Goal: Task Accomplishment & Management: Manage account settings

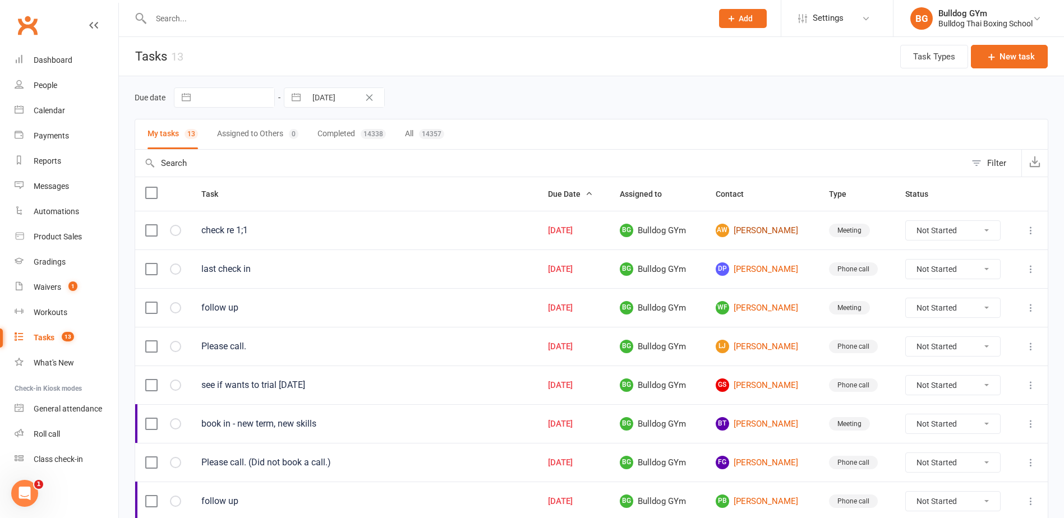
type input "[URL][DOMAIN_NAME]"
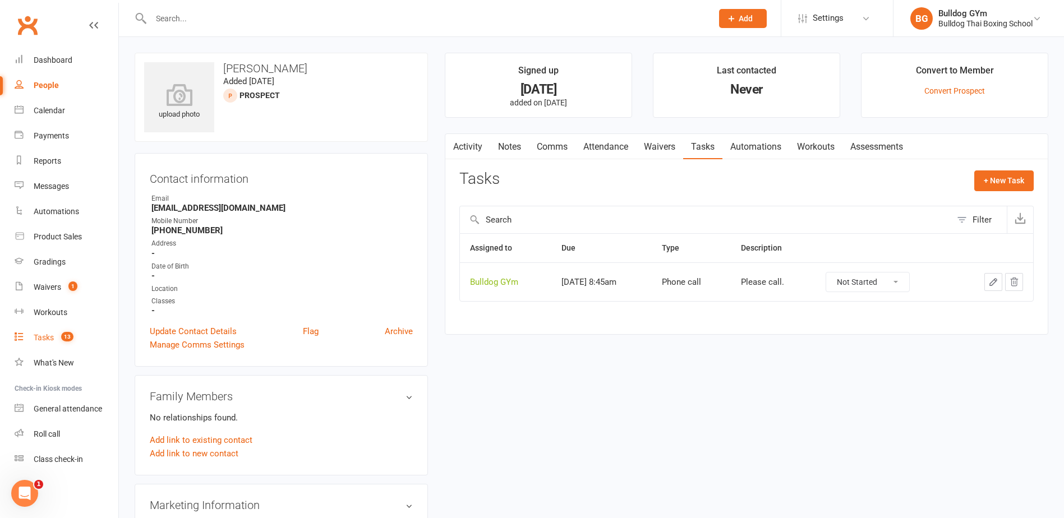
click at [43, 337] on div "Tasks" at bounding box center [44, 337] width 20 height 9
click at [49, 333] on link "Tasks 13" at bounding box center [67, 337] width 104 height 25
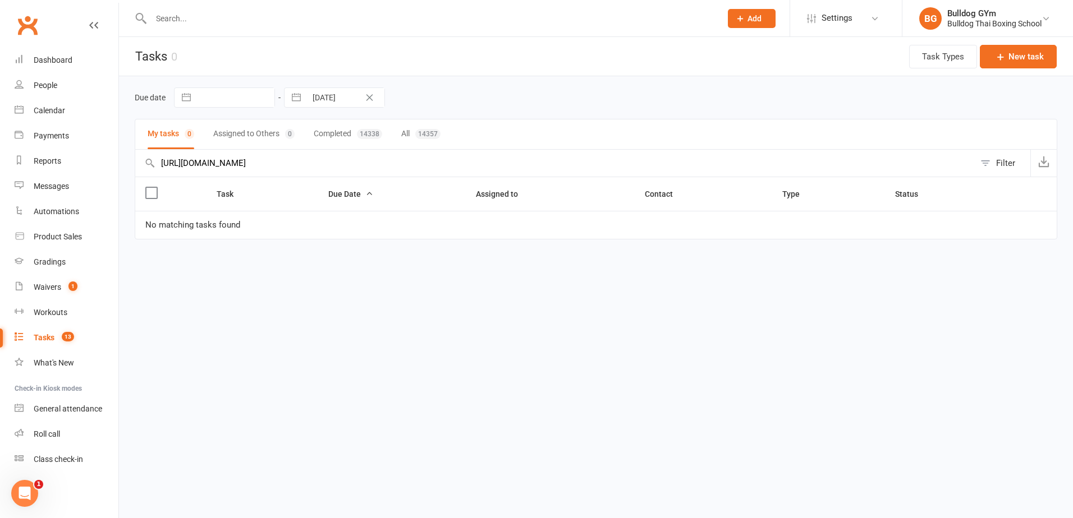
drag, startPoint x: 367, startPoint y: 165, endPoint x: 146, endPoint y: 162, distance: 221.1
click at [148, 162] on div "[URL][DOMAIN_NAME] Filter" at bounding box center [596, 163] width 922 height 27
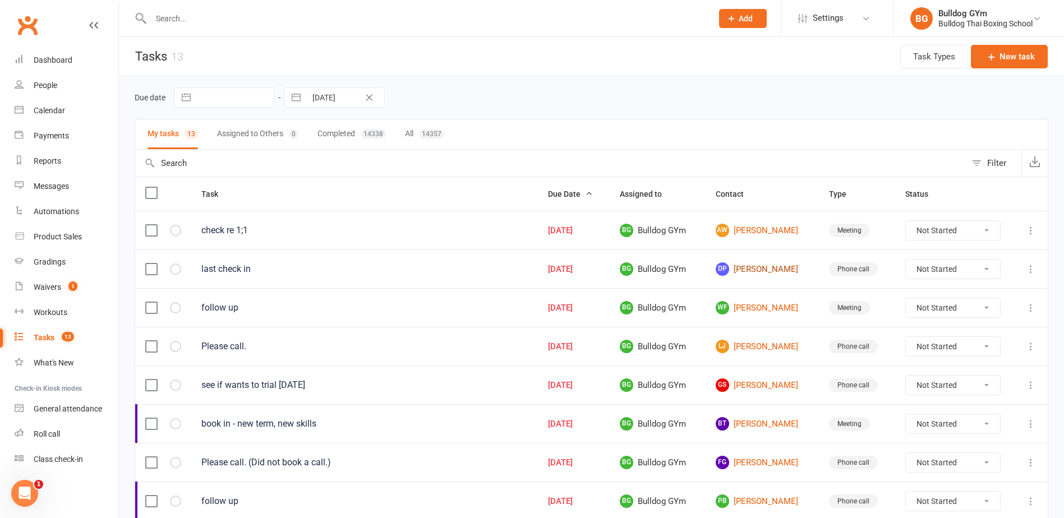
click at [767, 268] on link "DP [PERSON_NAME]" at bounding box center [762, 269] width 93 height 13
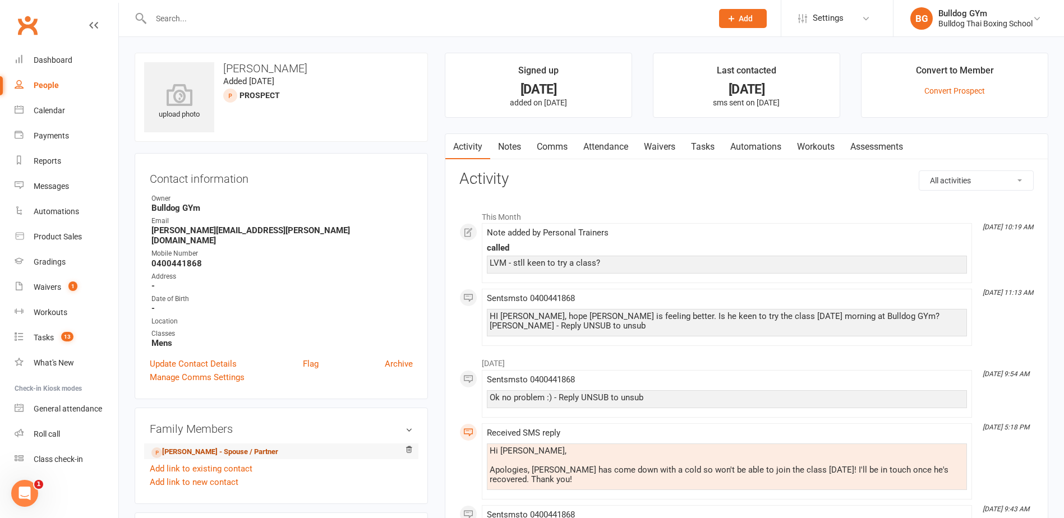
click at [179, 447] on link "[PERSON_NAME] - Spouse / Partner" at bounding box center [214, 453] width 127 height 12
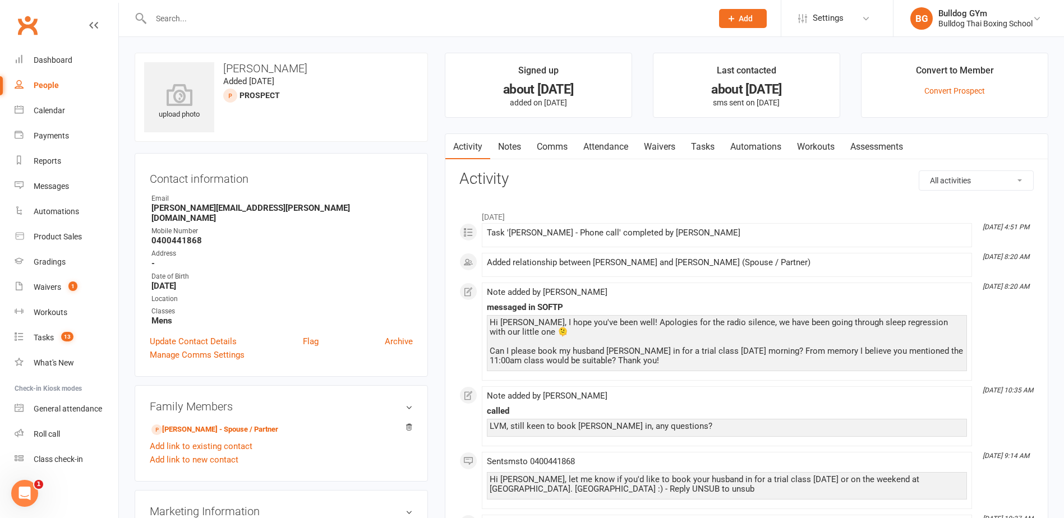
click at [560, 148] on link "Comms" at bounding box center [552, 147] width 47 height 26
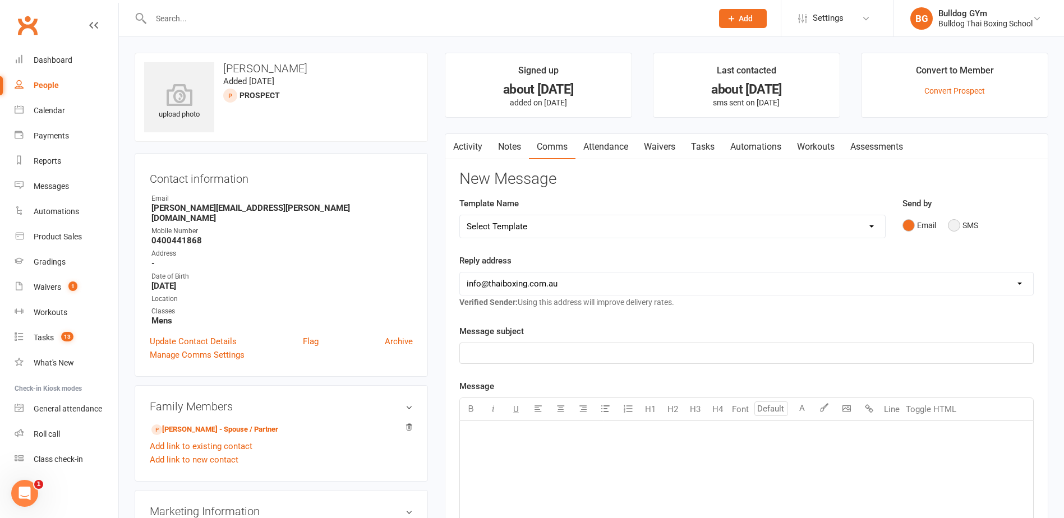
drag, startPoint x: 954, startPoint y: 223, endPoint x: 680, endPoint y: 259, distance: 276.1
click at [953, 223] on button "SMS" at bounding box center [963, 225] width 30 height 21
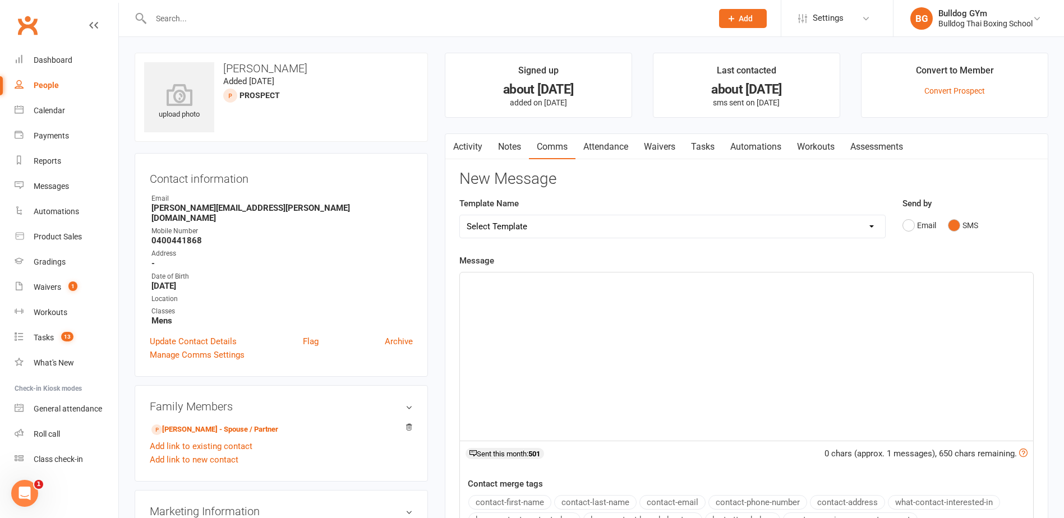
drag, startPoint x: 507, startPoint y: 277, endPoint x: 517, endPoint y: 281, distance: 11.2
click at [508, 276] on p "﻿" at bounding box center [747, 282] width 560 height 13
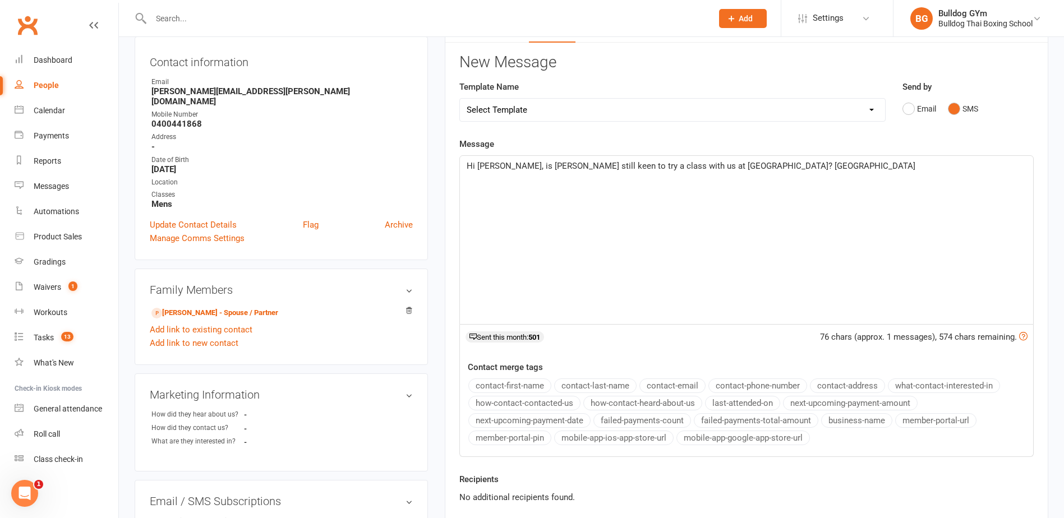
scroll to position [168, 0]
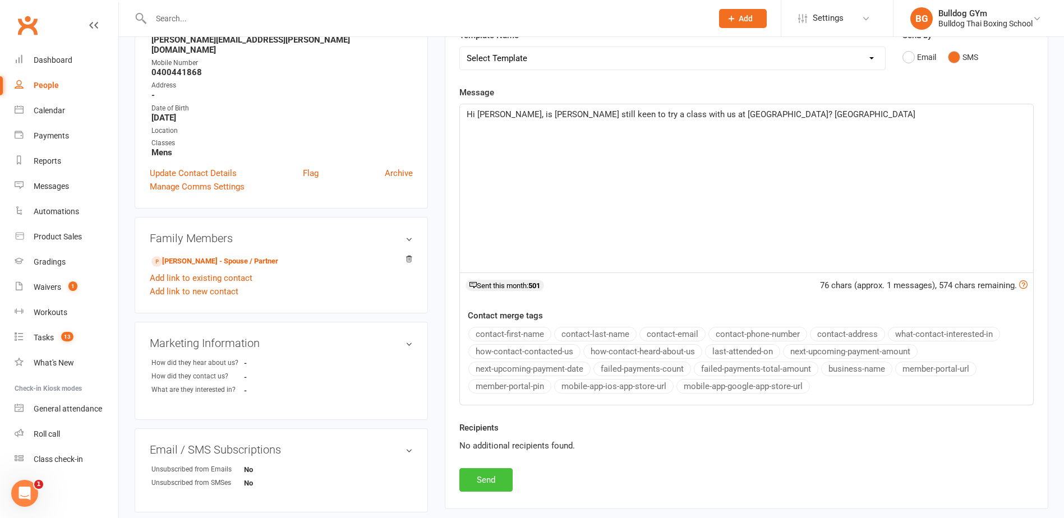
click at [497, 474] on button "Send" at bounding box center [485, 480] width 53 height 24
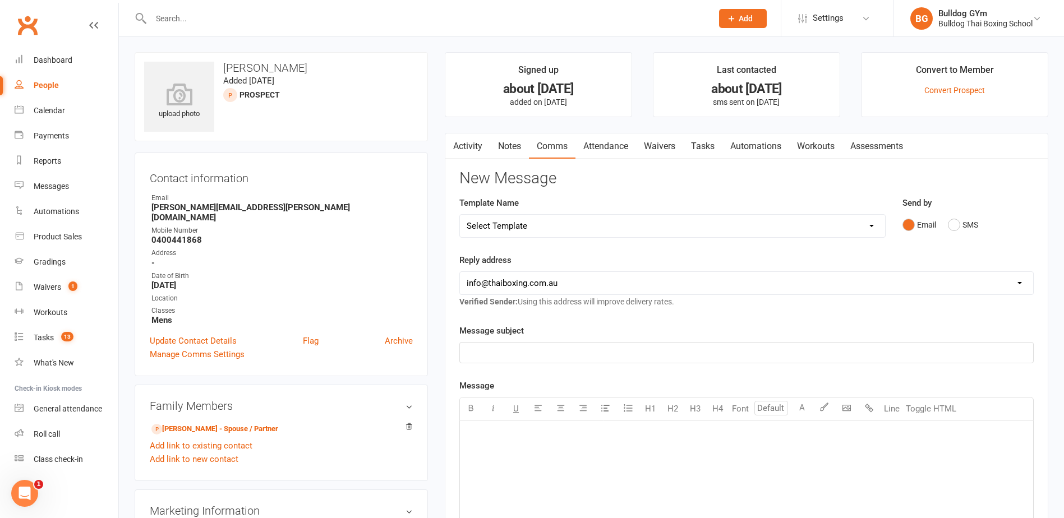
scroll to position [0, 0]
click at [714, 149] on link "Tasks" at bounding box center [702, 147] width 39 height 26
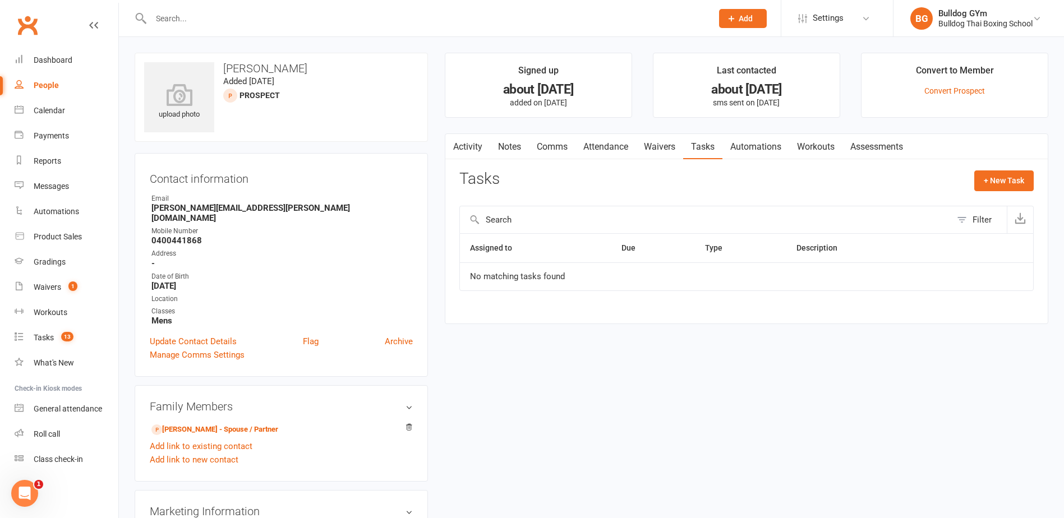
click at [457, 144] on button "button" at bounding box center [452, 146] width 14 height 25
click at [466, 145] on link "Activity" at bounding box center [467, 147] width 45 height 26
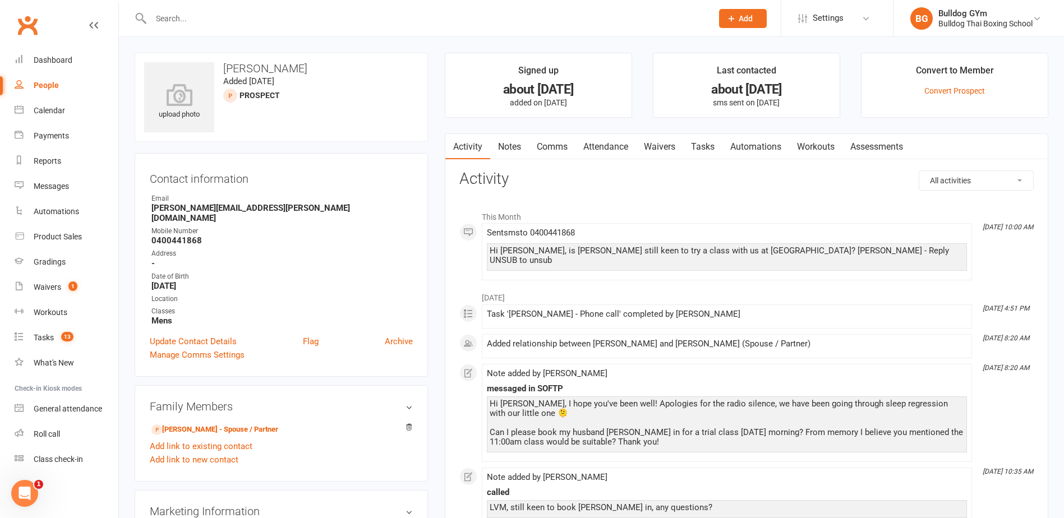
click at [714, 155] on link "Tasks" at bounding box center [702, 147] width 39 height 26
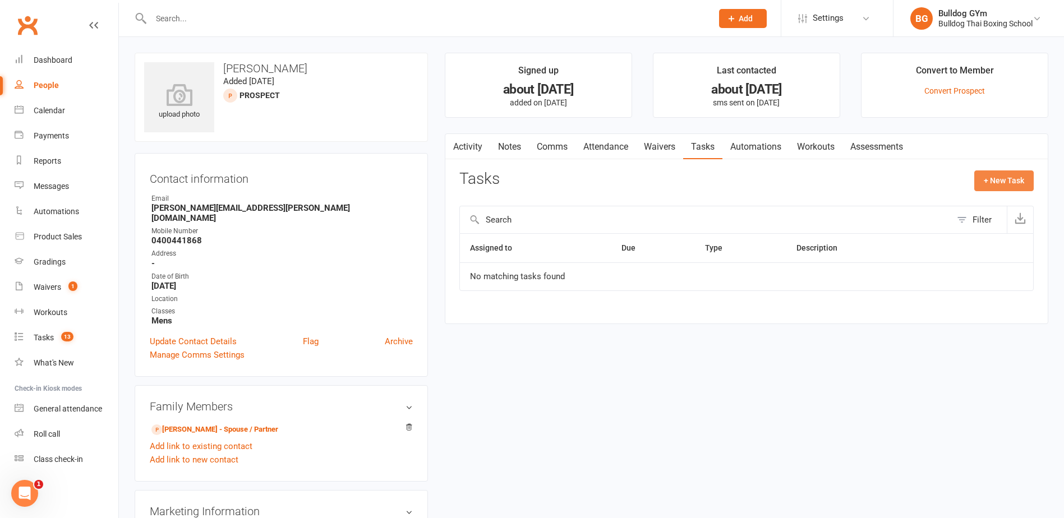
click at [991, 178] on button "+ New Task" at bounding box center [1003, 181] width 59 height 20
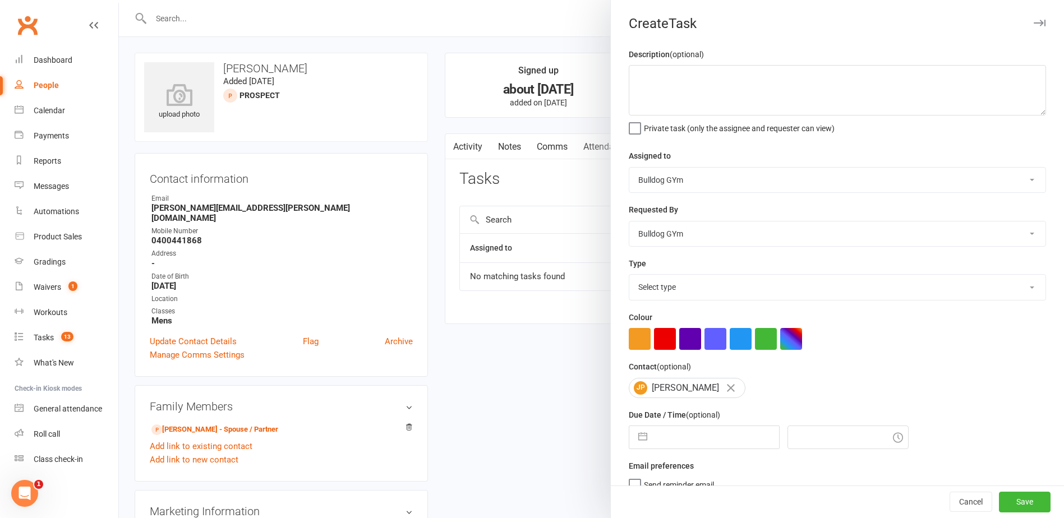
click at [584, 167] on div at bounding box center [591, 259] width 945 height 518
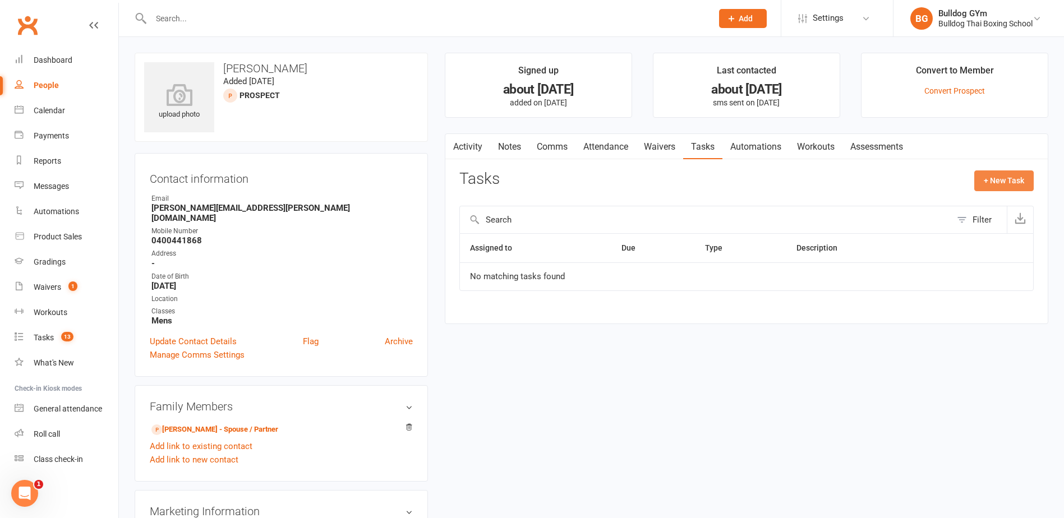
click at [991, 178] on button "+ New Task" at bounding box center [1003, 181] width 59 height 20
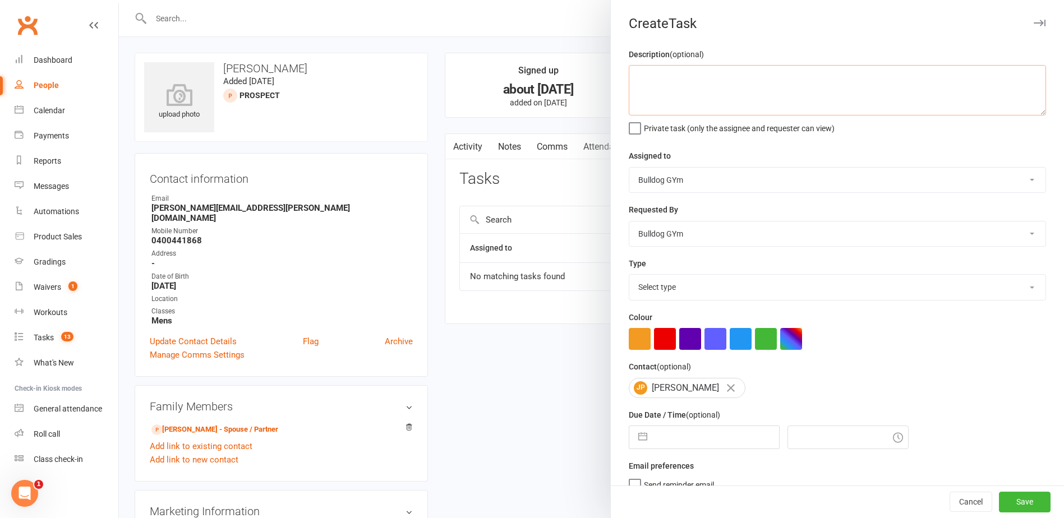
click at [666, 84] on textarea at bounding box center [837, 90] width 417 height 50
type textarea "last call"
click at [662, 284] on select "Select type Action E-mail Meeting Phone call Text Add new task type" at bounding box center [837, 287] width 416 height 25
select select "12048"
click at [629, 277] on select "Select type Action E-mail Meeting Phone call Text Add new task type" at bounding box center [837, 287] width 416 height 25
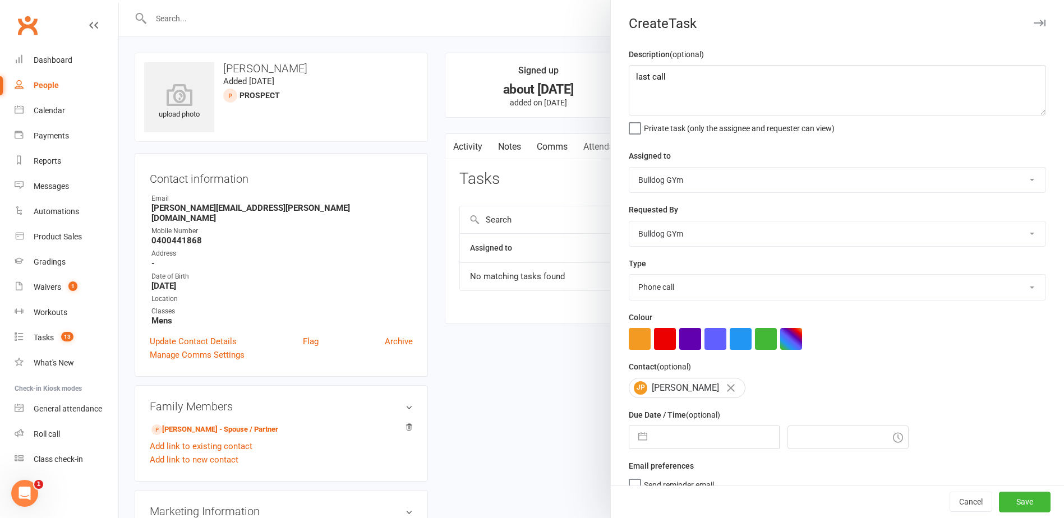
click at [692, 435] on input "text" at bounding box center [716, 437] width 126 height 22
select select "8"
select select "2025"
select select "9"
select select "2025"
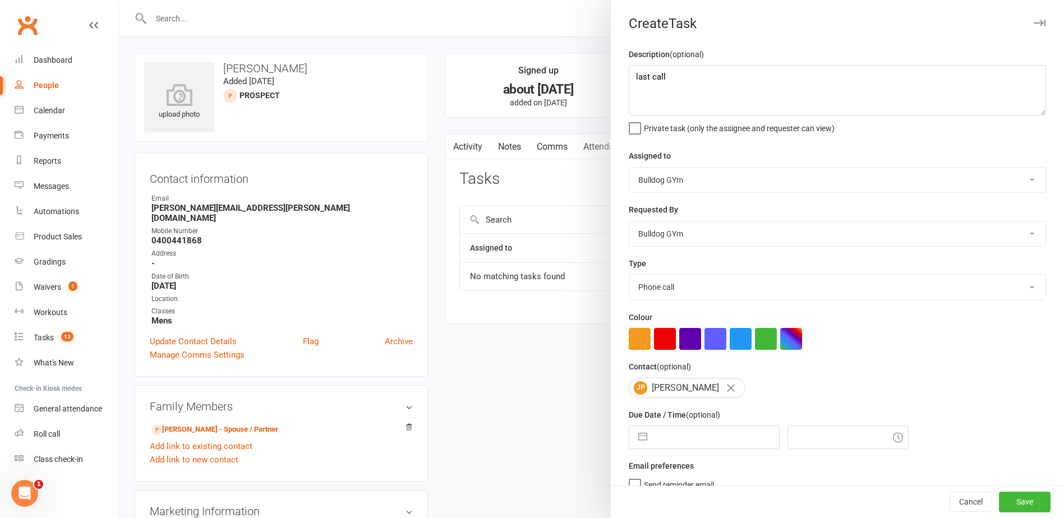
select select "10"
select select "2025"
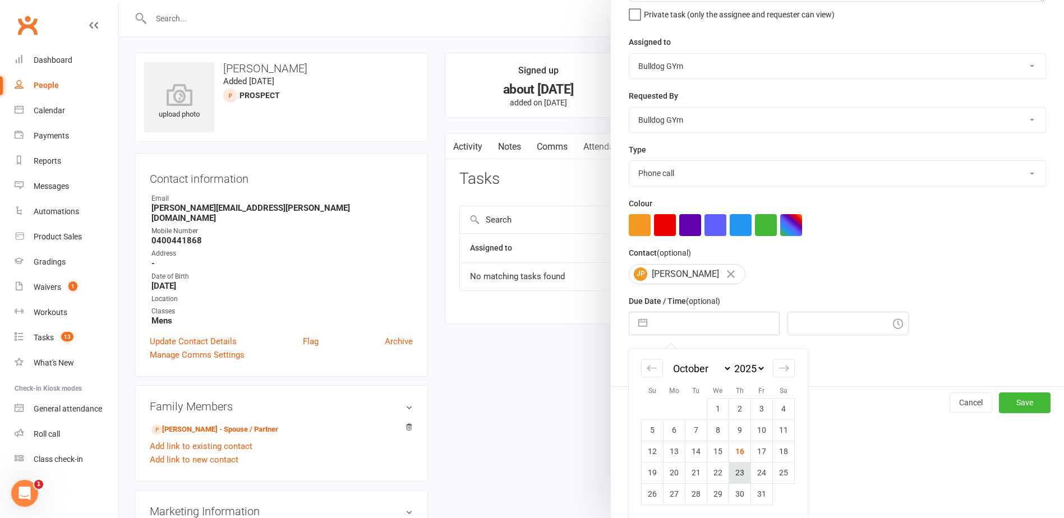
click at [738, 474] on td "23" at bounding box center [740, 472] width 22 height 21
type input "[DATE]"
type input "10:15am"
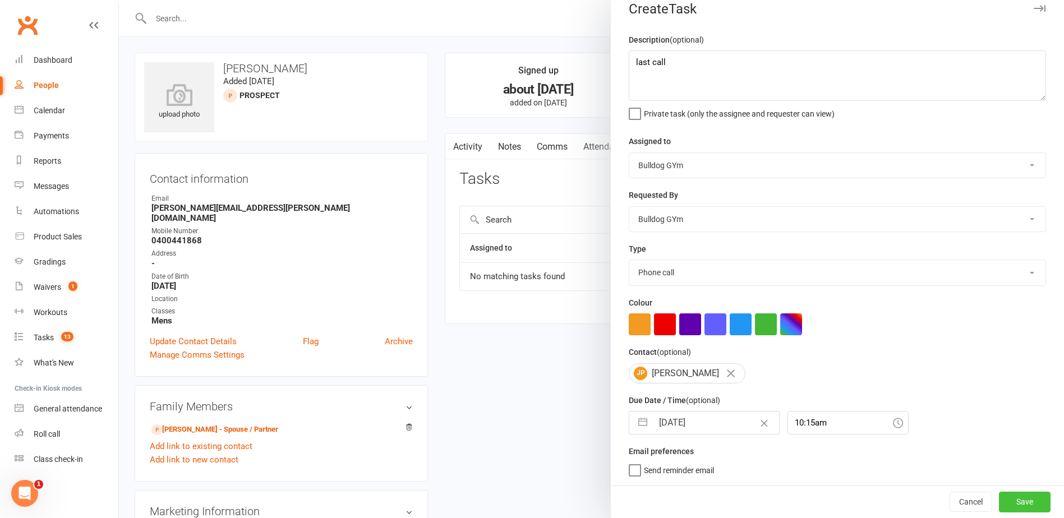
click at [1013, 502] on button "Save" at bounding box center [1025, 502] width 52 height 20
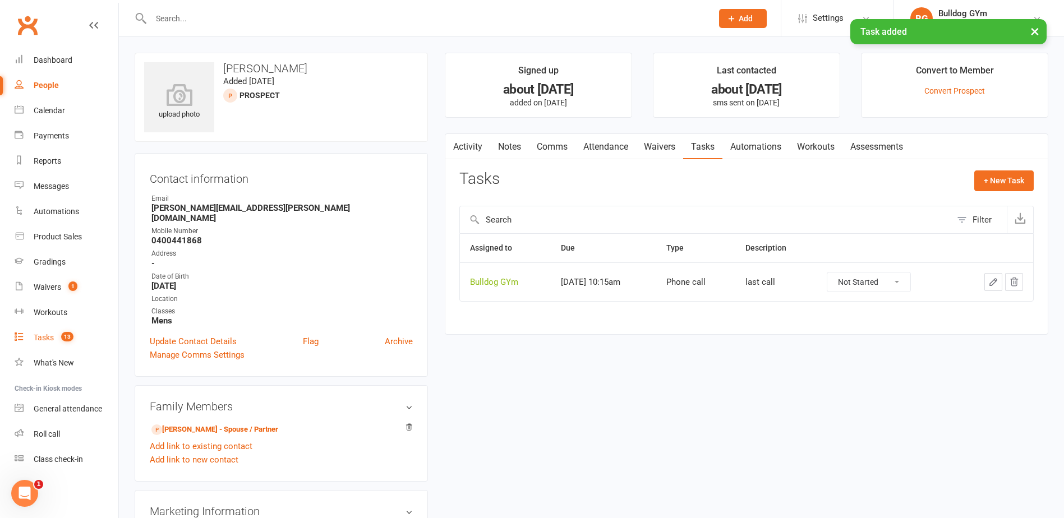
click at [47, 330] on link "Tasks 13" at bounding box center [67, 337] width 104 height 25
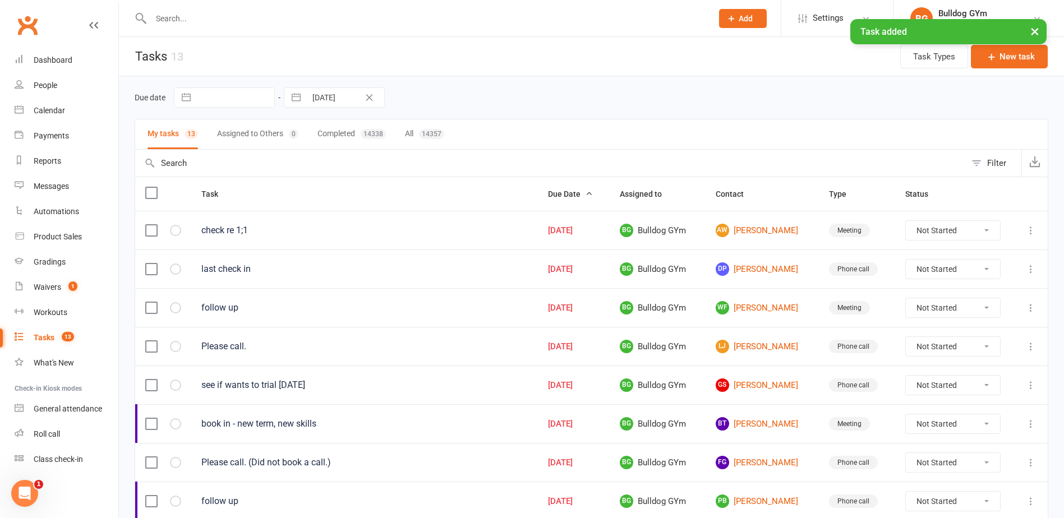
drag, startPoint x: 985, startPoint y: 268, endPoint x: 980, endPoint y: 274, distance: 8.0
click at [983, 272] on select "Not Started In Progress Waiting Complete" at bounding box center [953, 269] width 94 height 19
click at [909, 260] on select "Not Started In Progress Waiting Complete" at bounding box center [953, 269] width 94 height 19
select select "unstarted"
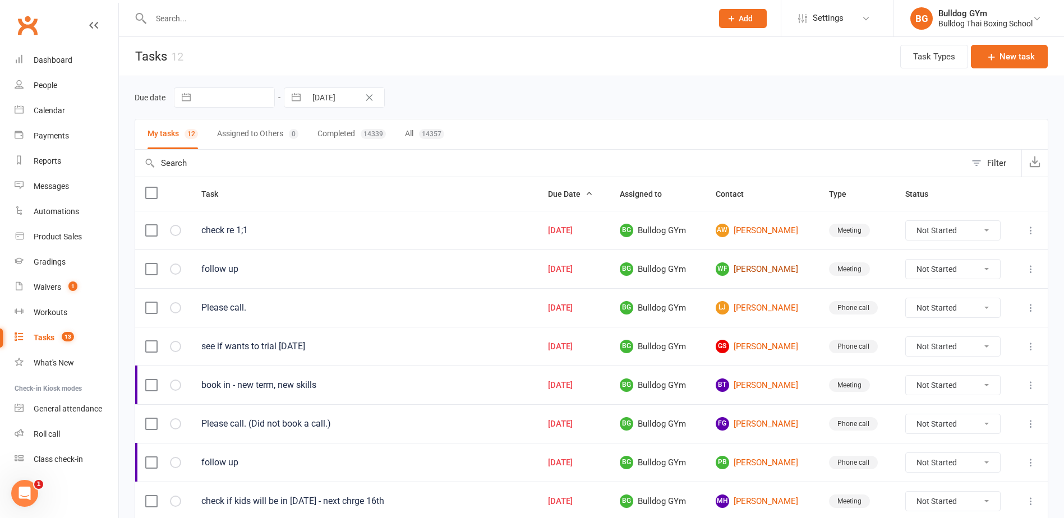
click at [751, 270] on link "WF [PERSON_NAME]" at bounding box center [762, 269] width 93 height 13
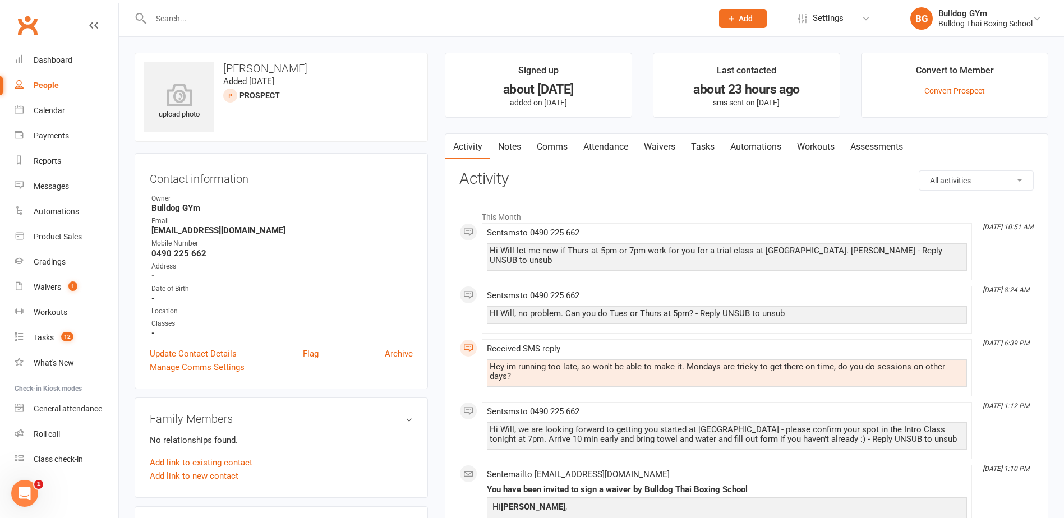
click at [504, 149] on link "Notes" at bounding box center [509, 147] width 39 height 26
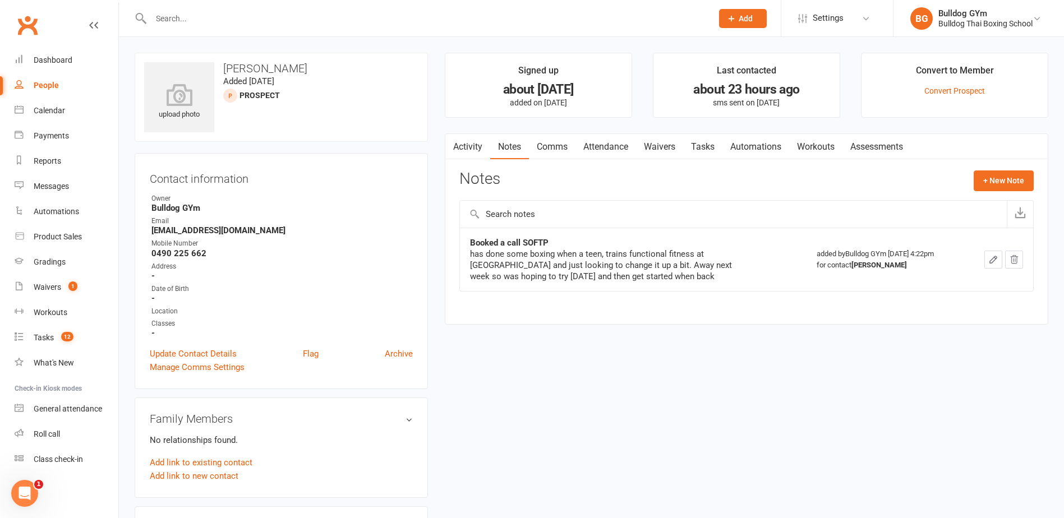
click at [512, 148] on link "Notes" at bounding box center [509, 147] width 39 height 26
click at [609, 147] on link "Attendance" at bounding box center [606, 147] width 61 height 26
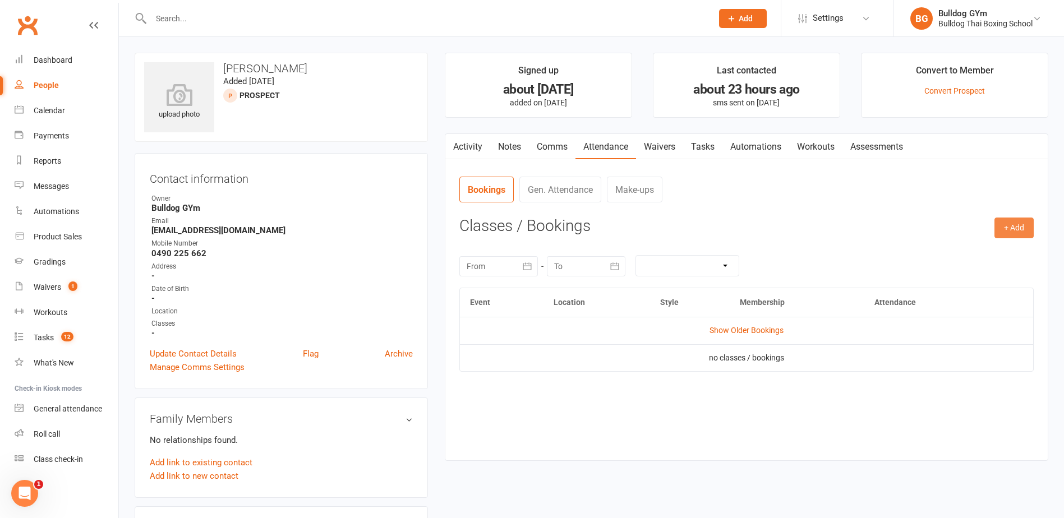
click at [1018, 221] on button "+ Add" at bounding box center [1014, 228] width 39 height 20
click at [974, 252] on link "Book Event" at bounding box center [977, 253] width 111 height 22
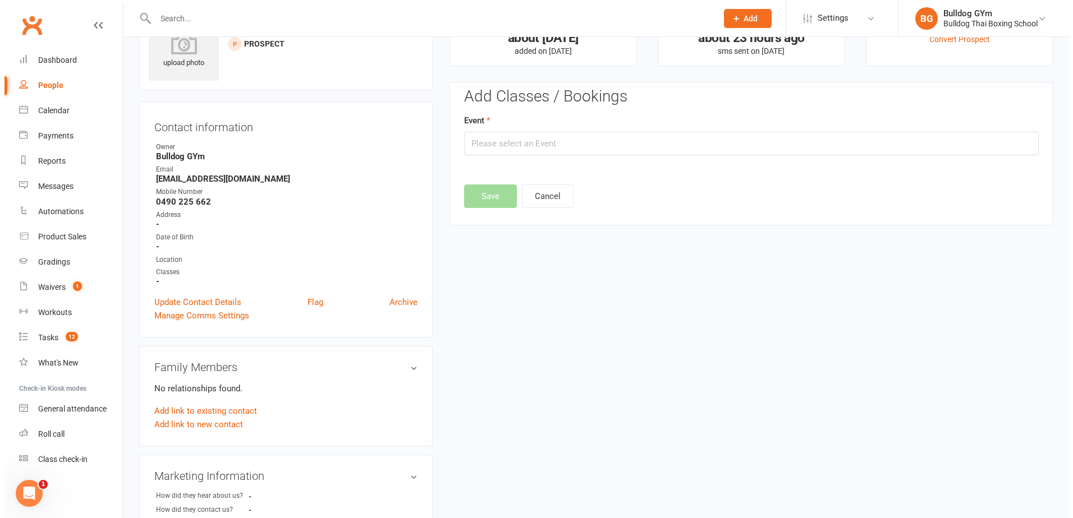
scroll to position [77, 0]
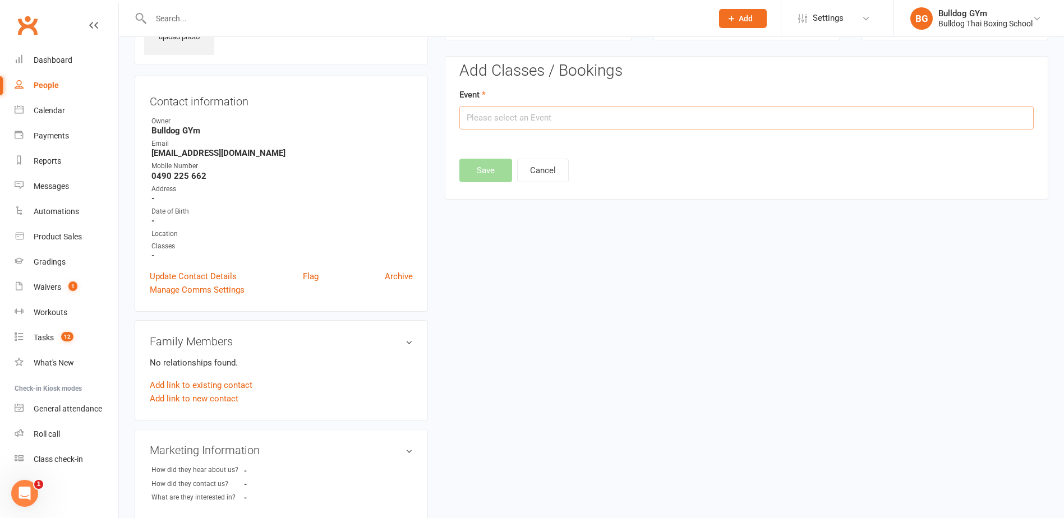
click at [505, 114] on input "text" at bounding box center [746, 118] width 574 height 24
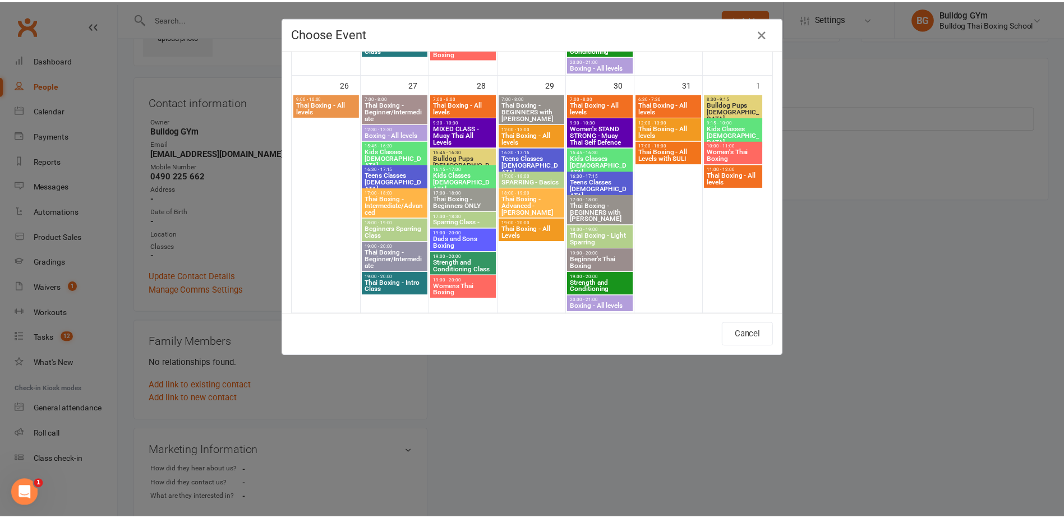
scroll to position [1010, 0]
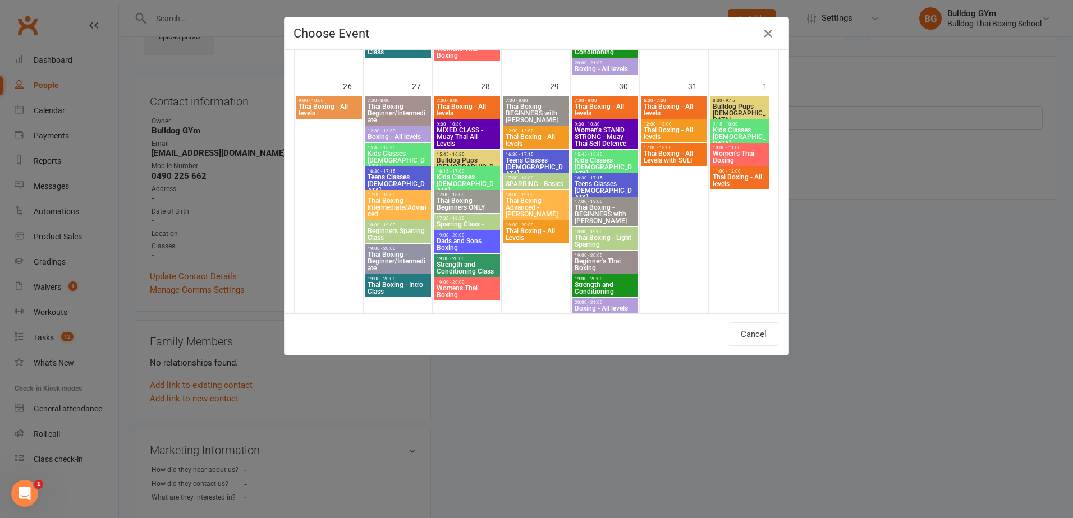
click at [460, 204] on span "Thai Boxing - Beginners ONLY" at bounding box center [467, 203] width 62 height 13
type input "Thai Boxing - Beginners ONLY - [DATE] 5:00:00 PM"
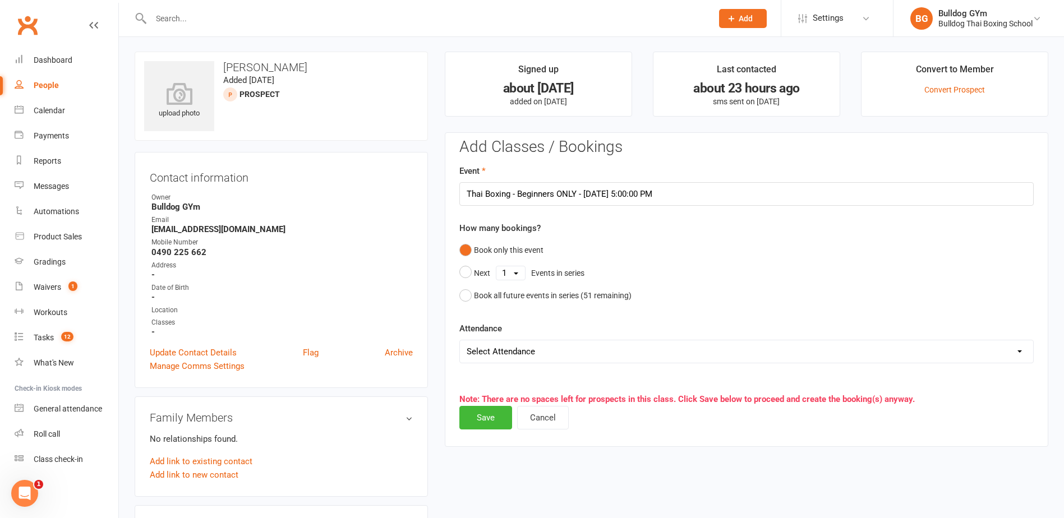
scroll to position [0, 0]
click at [493, 418] on button "Save" at bounding box center [485, 419] width 53 height 24
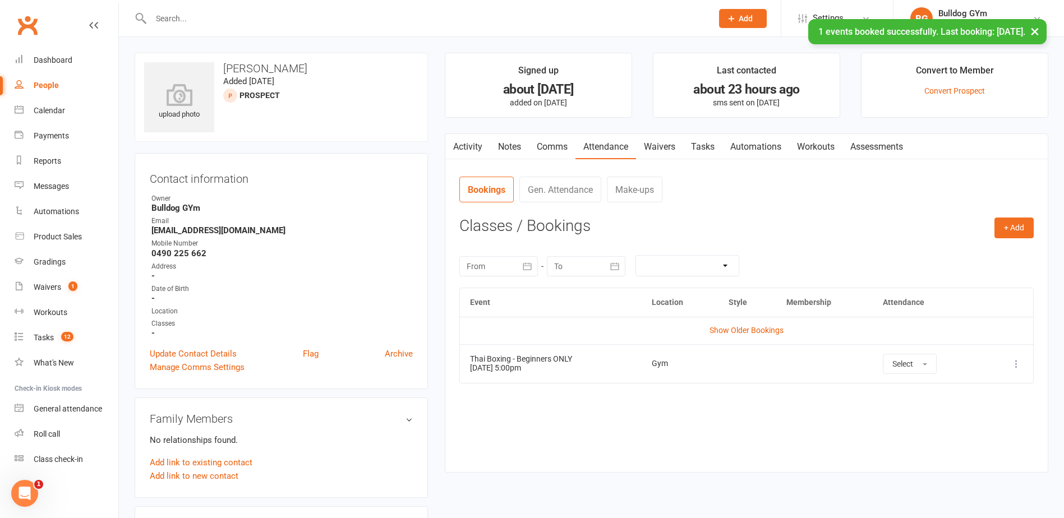
click at [515, 139] on link "Notes" at bounding box center [509, 147] width 39 height 26
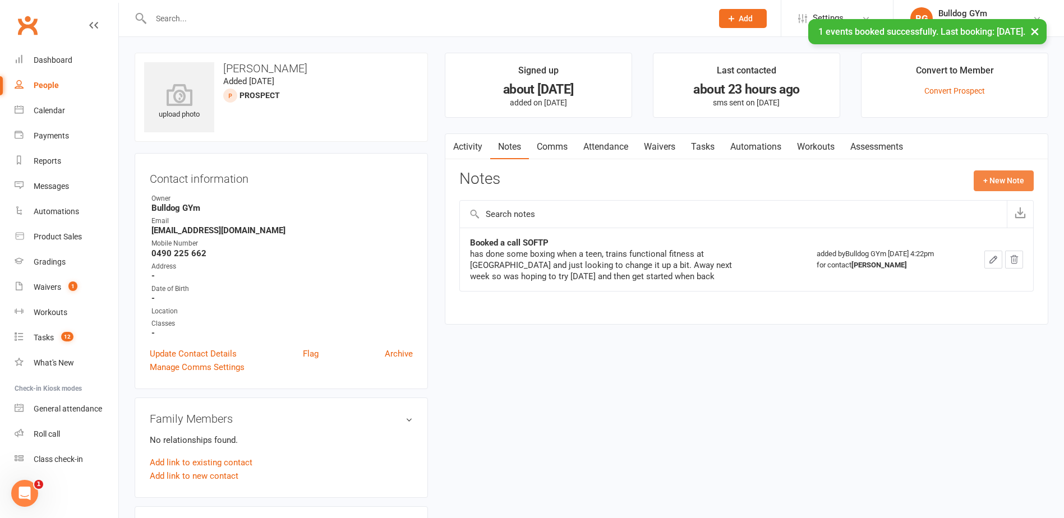
click at [992, 178] on button "+ New Note" at bounding box center [1004, 181] width 60 height 20
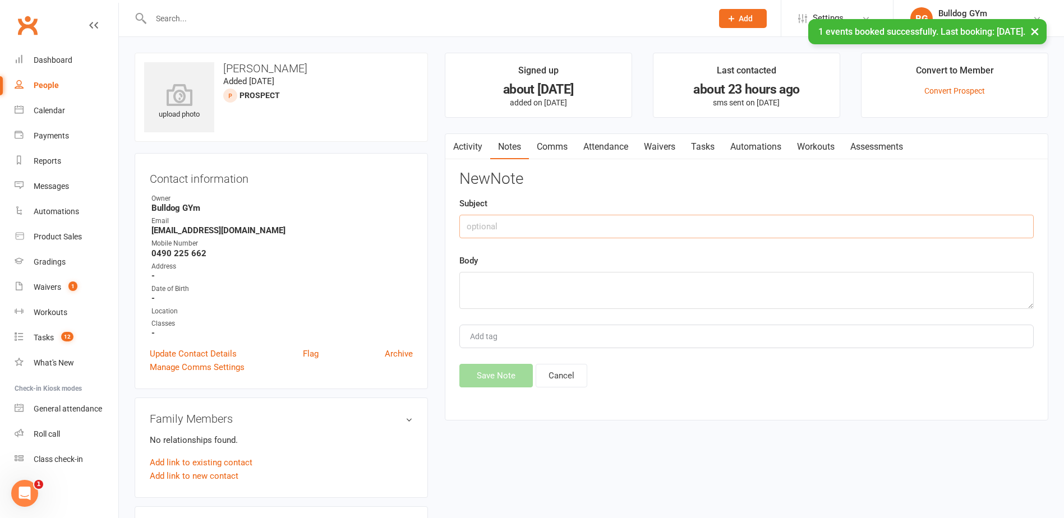
click at [504, 228] on input "text" at bounding box center [746, 227] width 574 height 24
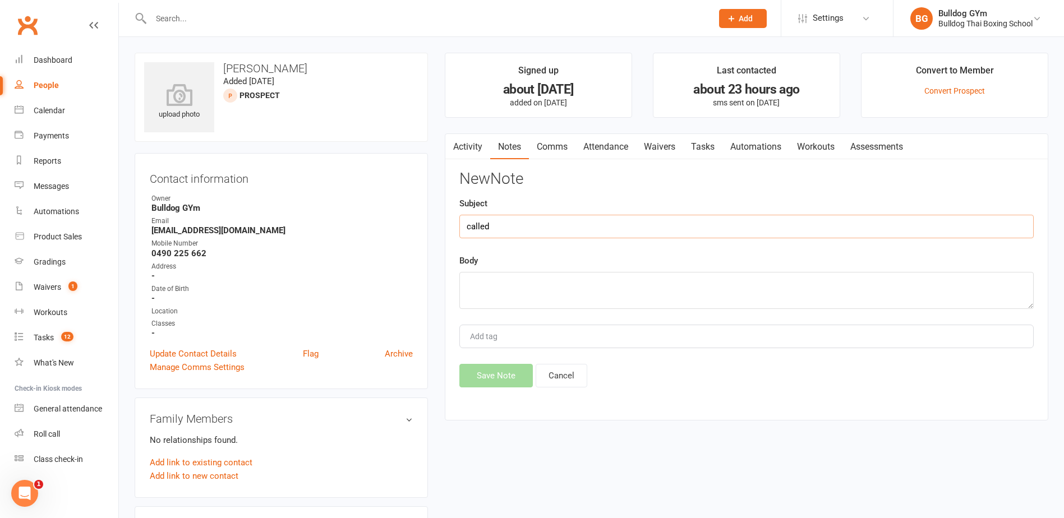
type input "called"
click at [462, 306] on textarea at bounding box center [746, 290] width 574 height 37
type textarea "really busy with wrk travel but booked in on 28th for trail"
click at [484, 383] on button "Save Note" at bounding box center [495, 376] width 73 height 24
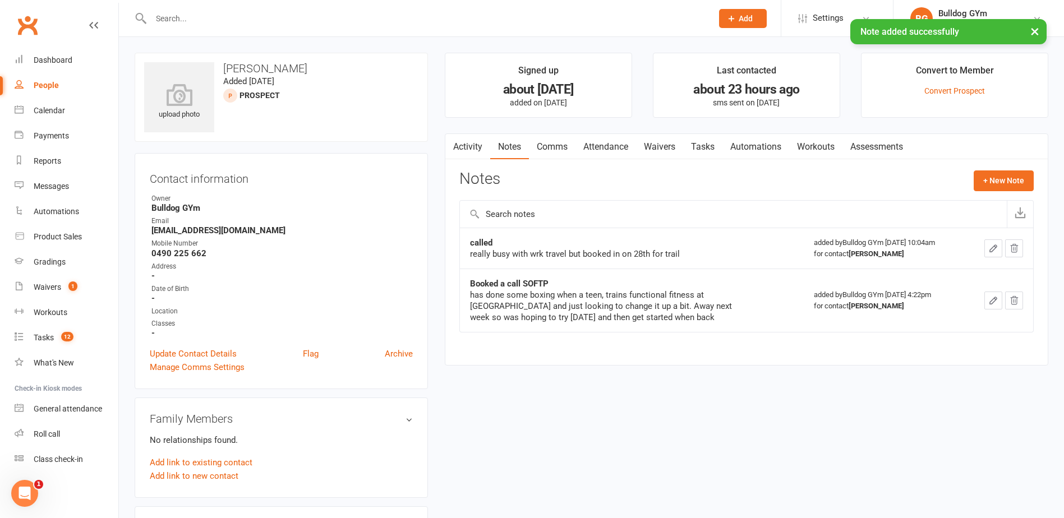
click at [605, 146] on link "Attendance" at bounding box center [606, 147] width 61 height 26
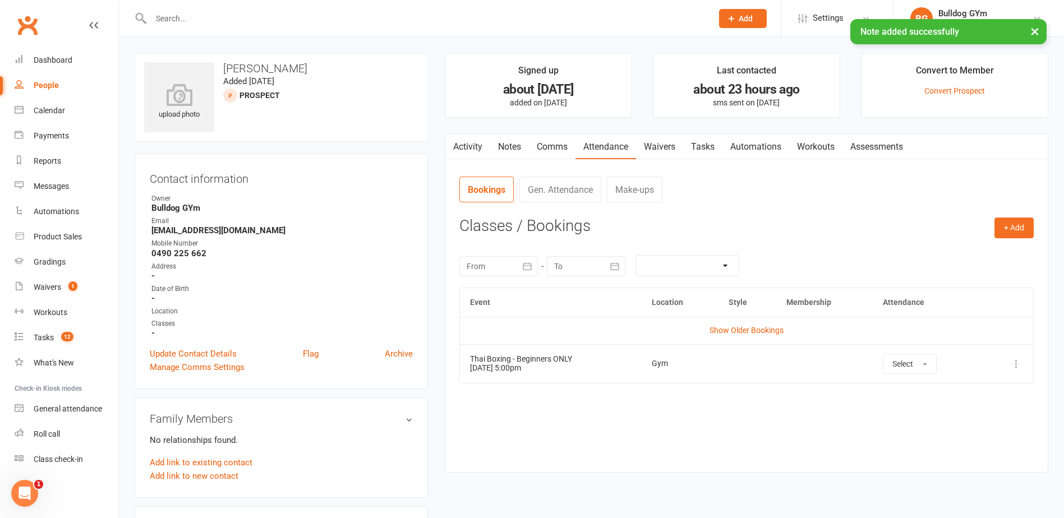
drag, startPoint x: 703, startPoint y: 147, endPoint x: 744, endPoint y: 163, distance: 44.6
click at [705, 149] on link "Tasks" at bounding box center [702, 147] width 39 height 26
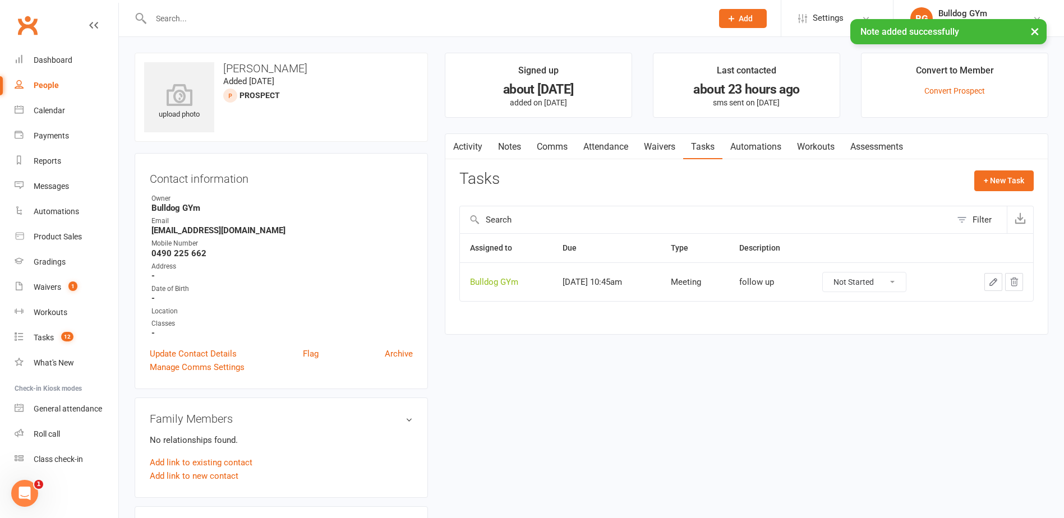
click at [991, 280] on icon "button" at bounding box center [994, 282] width 10 height 10
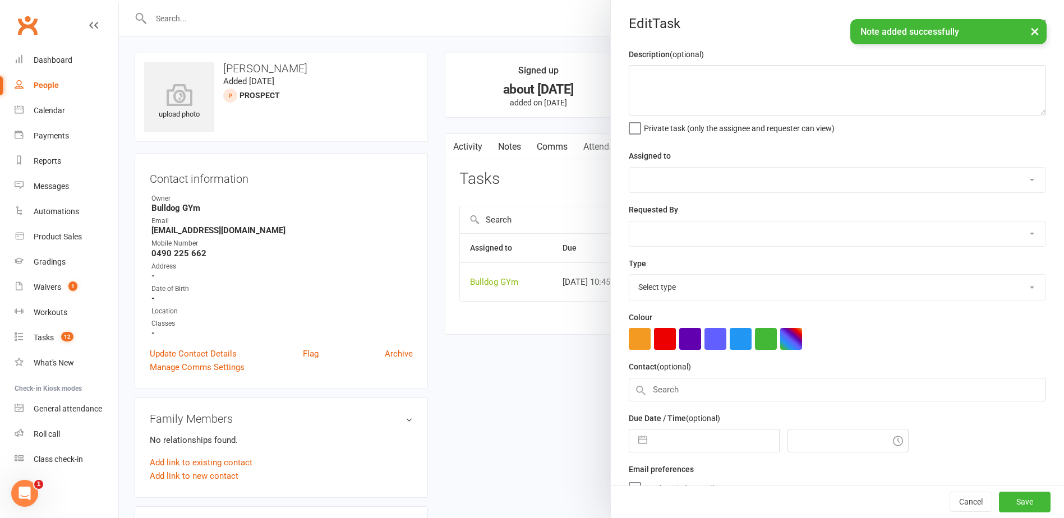
type textarea "follow up"
select select "12940"
type input "[DATE]"
type input "10:45am"
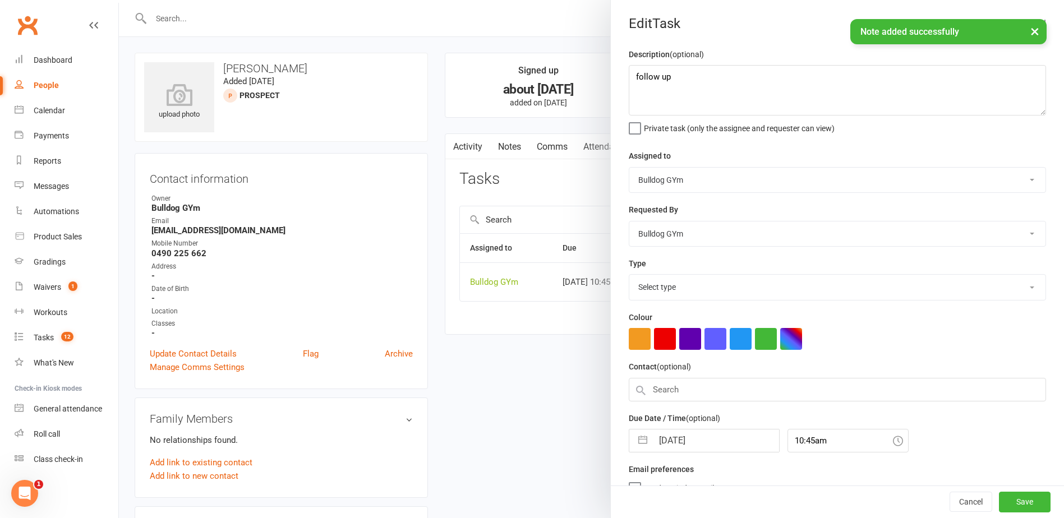
select select "12049"
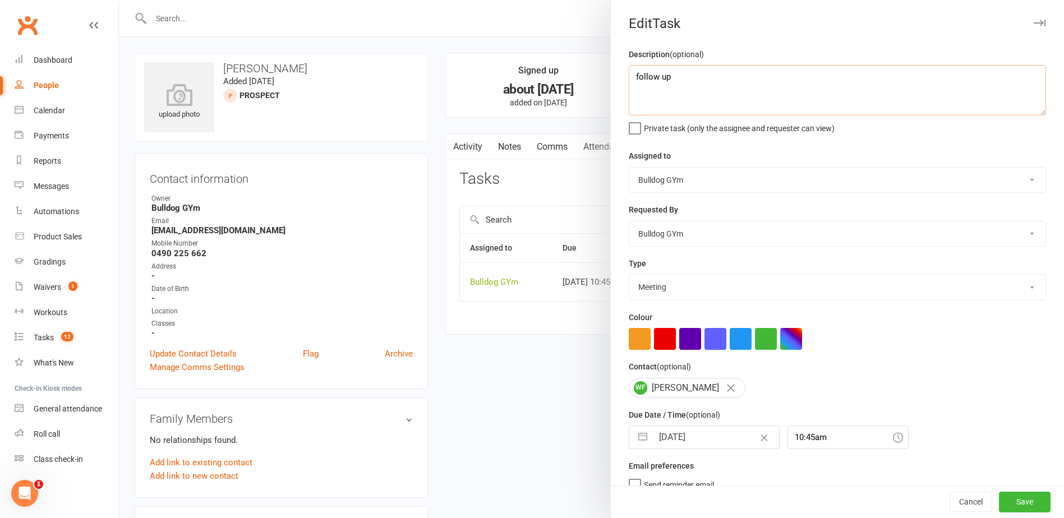
drag, startPoint x: 664, startPoint y: 77, endPoint x: 622, endPoint y: 75, distance: 42.1
click at [629, 72] on textarea "follow up" at bounding box center [837, 90] width 417 height 50
type textarea "class reminder"
drag, startPoint x: 685, startPoint y: 287, endPoint x: 677, endPoint y: 301, distance: 16.1
click at [686, 287] on select "Action E-mail Meeting Phone call Text Add new task type" at bounding box center [837, 287] width 416 height 25
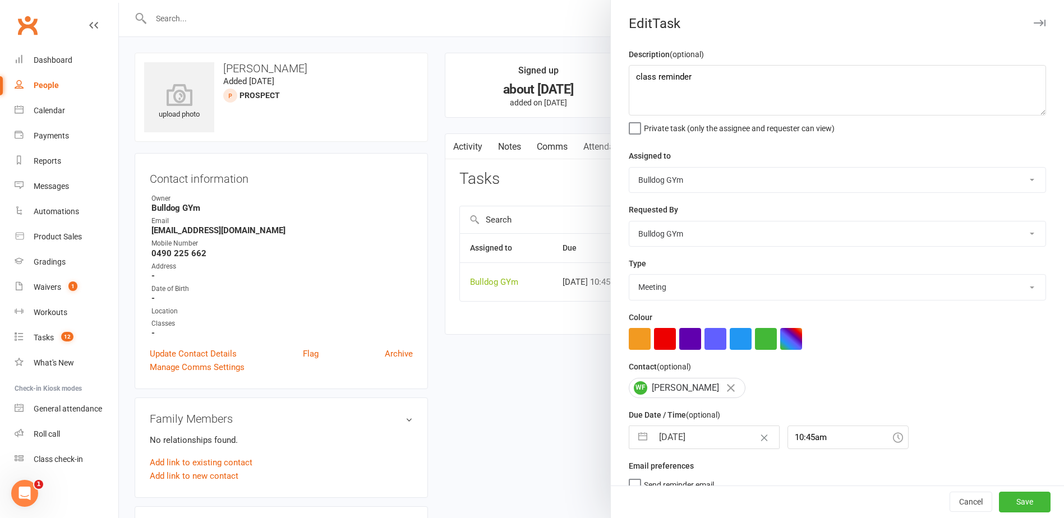
select select "13825"
click at [629, 277] on select "Action E-mail Meeting Phone call Text Add new task type" at bounding box center [837, 287] width 416 height 25
select select "8"
select select "2025"
select select "9"
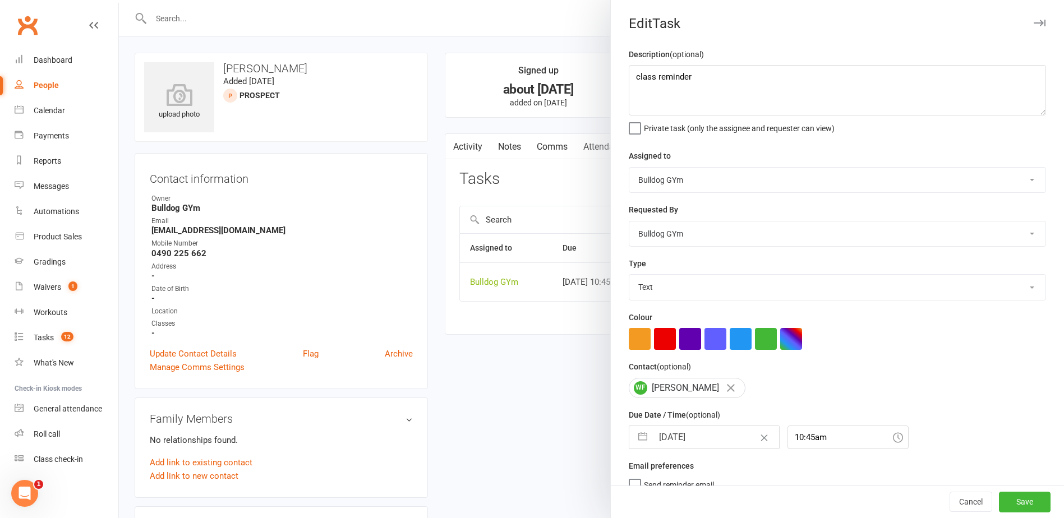
select select "2025"
select select "10"
select select "2025"
click at [688, 438] on input "[DATE]" at bounding box center [716, 437] width 126 height 22
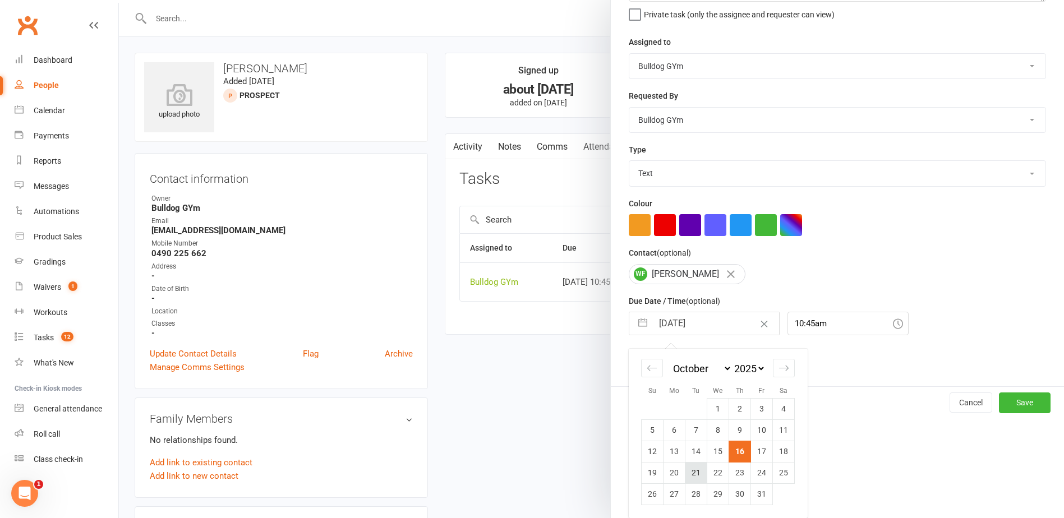
scroll to position [118, 0]
click at [688, 491] on td "28" at bounding box center [697, 494] width 22 height 21
type input "[DATE]"
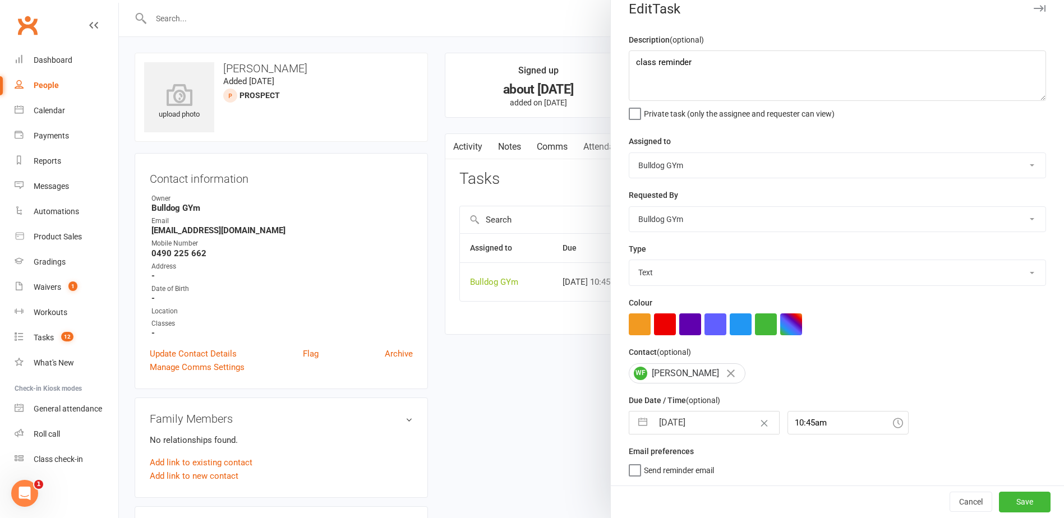
scroll to position [19, 0]
drag, startPoint x: 1015, startPoint y: 497, endPoint x: 948, endPoint y: 480, distance: 68.9
click at [1013, 494] on button "Save" at bounding box center [1025, 502] width 52 height 20
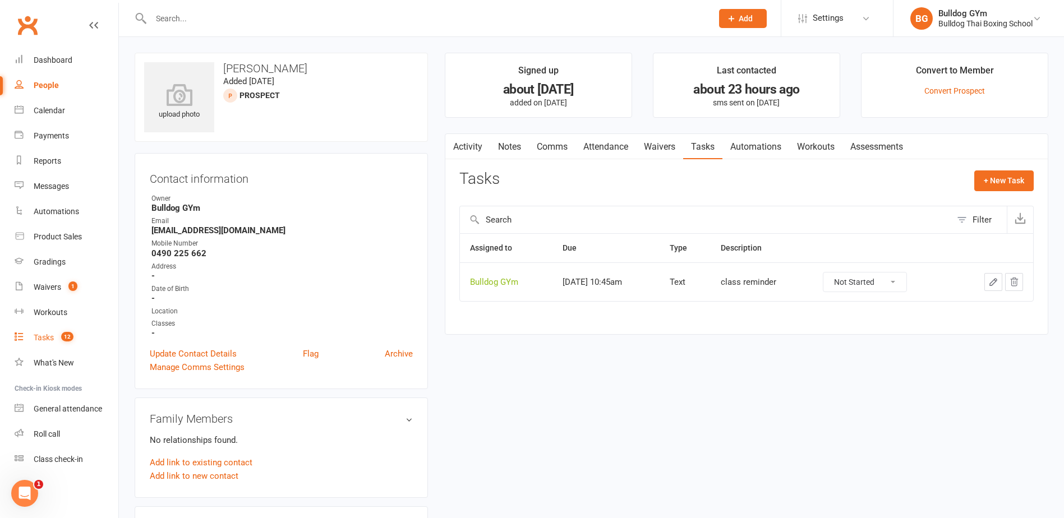
click at [42, 340] on div "Tasks" at bounding box center [44, 337] width 20 height 9
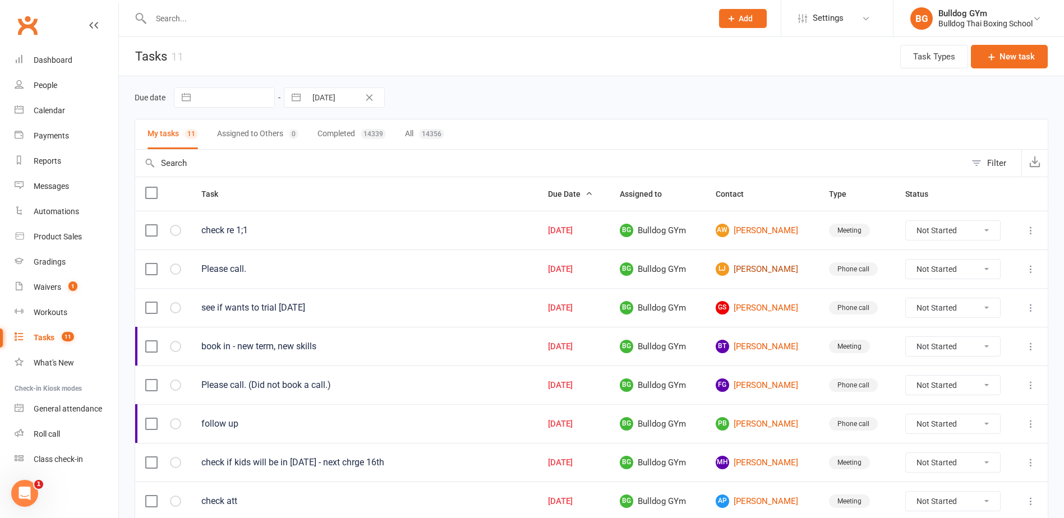
click at [751, 272] on link "[PERSON_NAME]" at bounding box center [762, 269] width 93 height 13
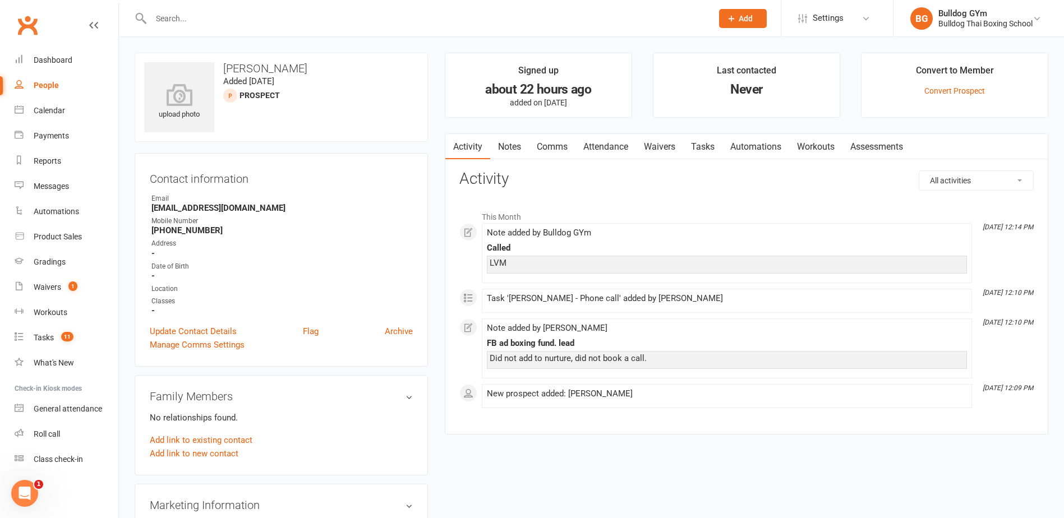
click at [526, 141] on link "Notes" at bounding box center [509, 147] width 39 height 26
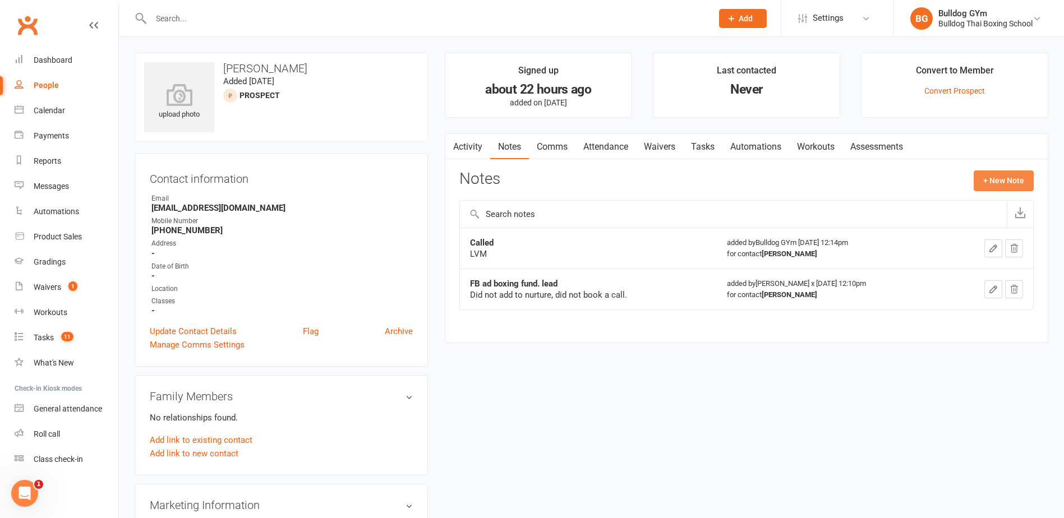
click at [1001, 178] on button "+ New Note" at bounding box center [1004, 181] width 60 height 20
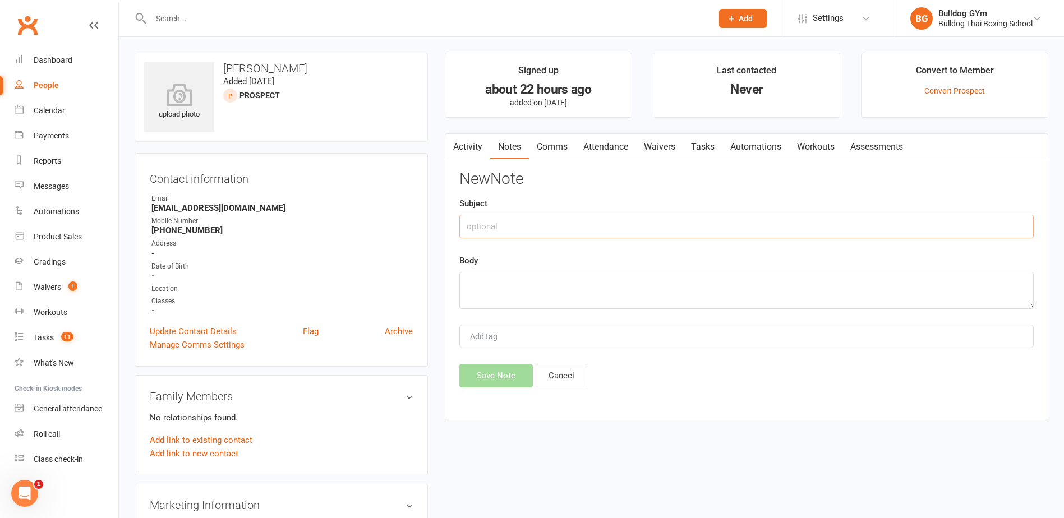
click at [565, 233] on input "text" at bounding box center [746, 227] width 574 height 24
type input "called"
click at [476, 282] on textarea at bounding box center [746, 290] width 574 height 37
type textarea "straight to vm"
drag, startPoint x: 508, startPoint y: 371, endPoint x: 486, endPoint y: 339, distance: 38.7
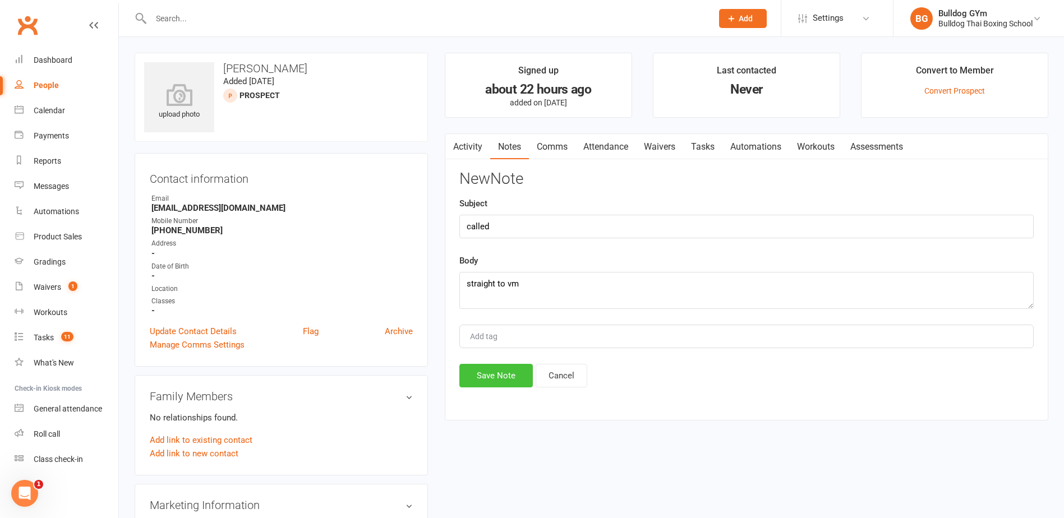
click at [507, 371] on button "Save Note" at bounding box center [495, 376] width 73 height 24
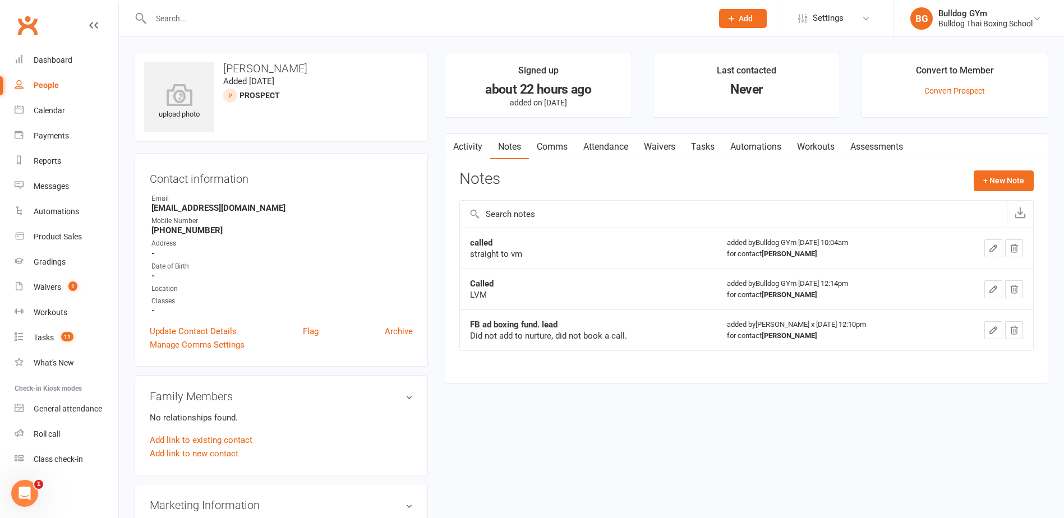
click at [996, 244] on icon "button" at bounding box center [994, 248] width 10 height 10
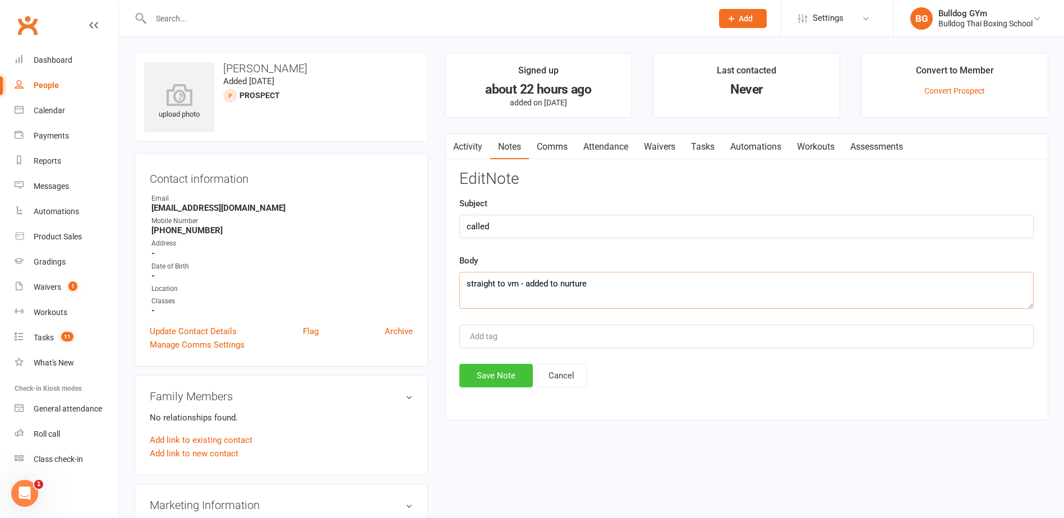
type textarea "straight to vm - added to nurture"
click at [512, 376] on button "Save Note" at bounding box center [495, 376] width 73 height 24
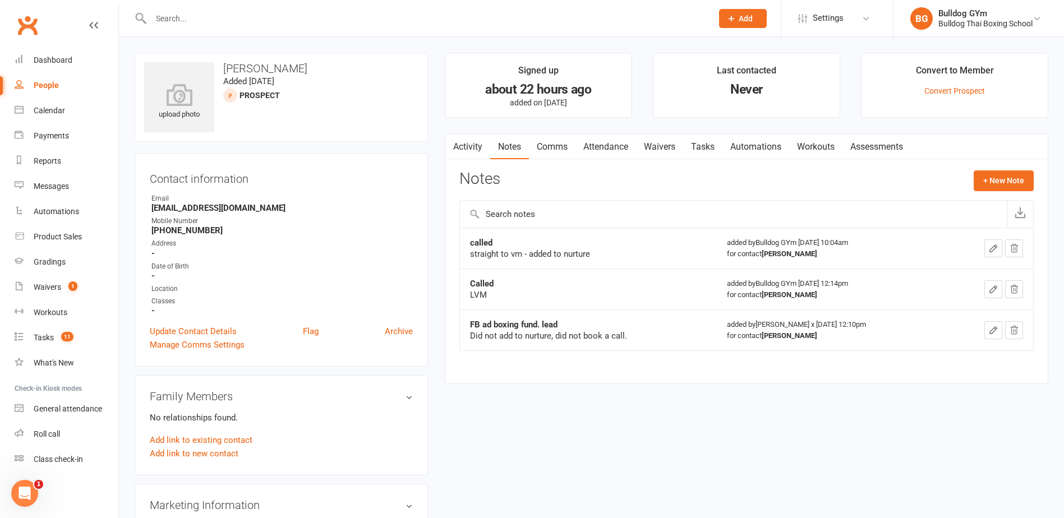
click at [705, 150] on link "Tasks" at bounding box center [702, 147] width 39 height 26
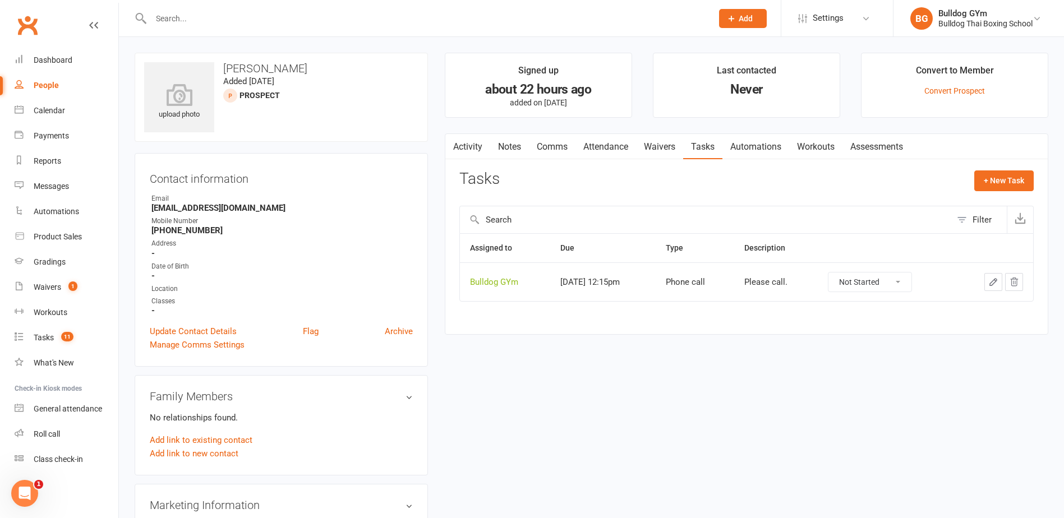
click at [994, 281] on icon "button" at bounding box center [993, 282] width 7 height 7
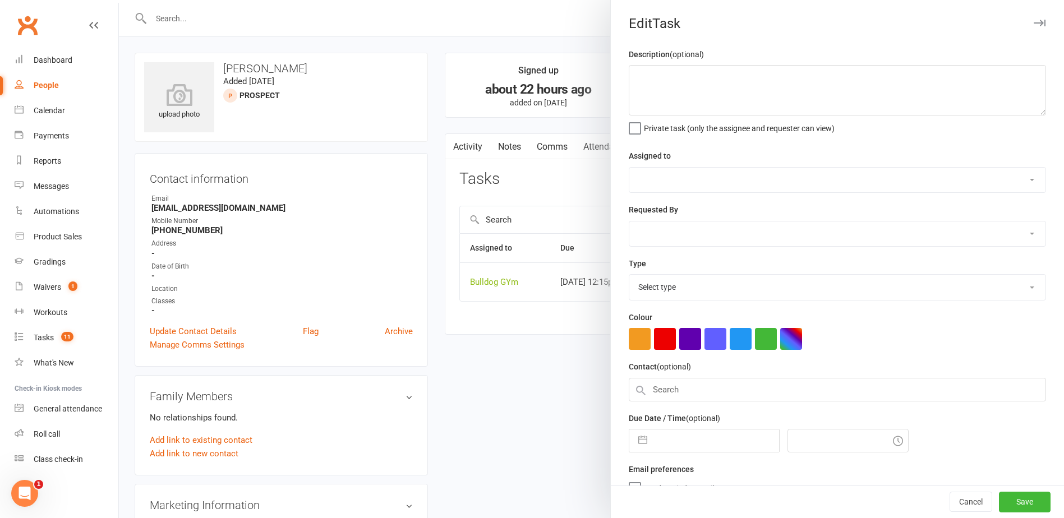
type textarea "Please call."
select select "12940"
select select "45795"
type input "[DATE]"
type input "12:15pm"
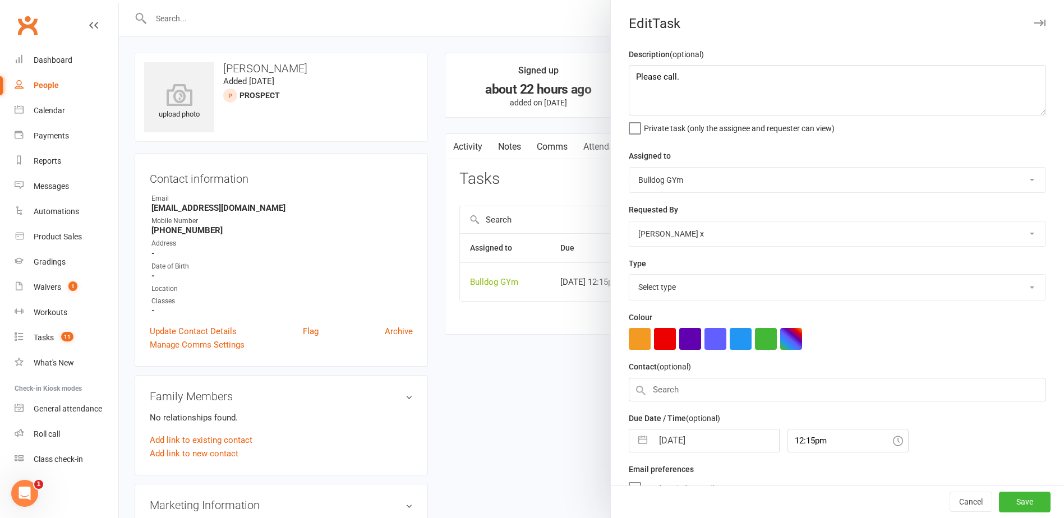
select select "12048"
click at [701, 435] on input "[DATE]" at bounding box center [716, 437] width 126 height 22
select select "8"
select select "2025"
select select "9"
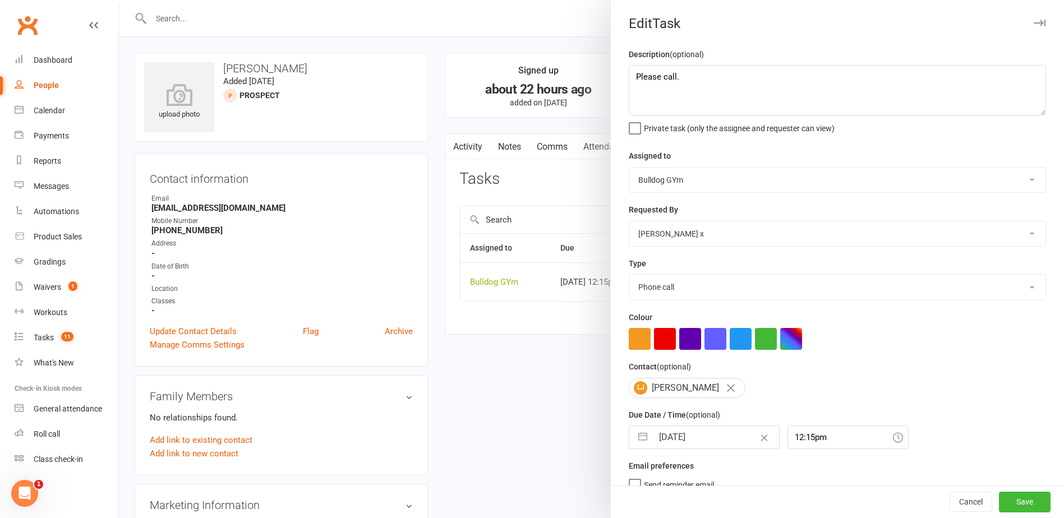
select select "2025"
select select "10"
select select "2025"
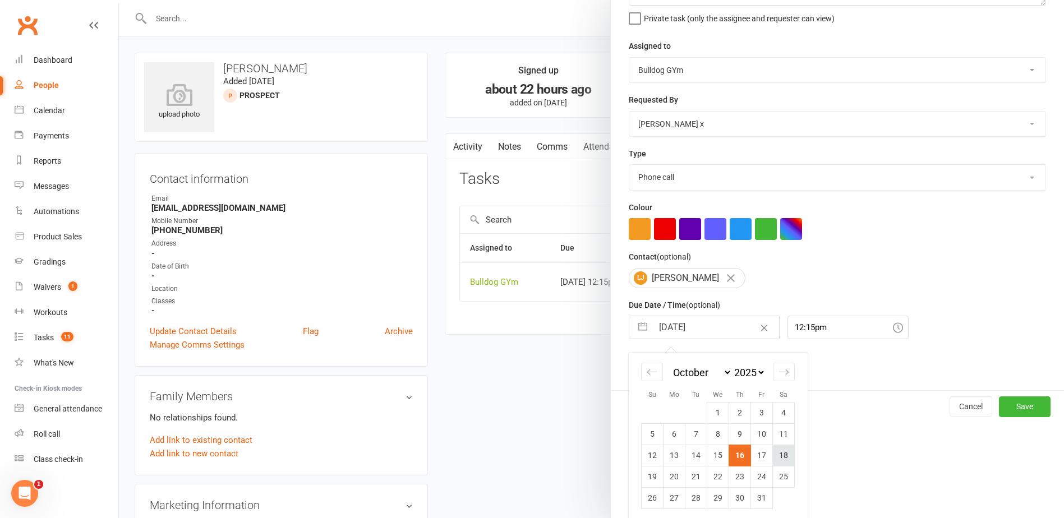
scroll to position [112, 0]
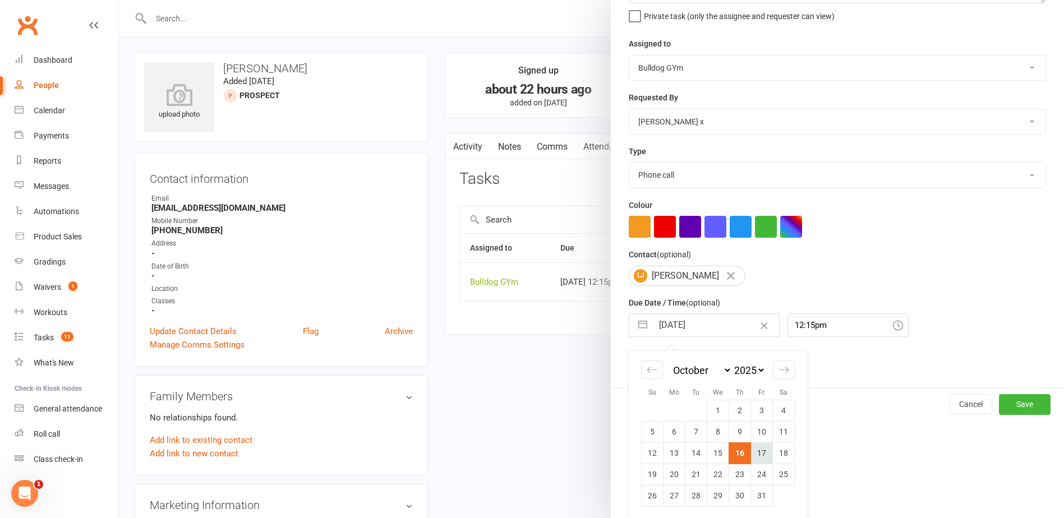
click at [760, 456] on td "17" at bounding box center [762, 453] width 22 height 21
type input "[DATE]"
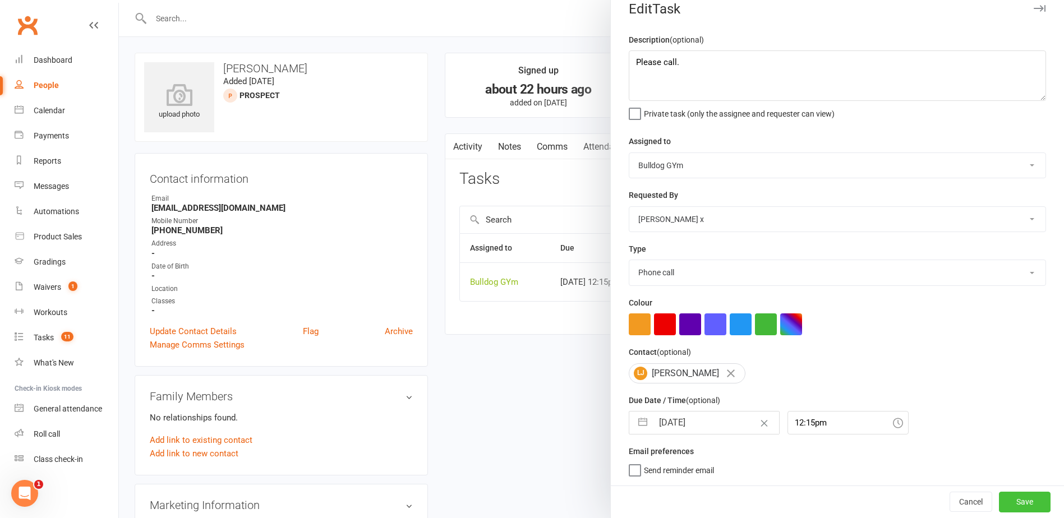
click at [1001, 502] on button "Save" at bounding box center [1025, 502] width 52 height 20
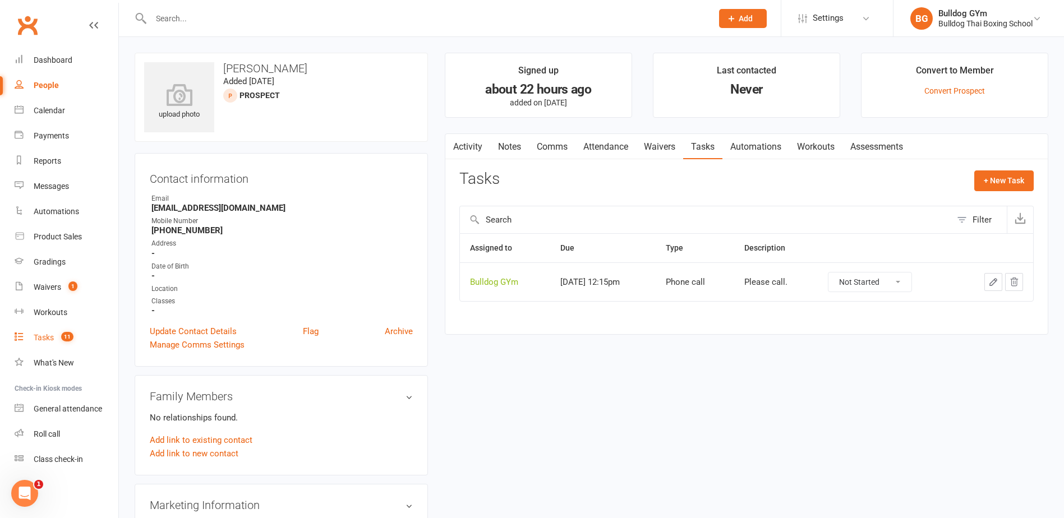
click at [42, 340] on div "Tasks" at bounding box center [44, 337] width 20 height 9
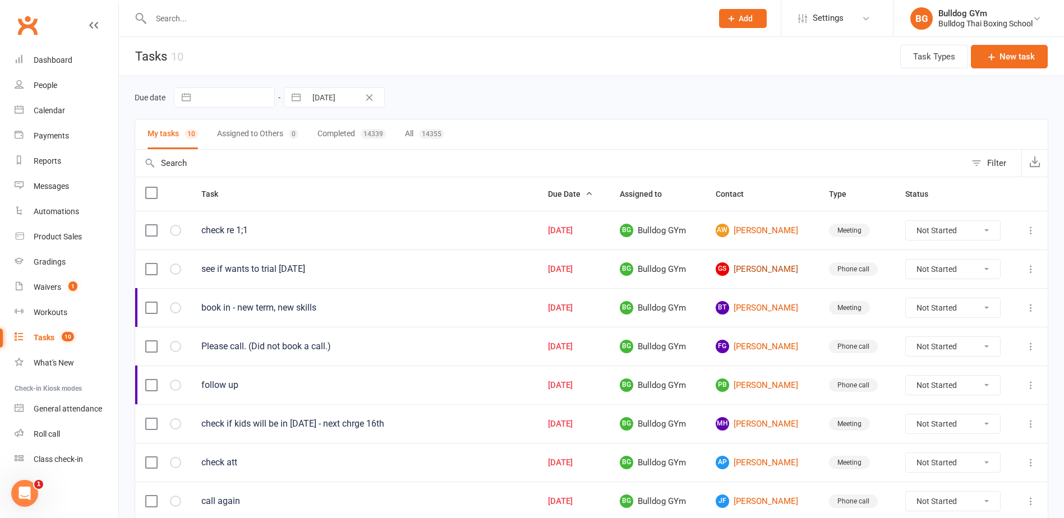
click at [775, 271] on link "GS [PERSON_NAME]" at bounding box center [762, 269] width 93 height 13
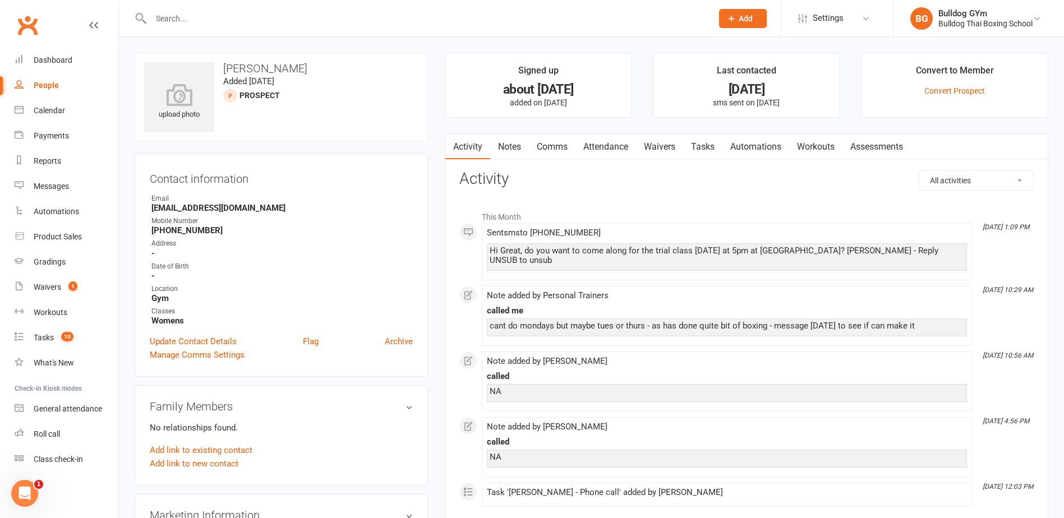
click at [514, 144] on link "Notes" at bounding box center [509, 147] width 39 height 26
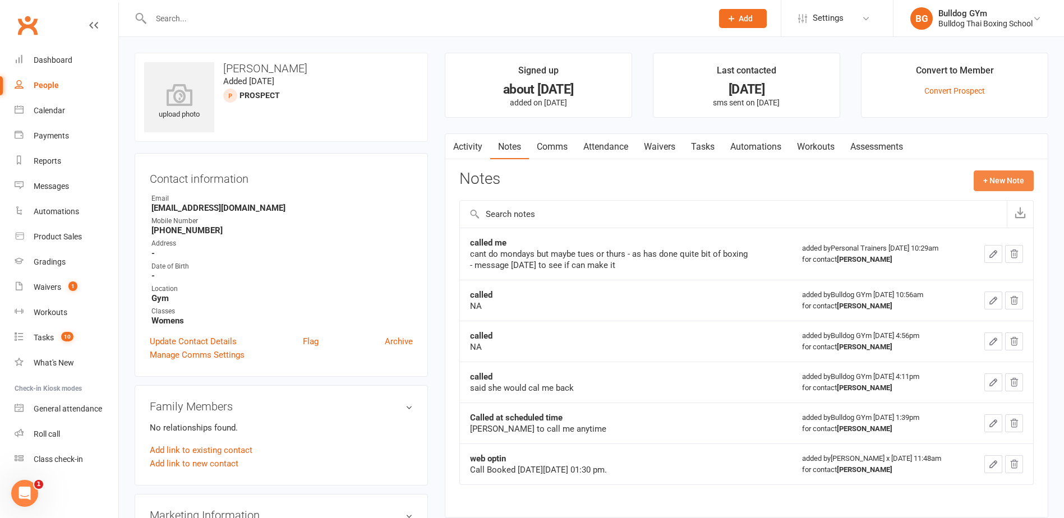
click at [1000, 181] on button "+ New Note" at bounding box center [1004, 181] width 60 height 20
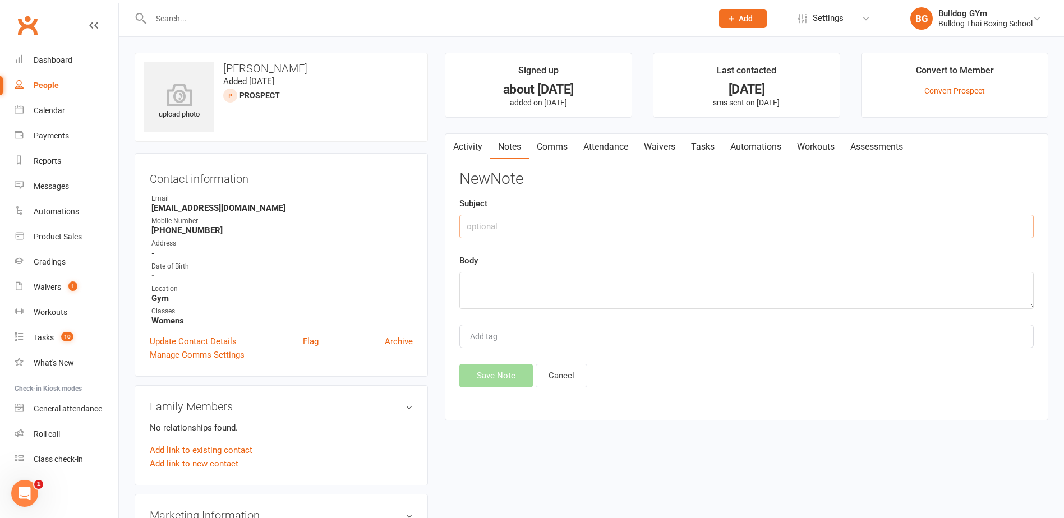
click at [533, 222] on input "text" at bounding box center [746, 227] width 574 height 24
type input "called"
drag, startPoint x: 504, startPoint y: 287, endPoint x: 487, endPoint y: 288, distance: 16.9
click at [498, 285] on textarea at bounding box center [746, 290] width 574 height 37
type textarea "DLM"
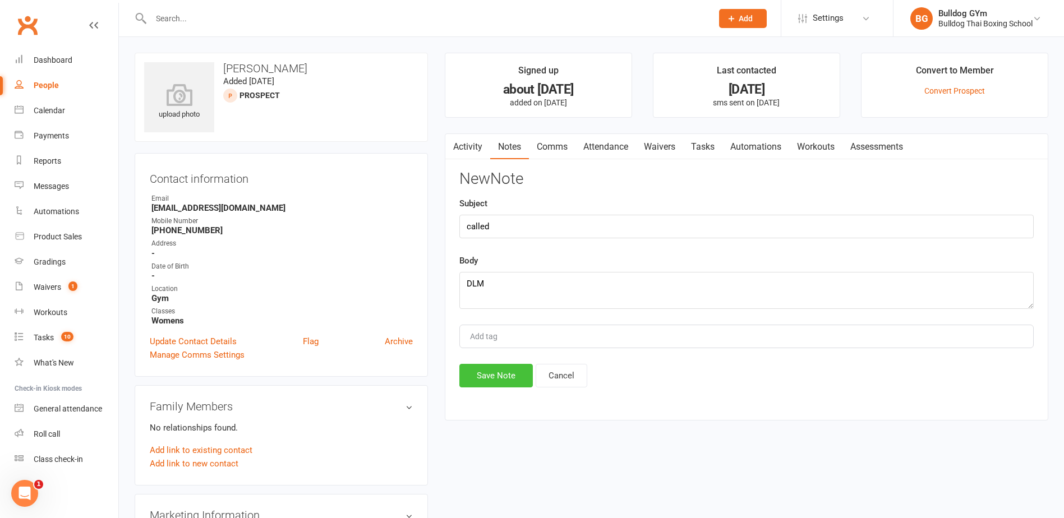
drag, startPoint x: 477, startPoint y: 375, endPoint x: 476, endPoint y: 367, distance: 8.4
click at [477, 372] on button "Save Note" at bounding box center [495, 376] width 73 height 24
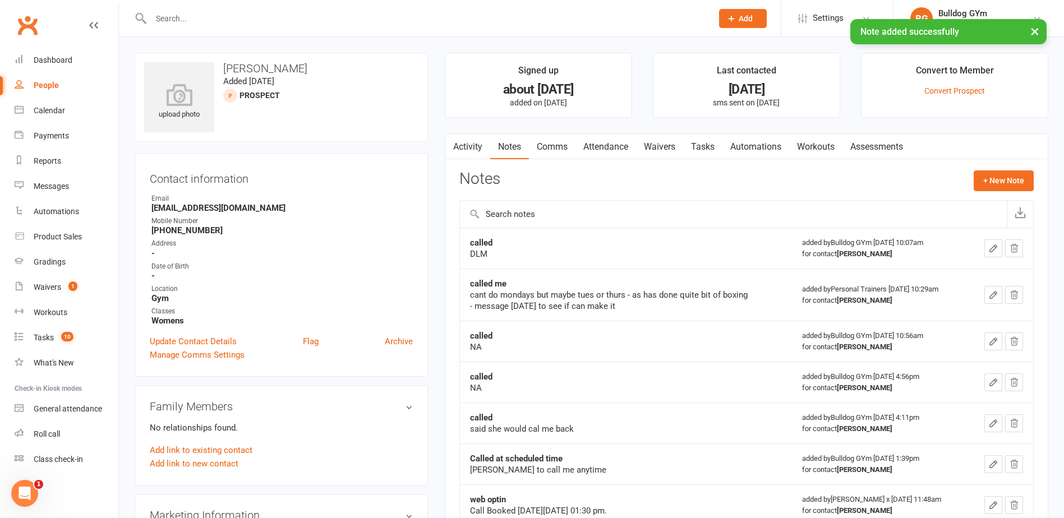
click at [458, 145] on button "button" at bounding box center [452, 146] width 14 height 25
click at [468, 145] on link "Activity" at bounding box center [467, 147] width 45 height 26
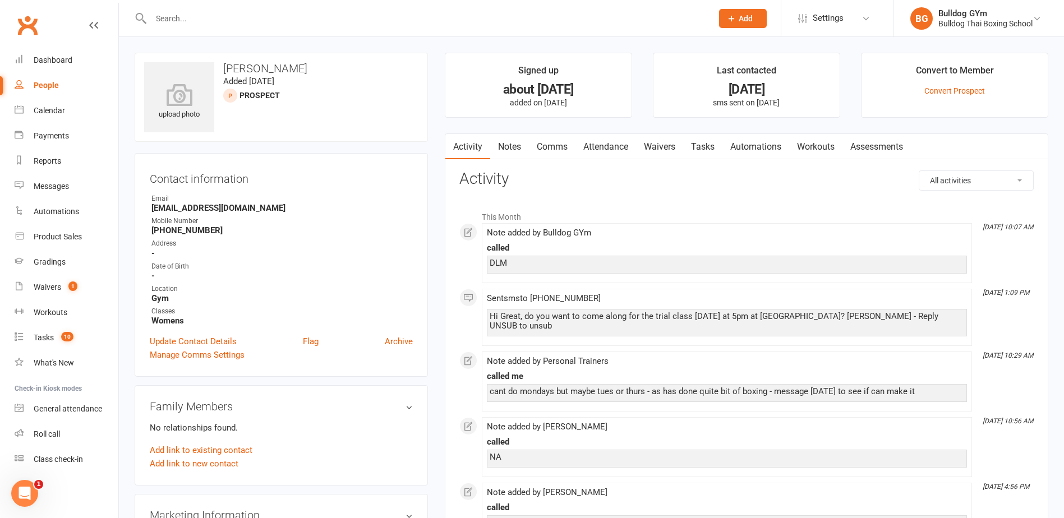
click at [546, 146] on link "Comms" at bounding box center [552, 147] width 47 height 26
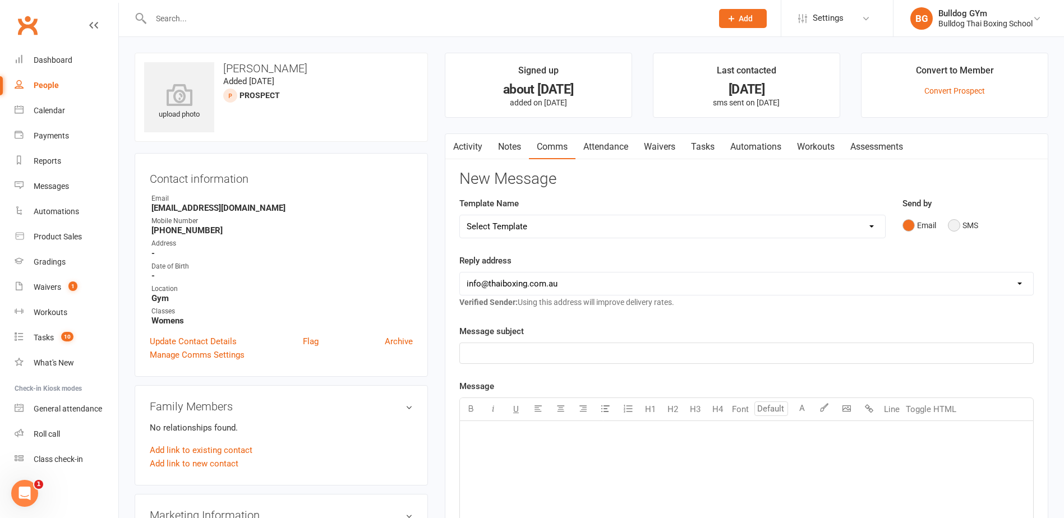
click at [950, 226] on button "SMS" at bounding box center [963, 225] width 30 height 21
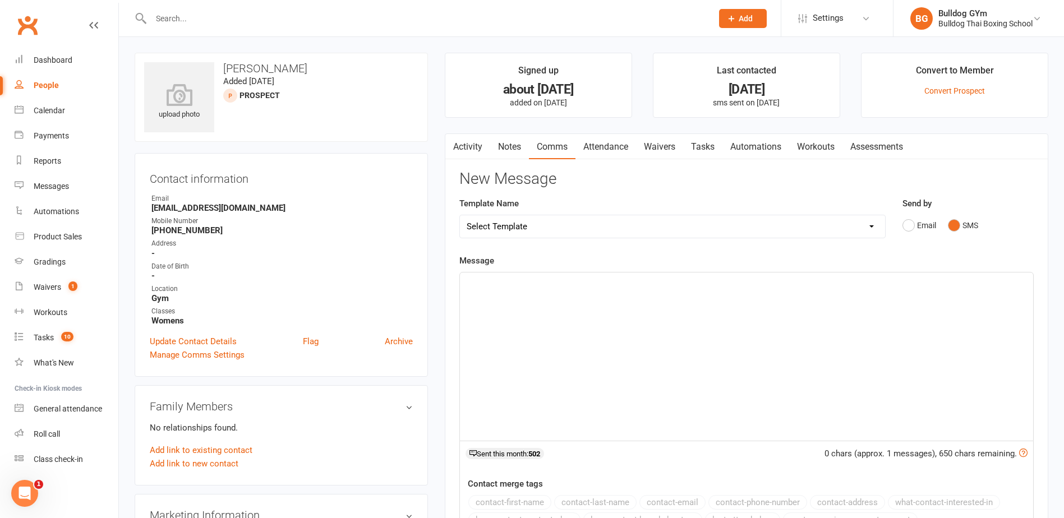
click at [555, 281] on p "﻿" at bounding box center [747, 282] width 560 height 13
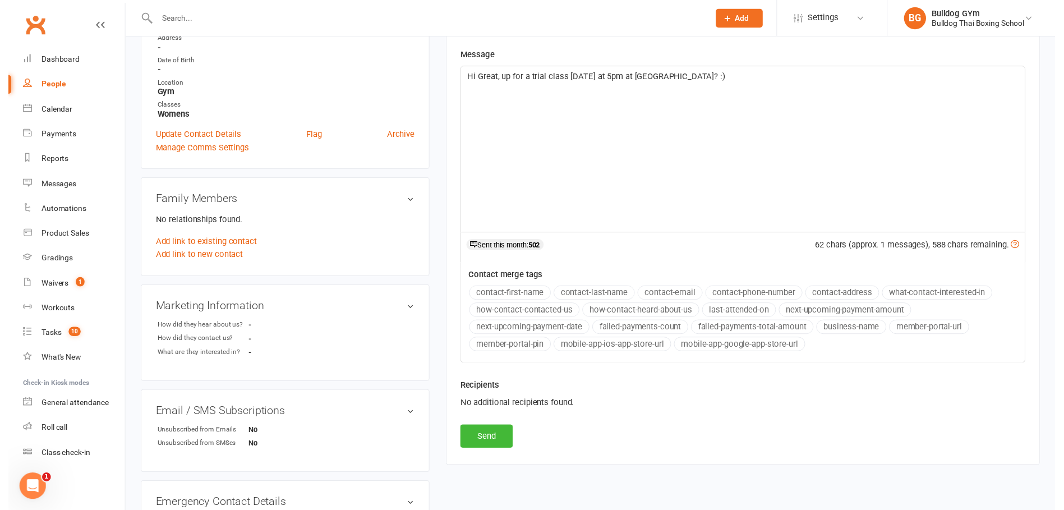
scroll to position [224, 0]
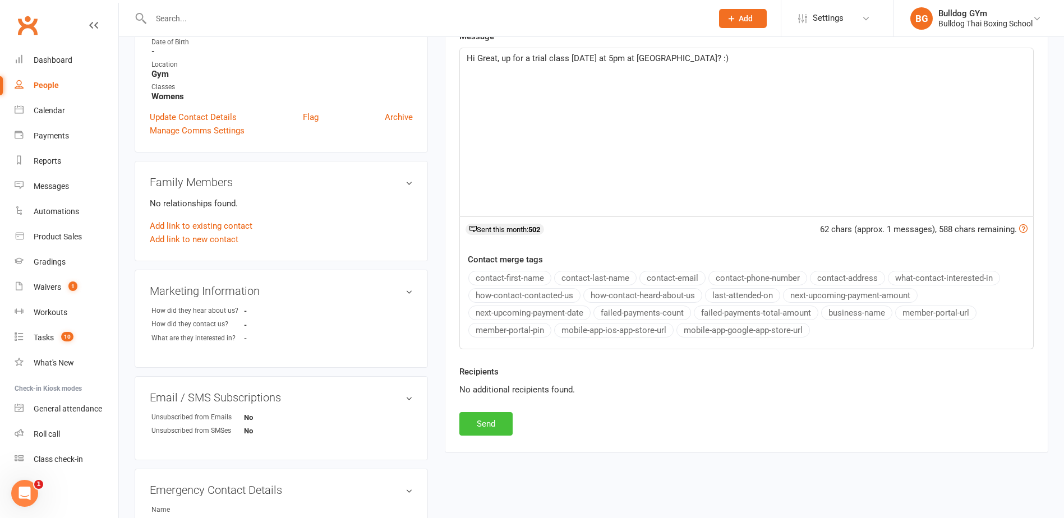
drag, startPoint x: 478, startPoint y: 424, endPoint x: 497, endPoint y: 429, distance: 19.9
click at [479, 424] on button "Send" at bounding box center [485, 424] width 53 height 24
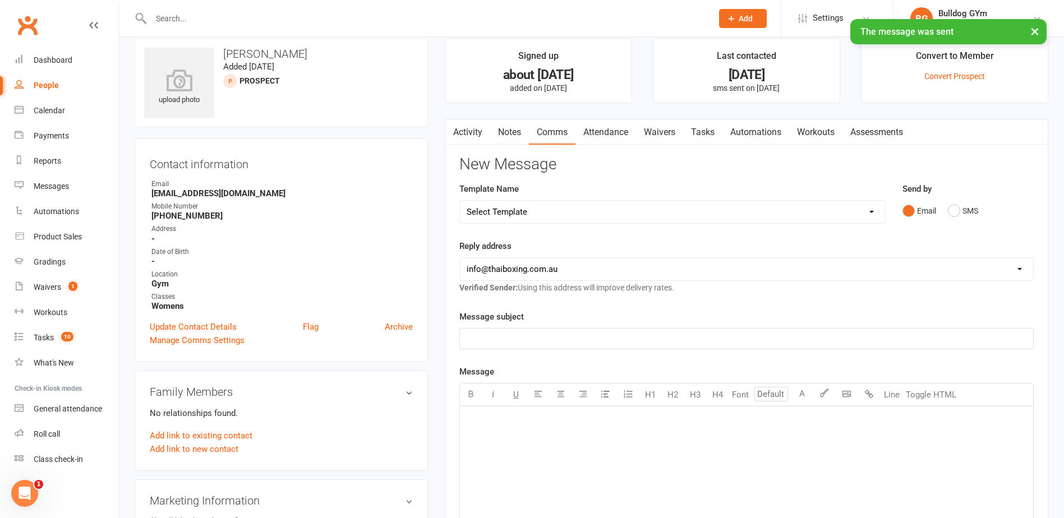
scroll to position [0, 0]
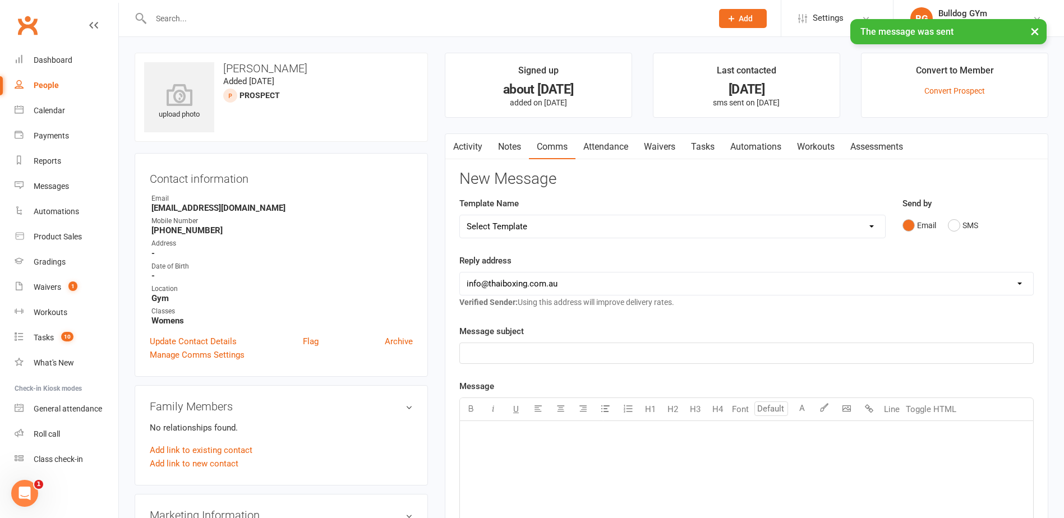
click at [707, 143] on link "Tasks" at bounding box center [702, 147] width 39 height 26
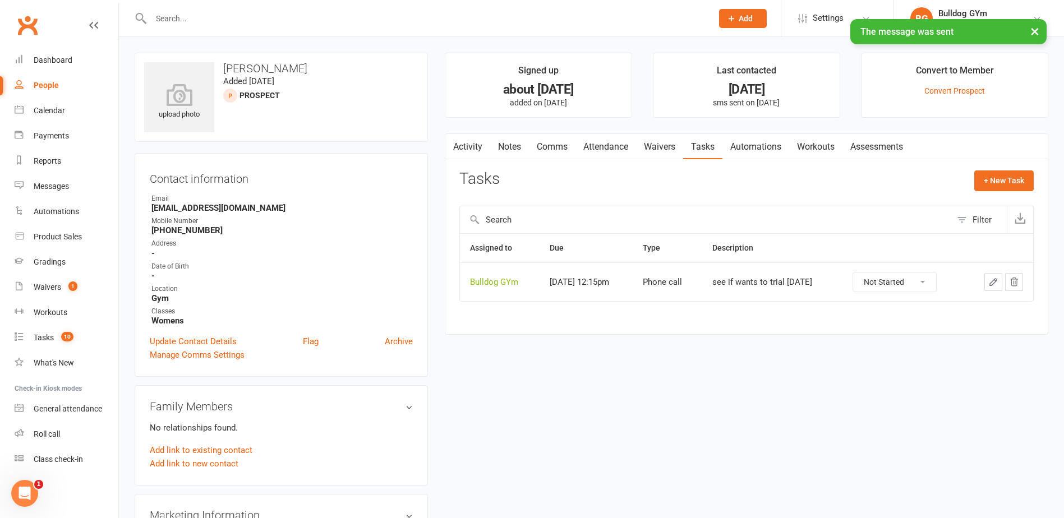
click at [997, 278] on icon "button" at bounding box center [994, 282] width 10 height 10
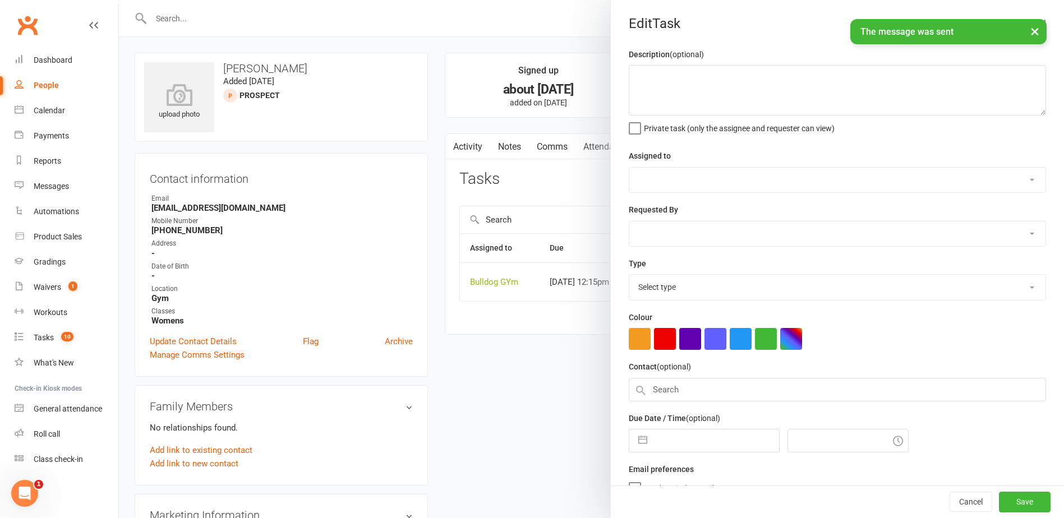
type textarea "see if wants to trial [DATE]"
select select "12940"
select select "45795"
type input "[DATE]"
type input "12:15pm"
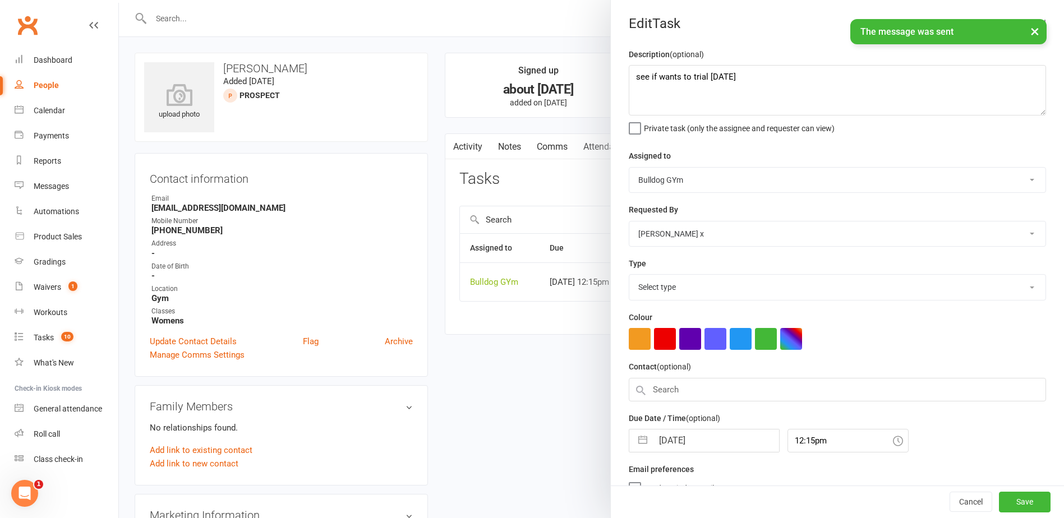
select select "12048"
select select "8"
select select "2025"
select select "9"
select select "2025"
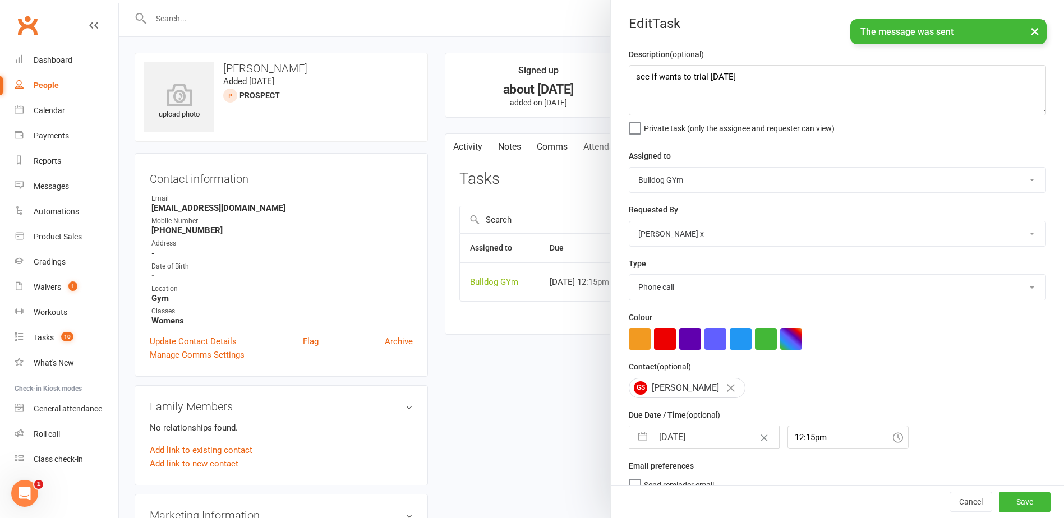
select select "10"
select select "2025"
click at [703, 436] on input "[DATE]" at bounding box center [716, 437] width 126 height 22
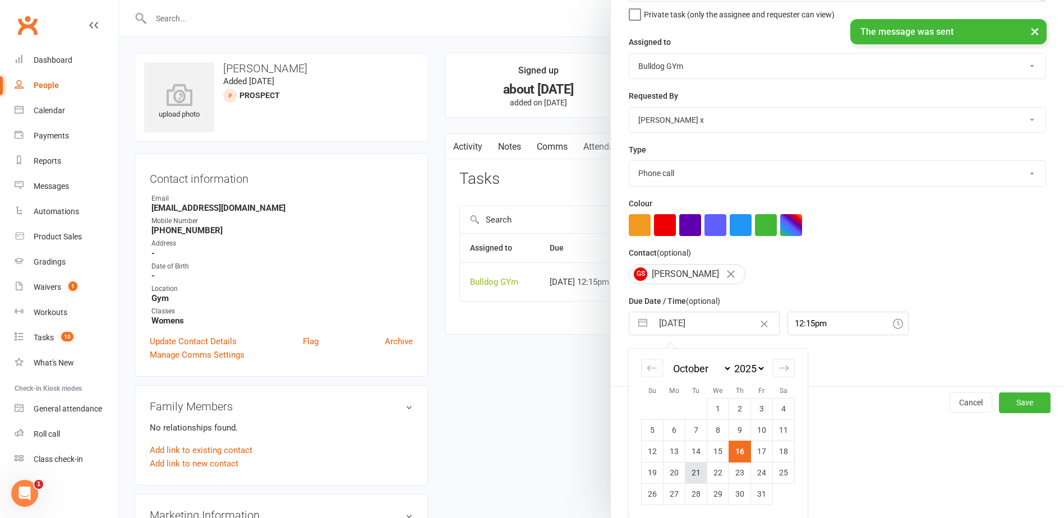
click at [698, 471] on td "21" at bounding box center [697, 472] width 22 height 21
type input "[DATE]"
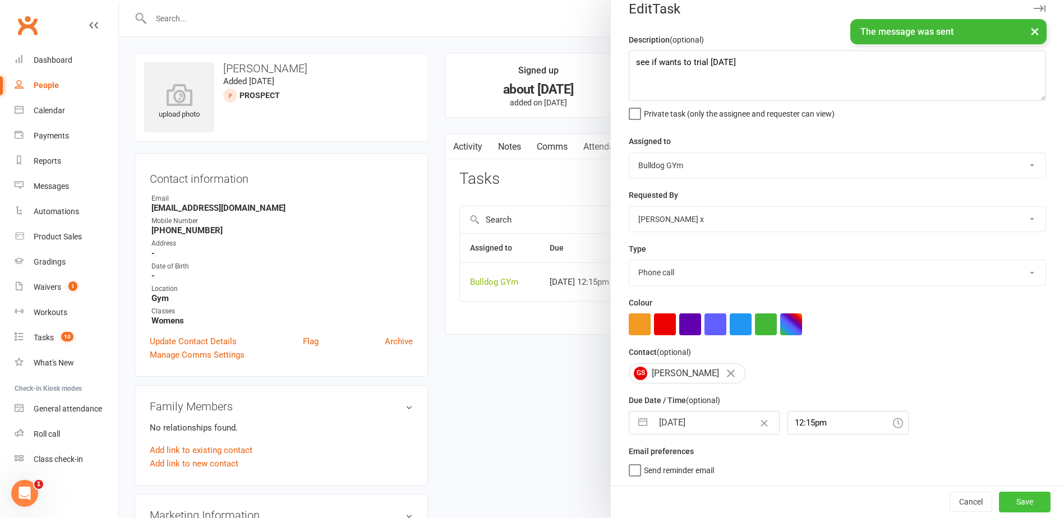
drag, startPoint x: 986, startPoint y: 503, endPoint x: 941, endPoint y: 477, distance: 51.3
click at [971, 493] on div "Cancel Save" at bounding box center [837, 502] width 453 height 32
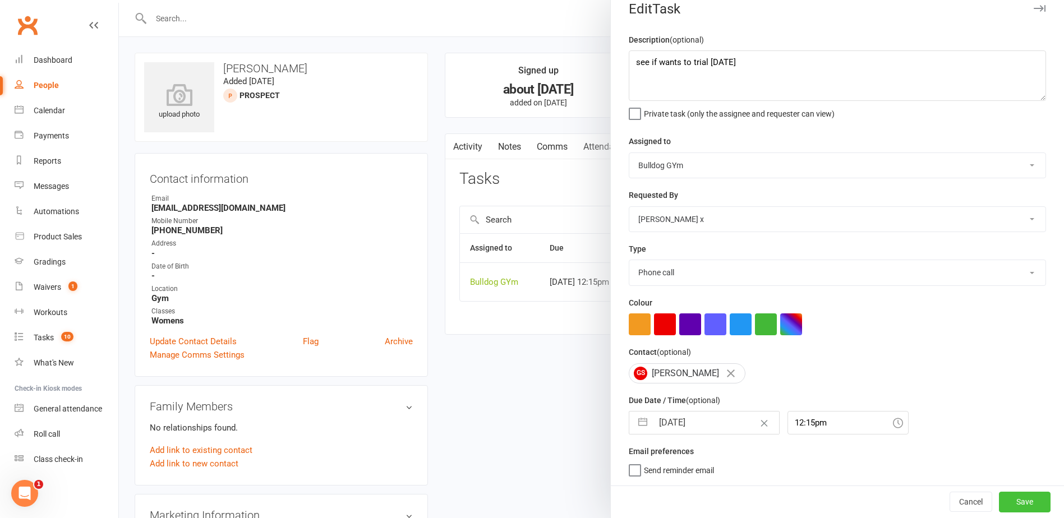
click at [1019, 500] on button "Save" at bounding box center [1025, 502] width 52 height 20
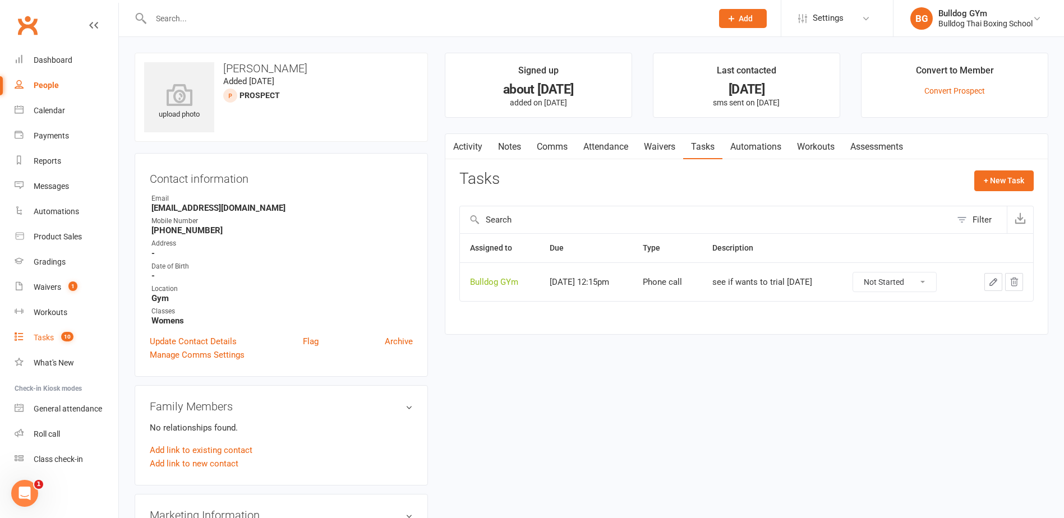
click at [46, 336] on div "Tasks" at bounding box center [44, 337] width 20 height 9
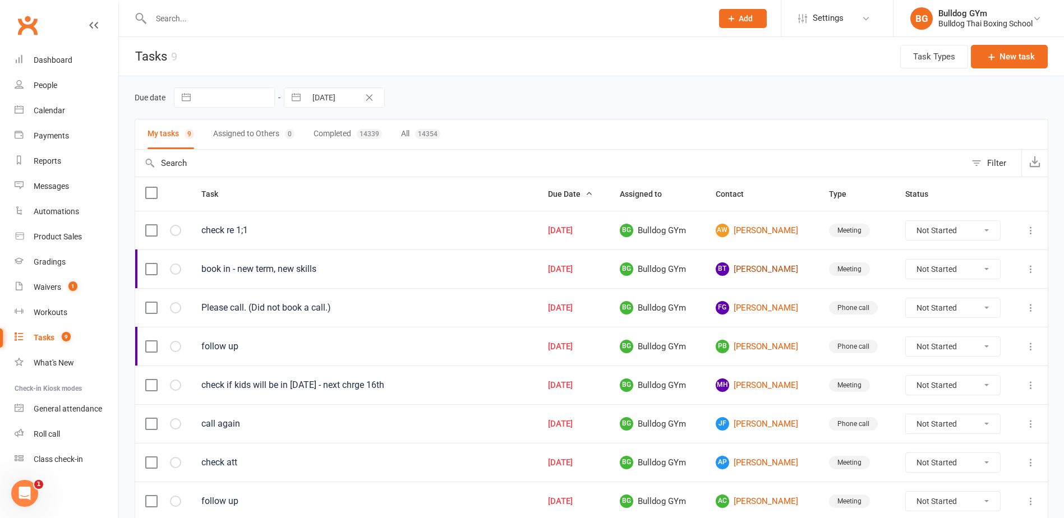
click at [759, 272] on link "[PERSON_NAME]" at bounding box center [762, 269] width 93 height 13
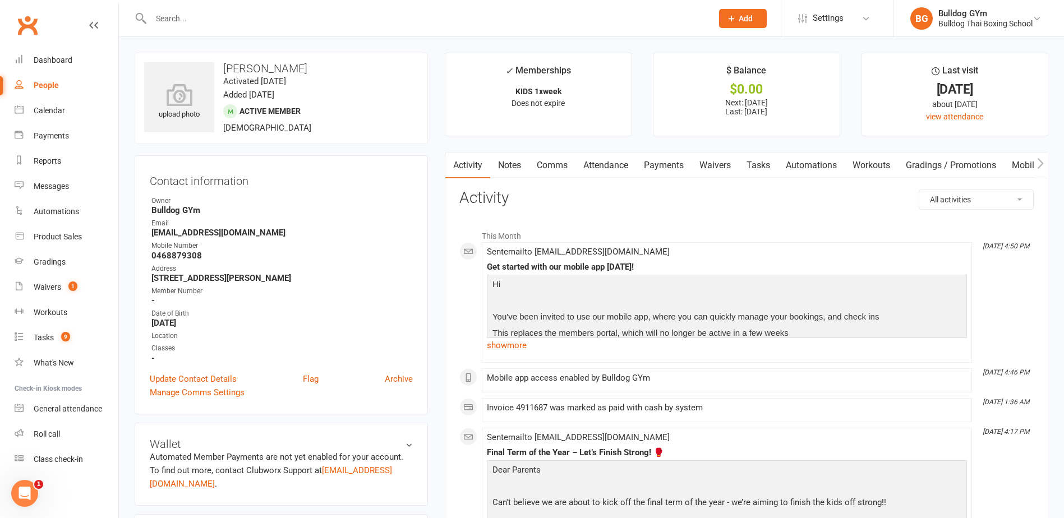
click at [757, 168] on link "Tasks" at bounding box center [758, 166] width 39 height 26
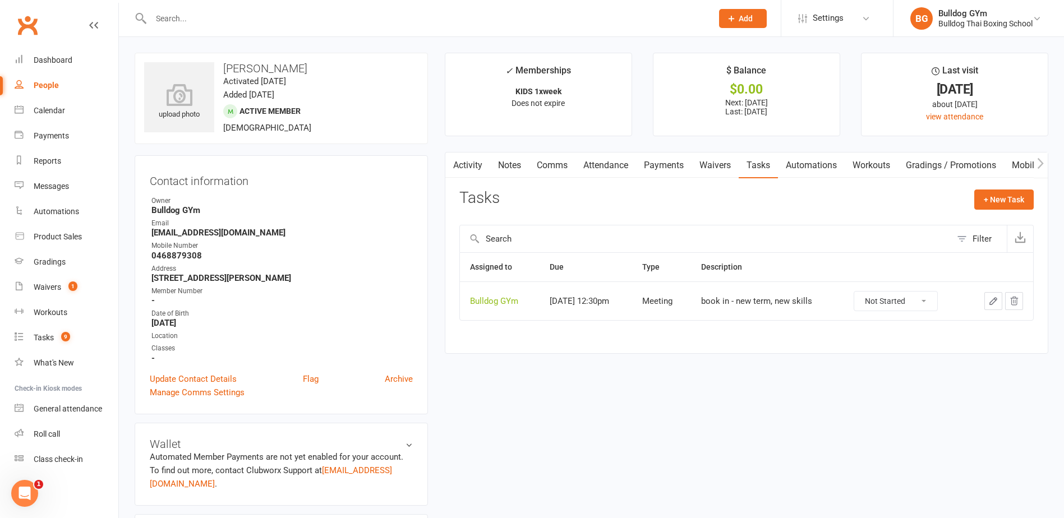
click at [993, 292] on button "button" at bounding box center [994, 301] width 18 height 18
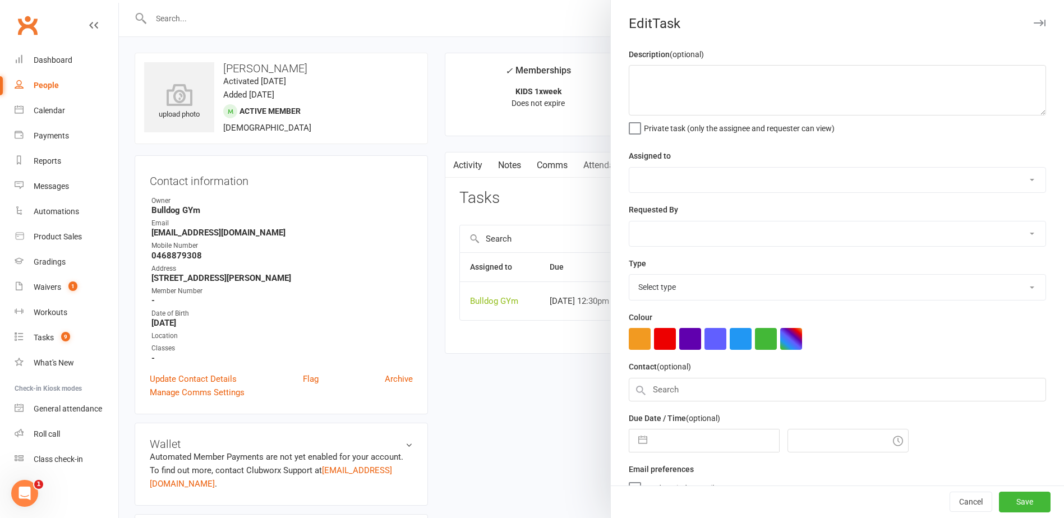
type textarea "book in - new term, new skills"
select select "12940"
type input "[DATE]"
type input "12:30pm"
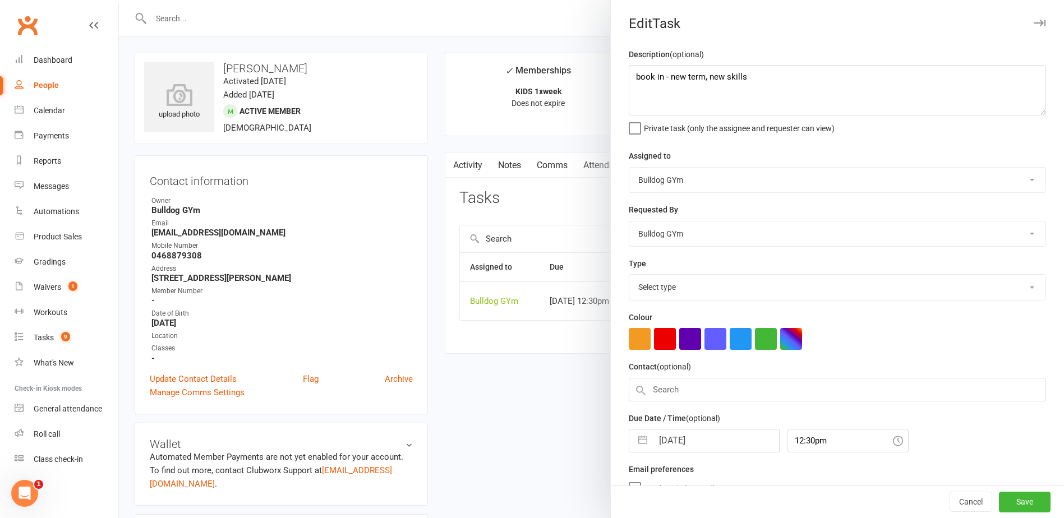
select select "12049"
click at [711, 443] on input "[DATE]" at bounding box center [716, 437] width 126 height 22
select select "8"
select select "2025"
select select "9"
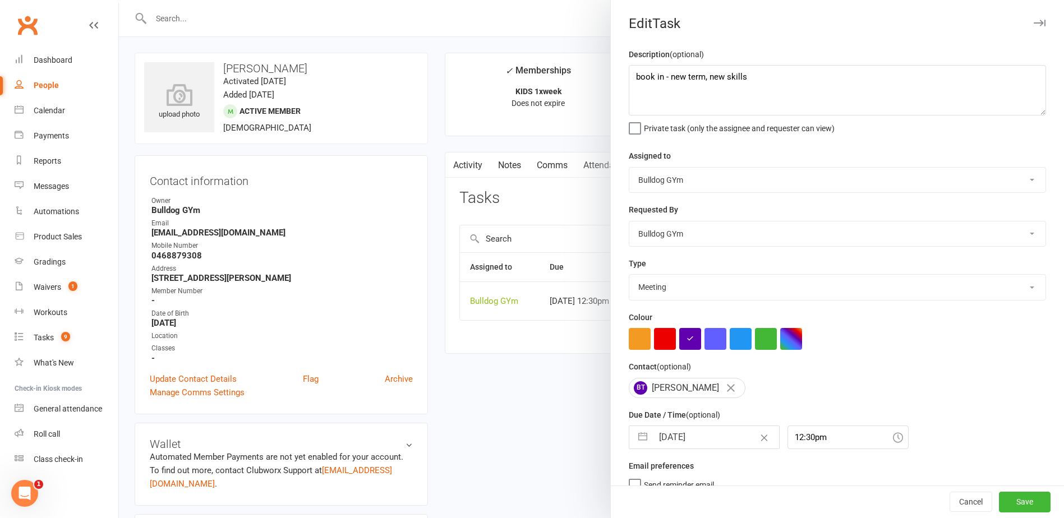
select select "2025"
select select "10"
select select "2025"
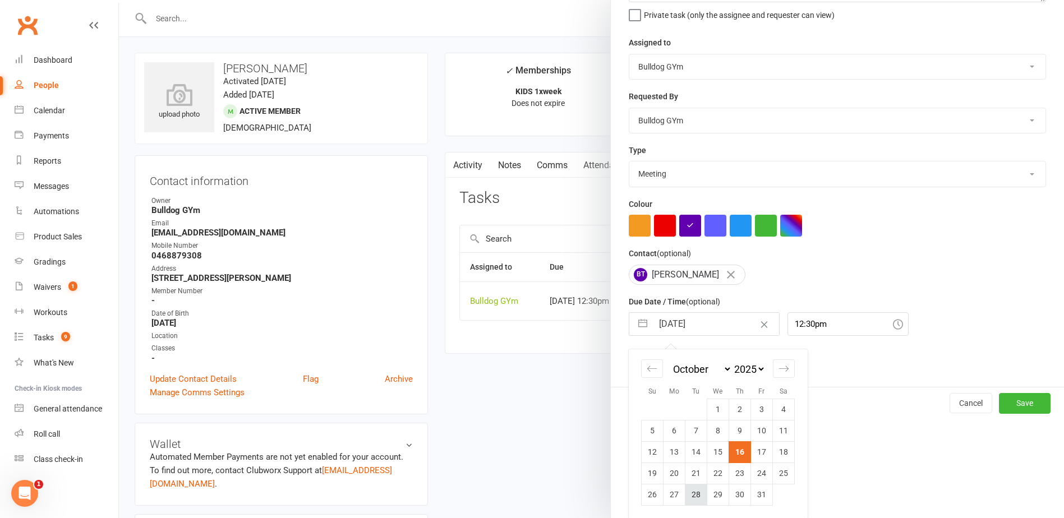
scroll to position [118, 0]
click at [691, 470] on td "21" at bounding box center [697, 472] width 22 height 21
type input "[DATE]"
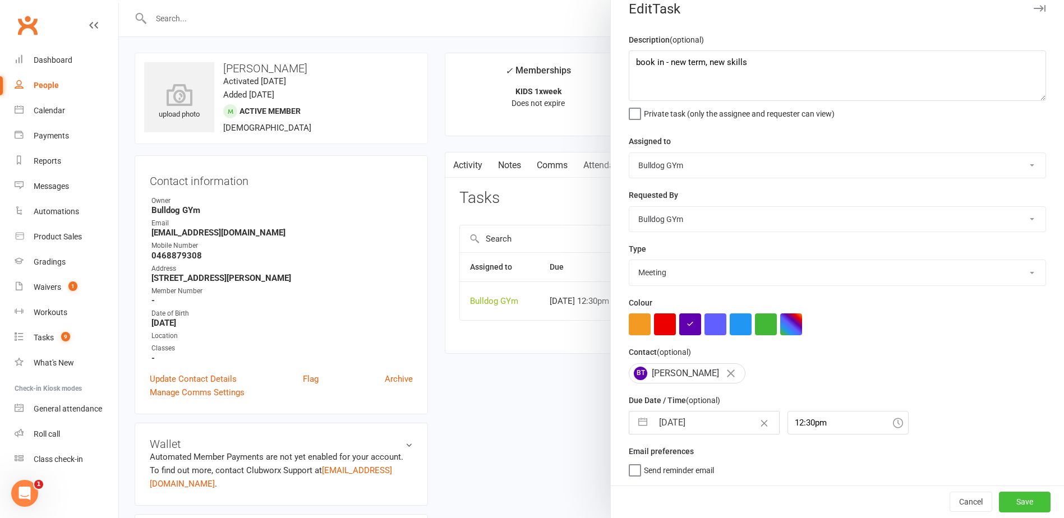
click at [1005, 497] on button "Save" at bounding box center [1025, 502] width 52 height 20
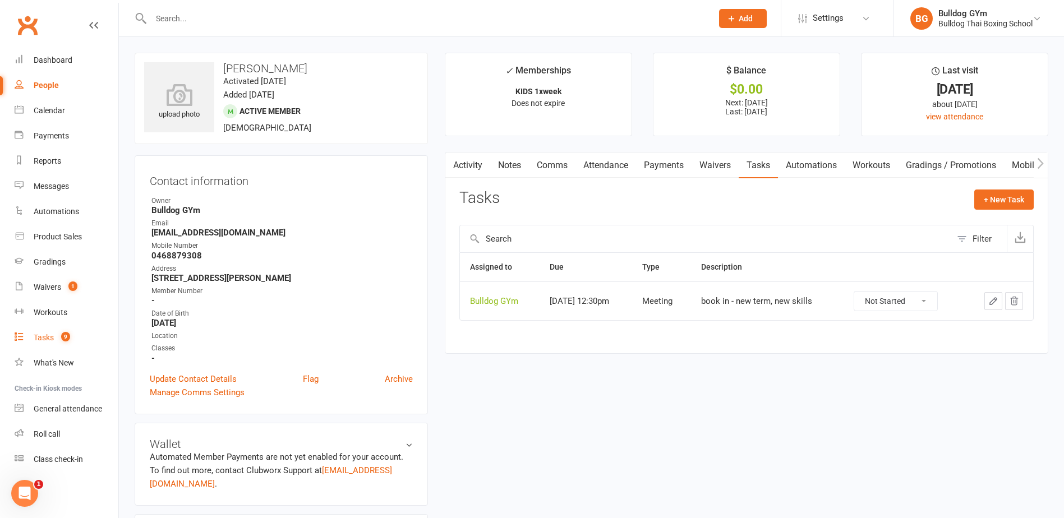
click at [34, 332] on link "Tasks 9" at bounding box center [67, 337] width 104 height 25
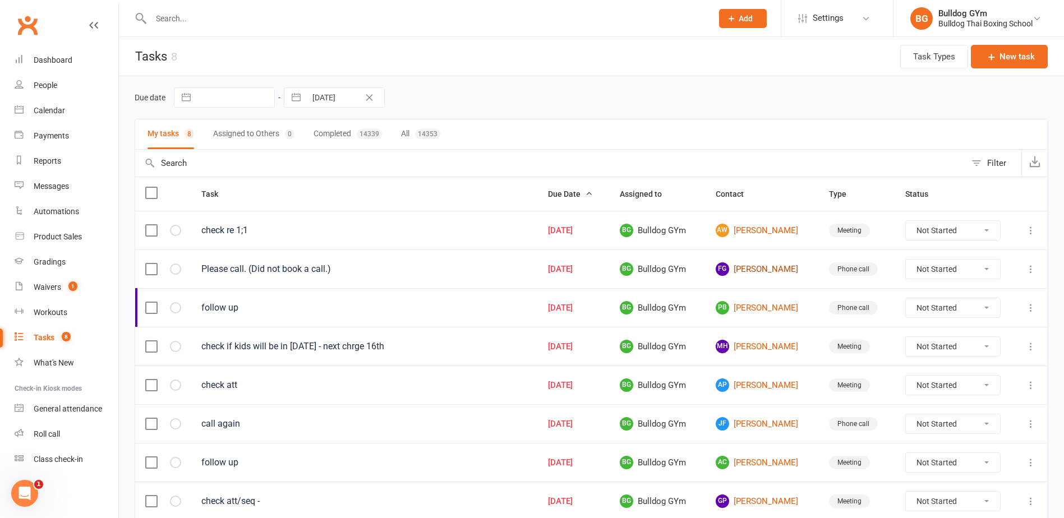
click at [753, 270] on link "FG [PERSON_NAME]" at bounding box center [762, 269] width 93 height 13
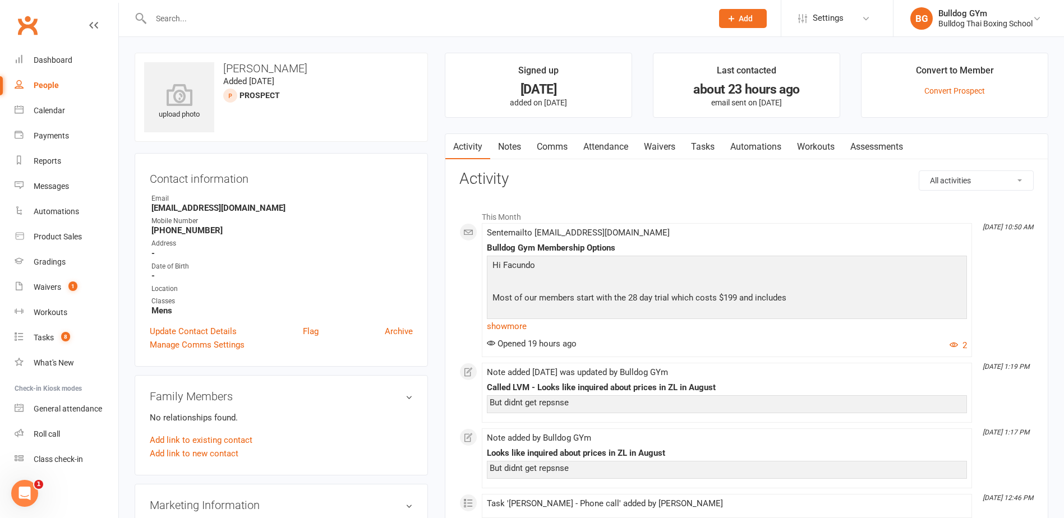
click at [558, 148] on link "Comms" at bounding box center [552, 147] width 47 height 26
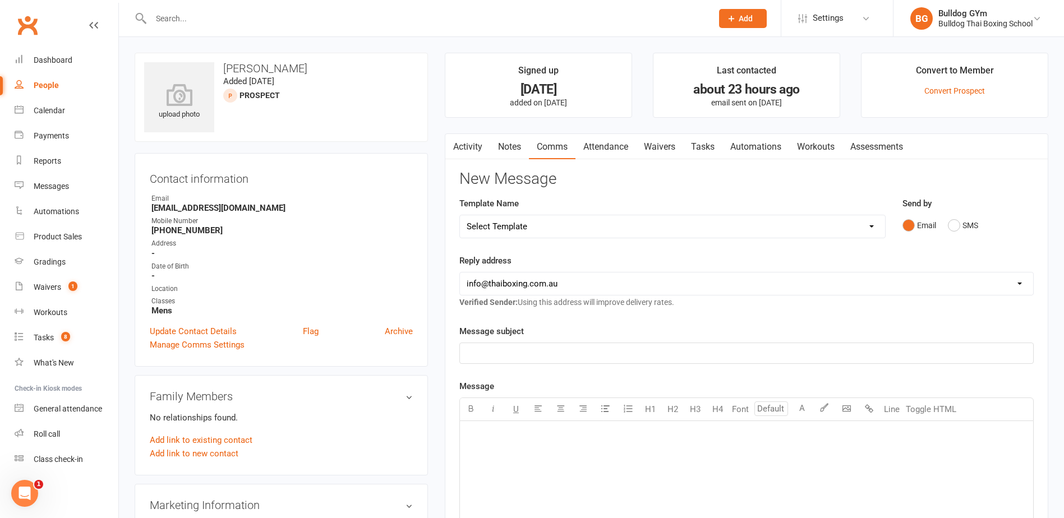
click at [517, 145] on link "Notes" at bounding box center [509, 147] width 39 height 26
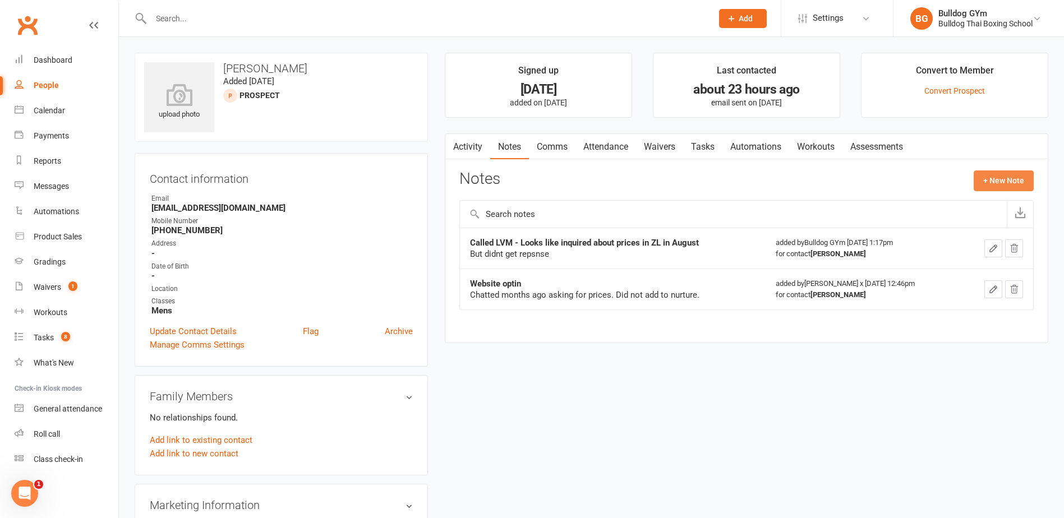
click at [984, 173] on button "+ New Note" at bounding box center [1004, 181] width 60 height 20
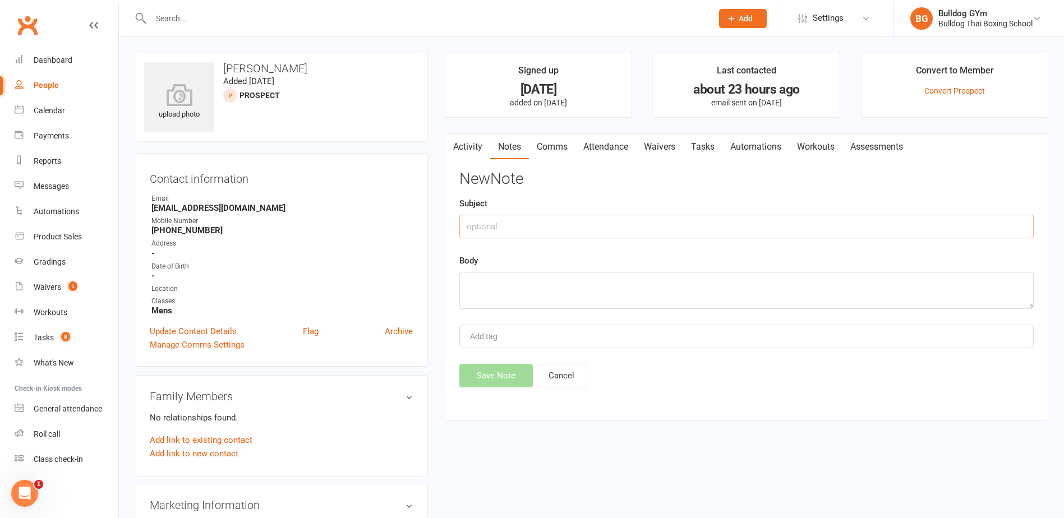
click at [520, 227] on input "text" at bounding box center [746, 227] width 574 height 24
type input "called"
click at [534, 293] on textarea at bounding box center [746, 290] width 574 height 37
type textarea "DLM call later"
click at [512, 376] on button "Save Note" at bounding box center [495, 376] width 73 height 24
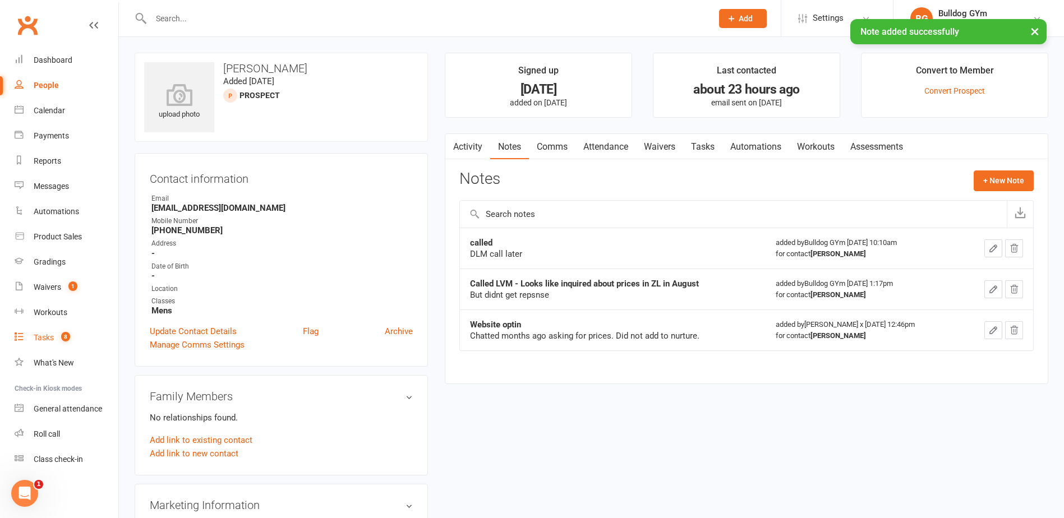
click at [39, 341] on div "Tasks" at bounding box center [44, 337] width 20 height 9
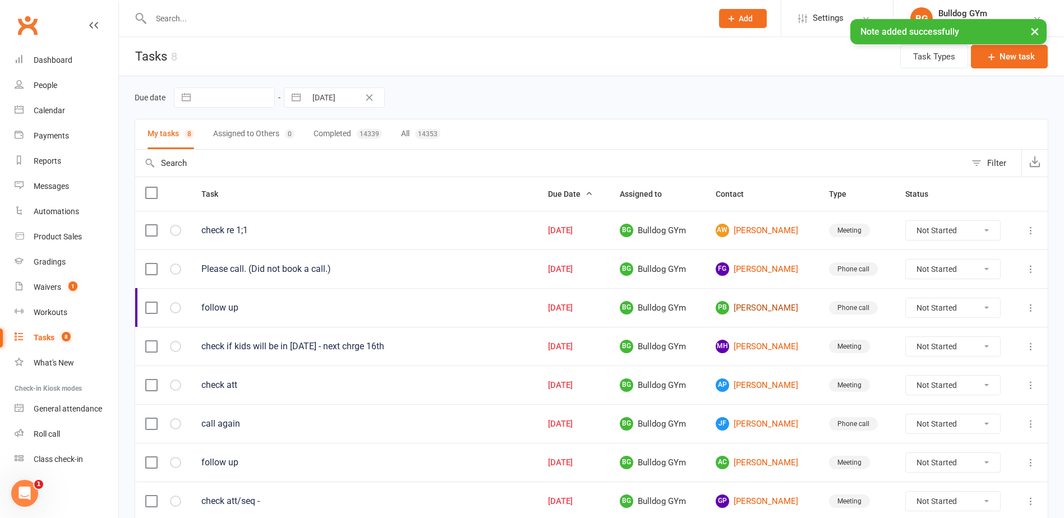
click at [759, 309] on link "PB [PERSON_NAME]" at bounding box center [762, 307] width 93 height 13
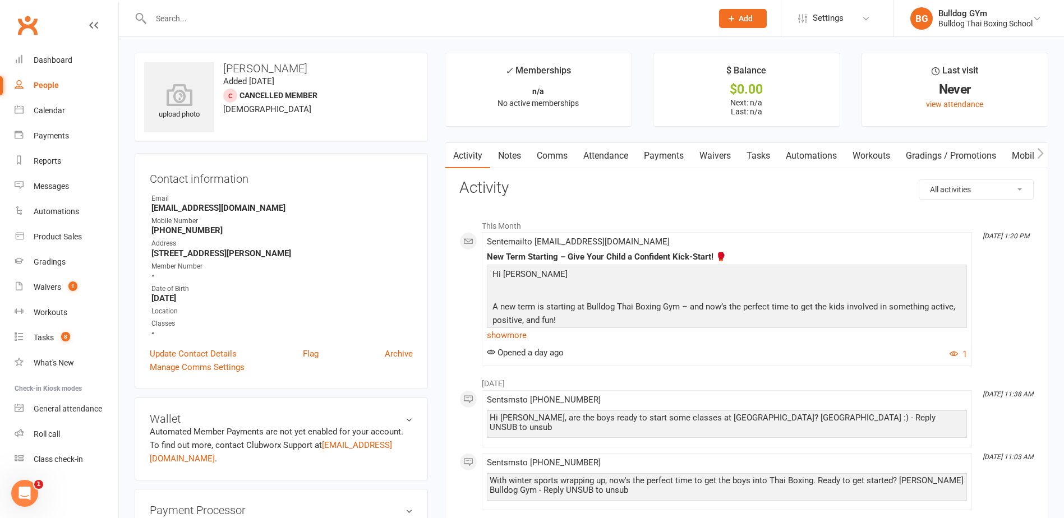
click at [766, 153] on link "Tasks" at bounding box center [758, 156] width 39 height 26
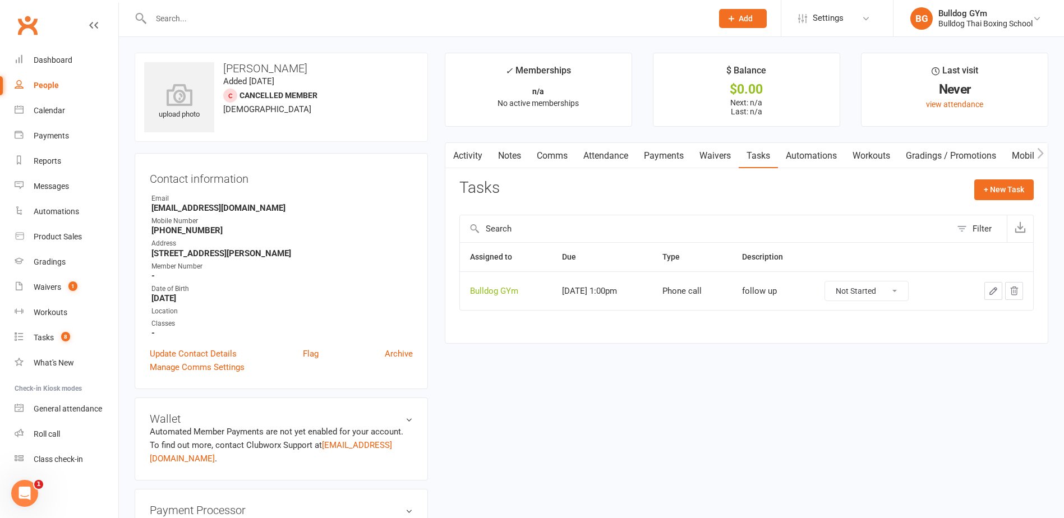
click at [992, 292] on icon "button" at bounding box center [994, 291] width 10 height 10
select select "45795"
select select "12048"
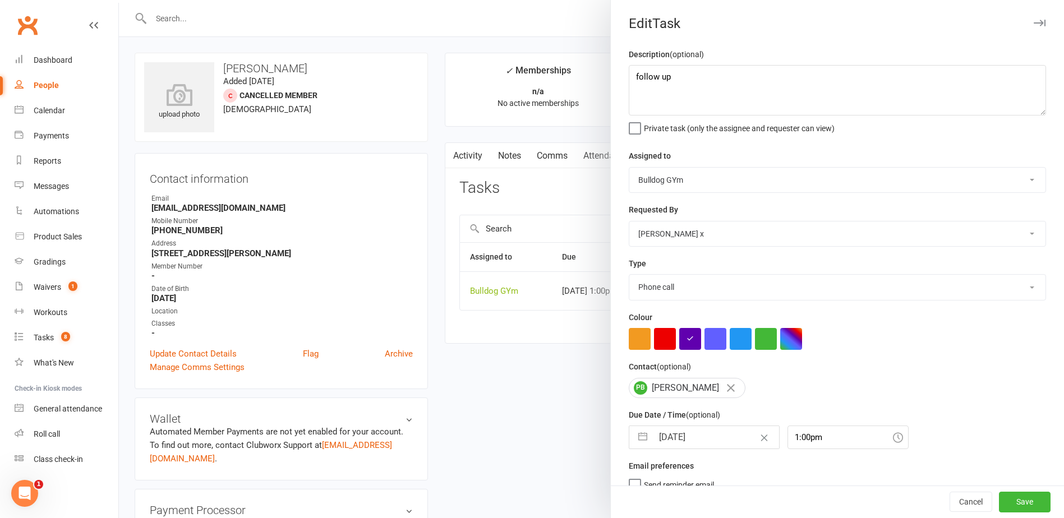
select select "8"
select select "2025"
select select "9"
select select "2025"
select select "10"
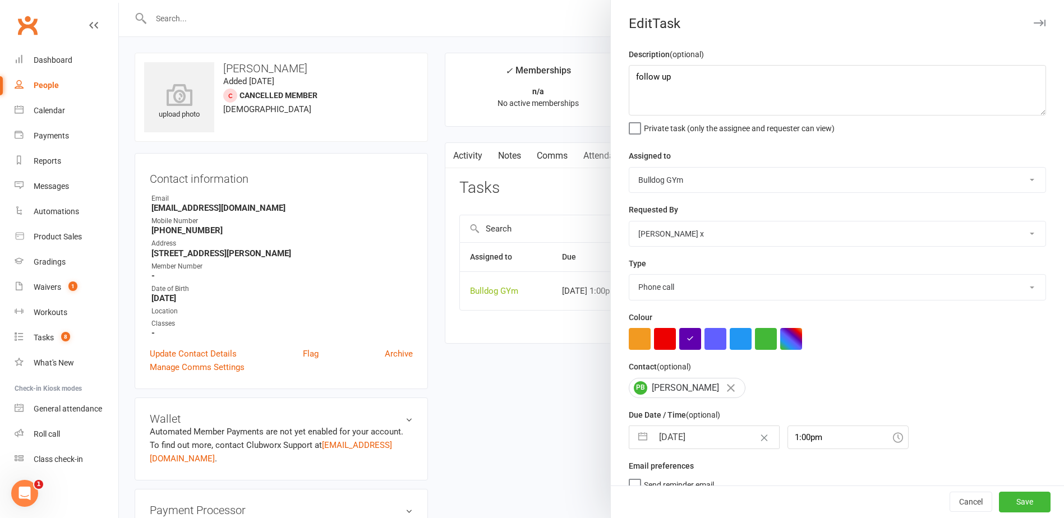
select select "2025"
click at [712, 438] on input "[DATE]" at bounding box center [716, 437] width 126 height 22
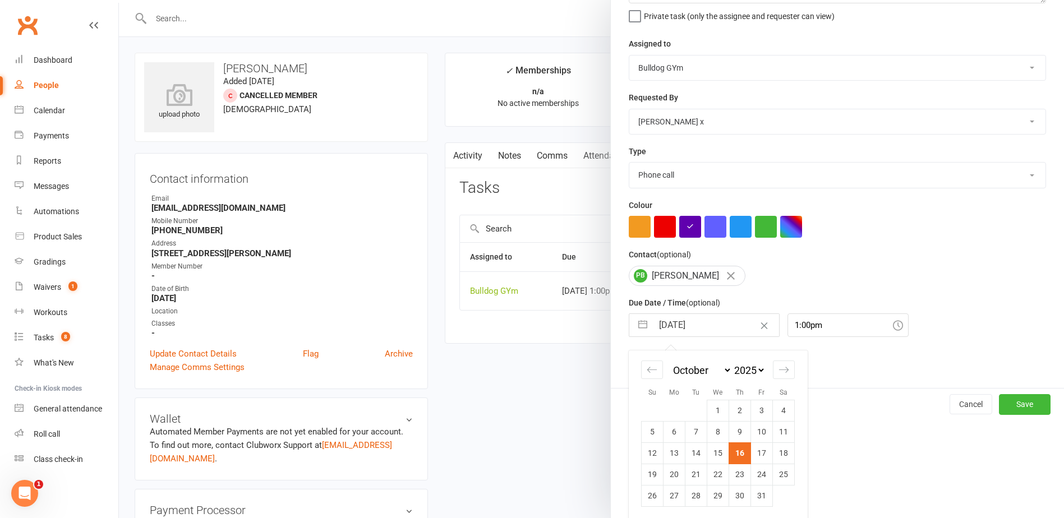
drag, startPoint x: 760, startPoint y: 455, endPoint x: 782, endPoint y: 471, distance: 27.7
click at [760, 456] on td "17" at bounding box center [762, 453] width 22 height 21
type input "[DATE]"
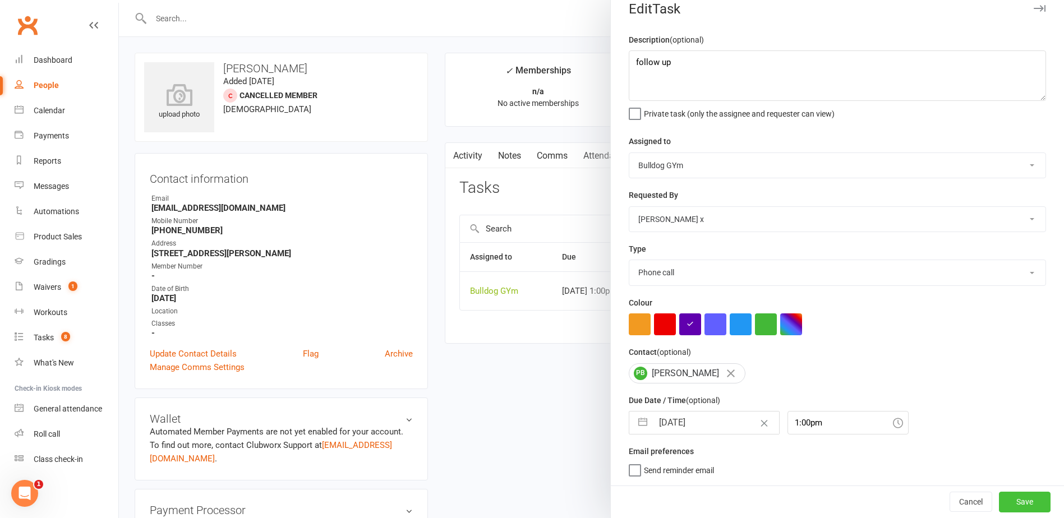
drag, startPoint x: 991, startPoint y: 498, endPoint x: 983, endPoint y: 497, distance: 8.0
click at [999, 499] on button "Save" at bounding box center [1025, 502] width 52 height 20
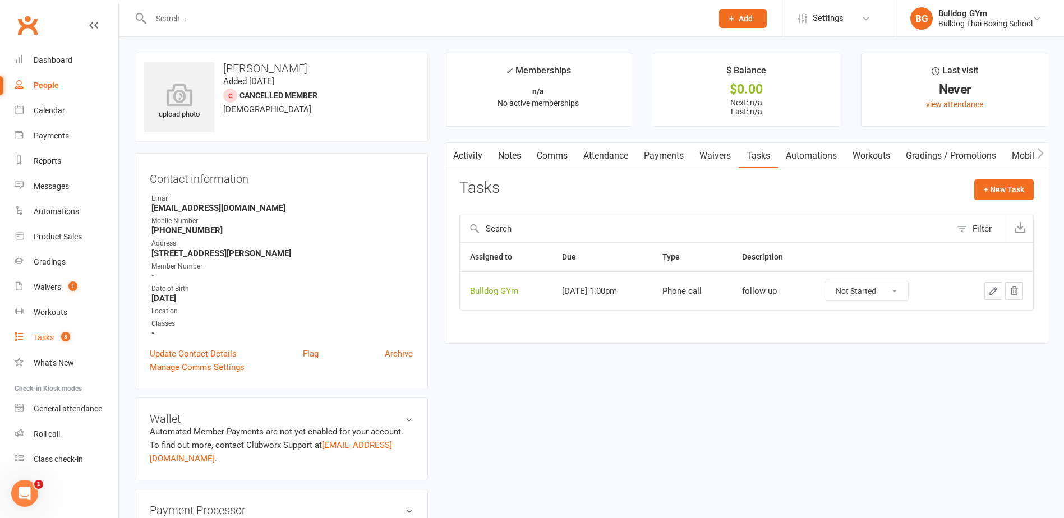
click at [57, 341] on count-badge "8" at bounding box center [63, 337] width 15 height 9
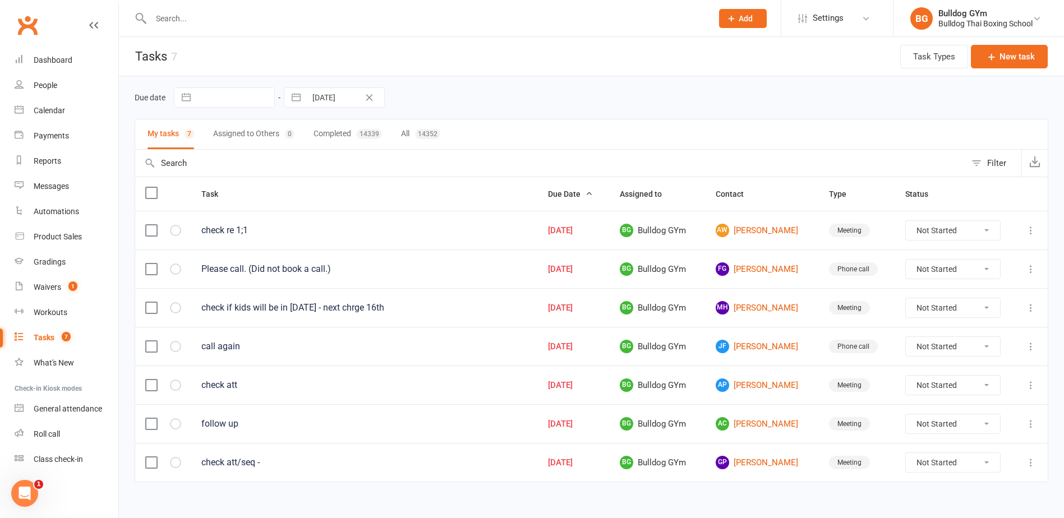
scroll to position [11, 0]
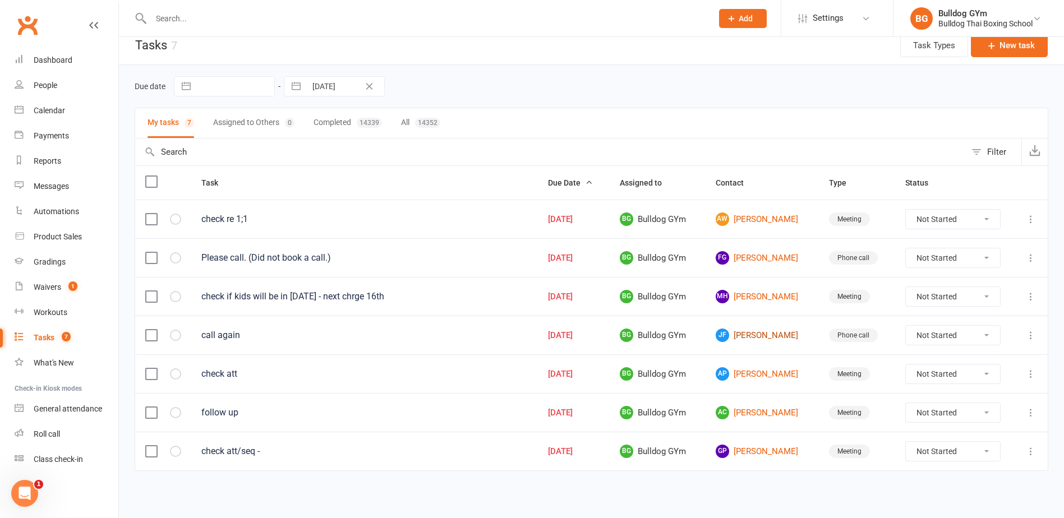
click at [770, 335] on link "[PERSON_NAME] [PERSON_NAME]" at bounding box center [762, 335] width 93 height 13
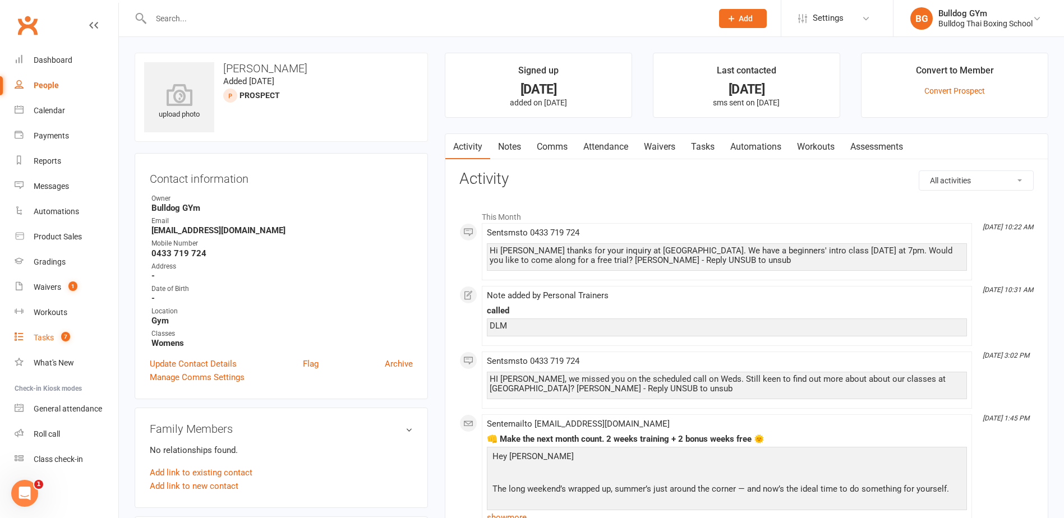
click at [49, 338] on div "Tasks" at bounding box center [44, 337] width 20 height 9
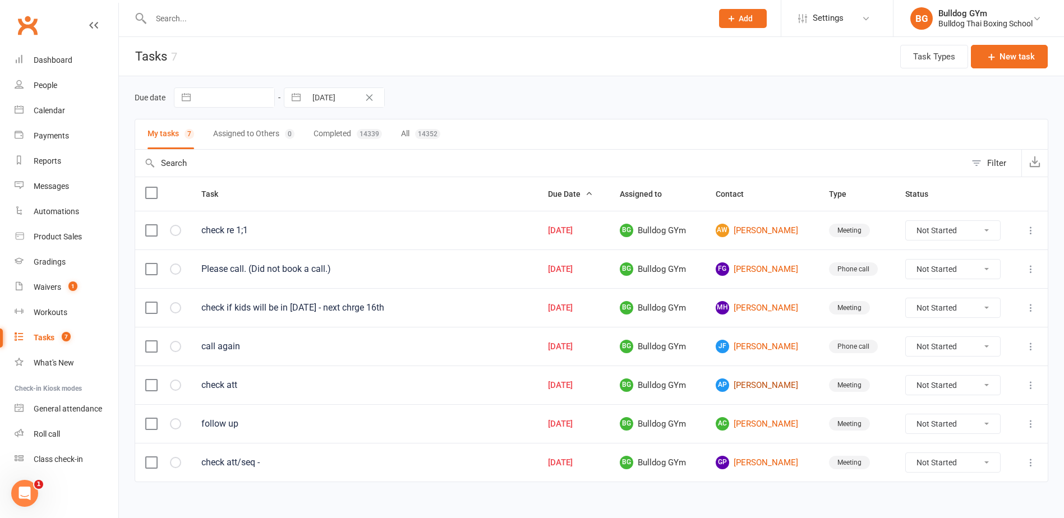
click at [759, 381] on link "AP [PERSON_NAME]" at bounding box center [762, 385] width 93 height 13
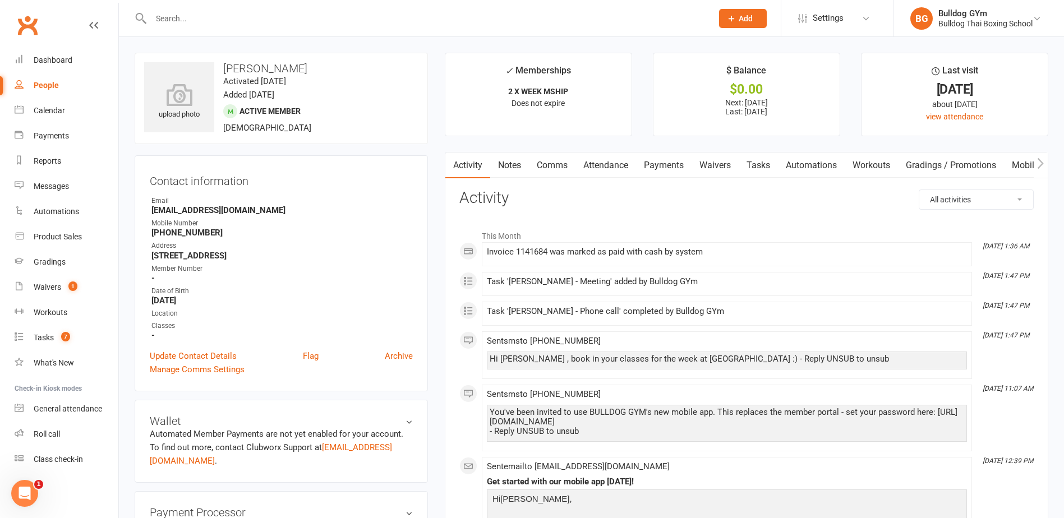
click at [761, 166] on link "Tasks" at bounding box center [758, 166] width 39 height 26
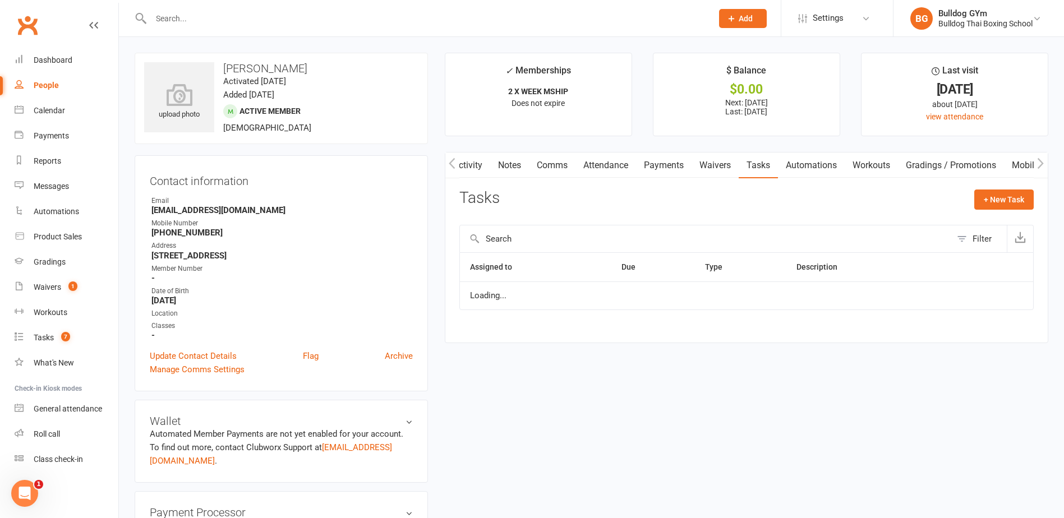
scroll to position [0, 2]
click at [994, 301] on icon "button" at bounding box center [994, 301] width 10 height 10
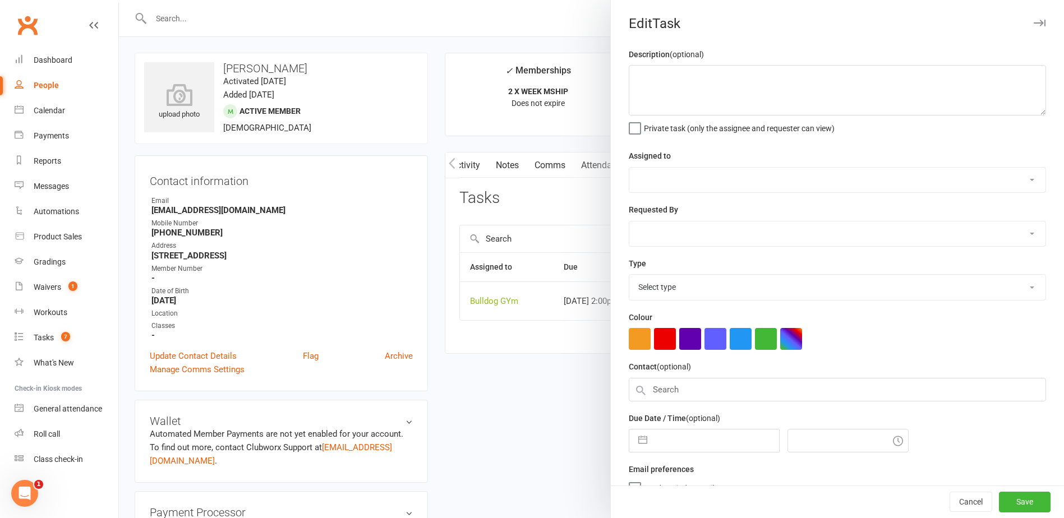
type textarea "check att"
select select "12940"
type input "[DATE]"
type input "2:00pm"
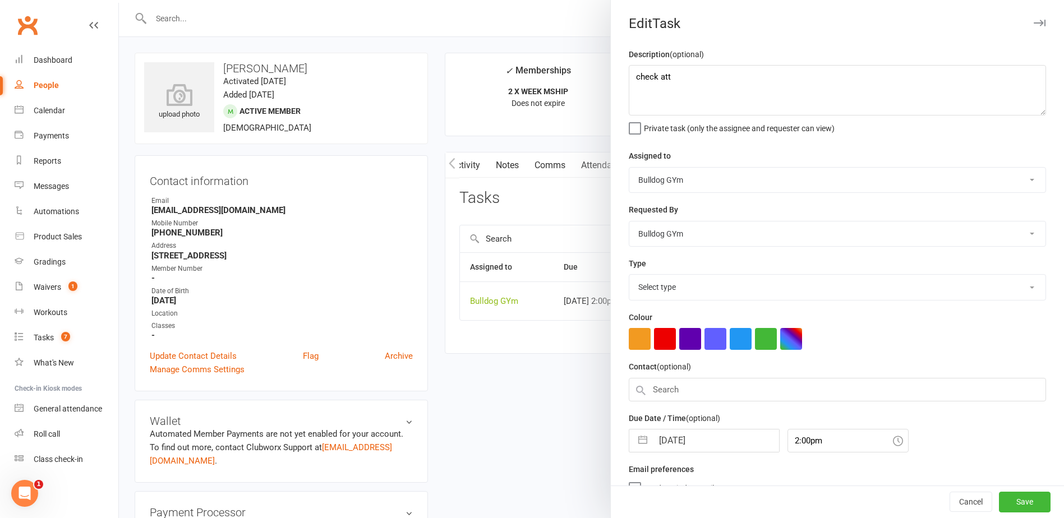
select select "12049"
select select "8"
select select "2025"
select select "9"
select select "2025"
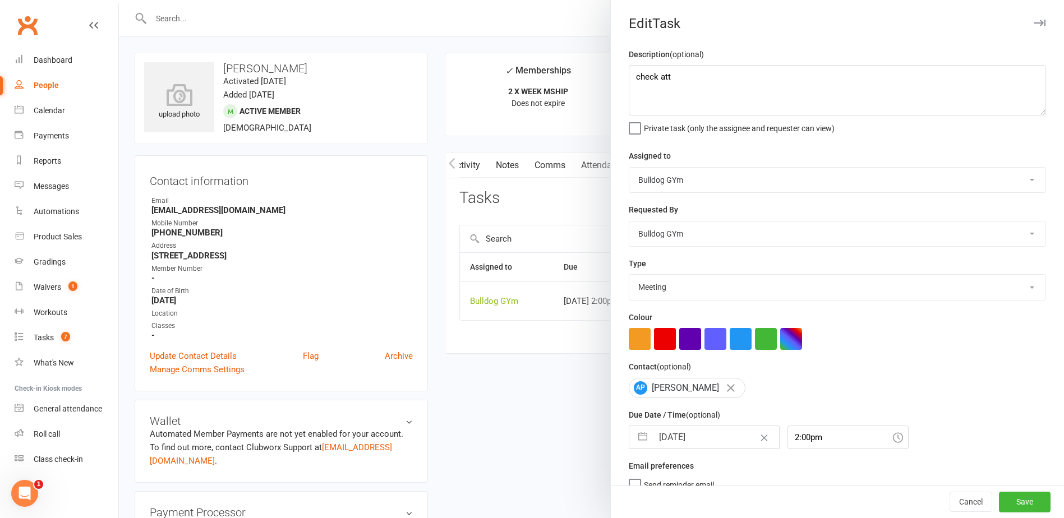
select select "10"
select select "2025"
click at [689, 440] on input "[DATE]" at bounding box center [716, 437] width 126 height 22
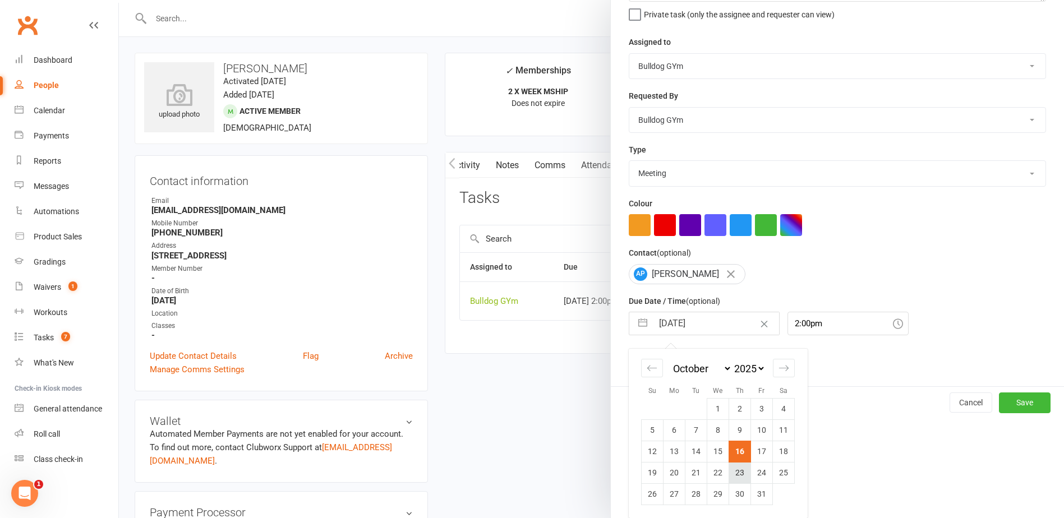
click at [734, 466] on td "23" at bounding box center [740, 472] width 22 height 21
type input "[DATE]"
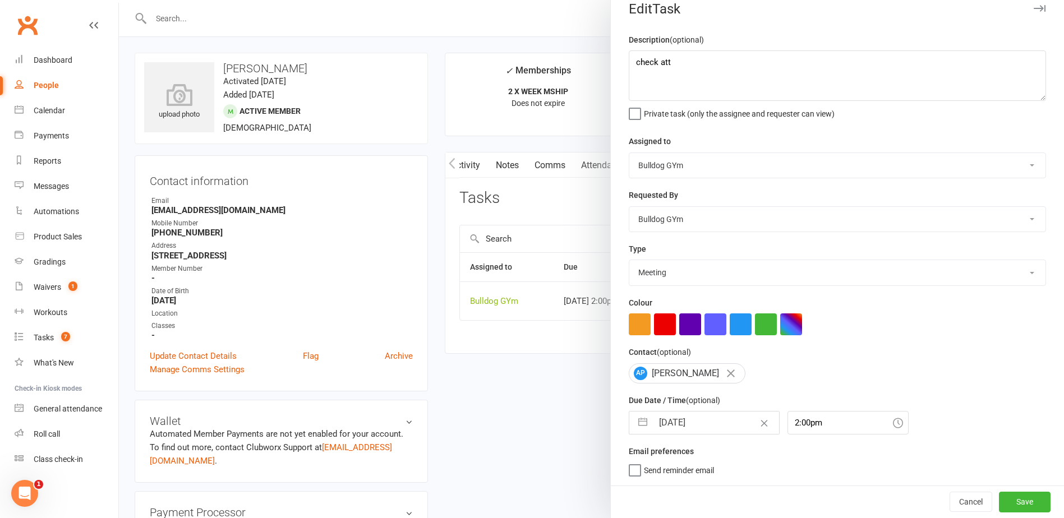
scroll to position [19, 0]
click at [999, 502] on button "Save" at bounding box center [1025, 502] width 52 height 20
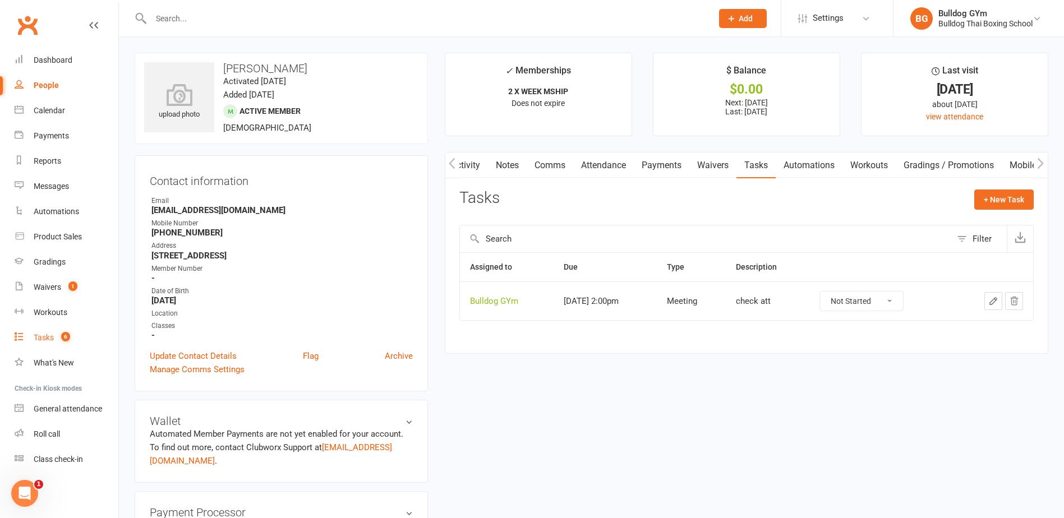
click at [48, 338] on div "Tasks" at bounding box center [44, 337] width 20 height 9
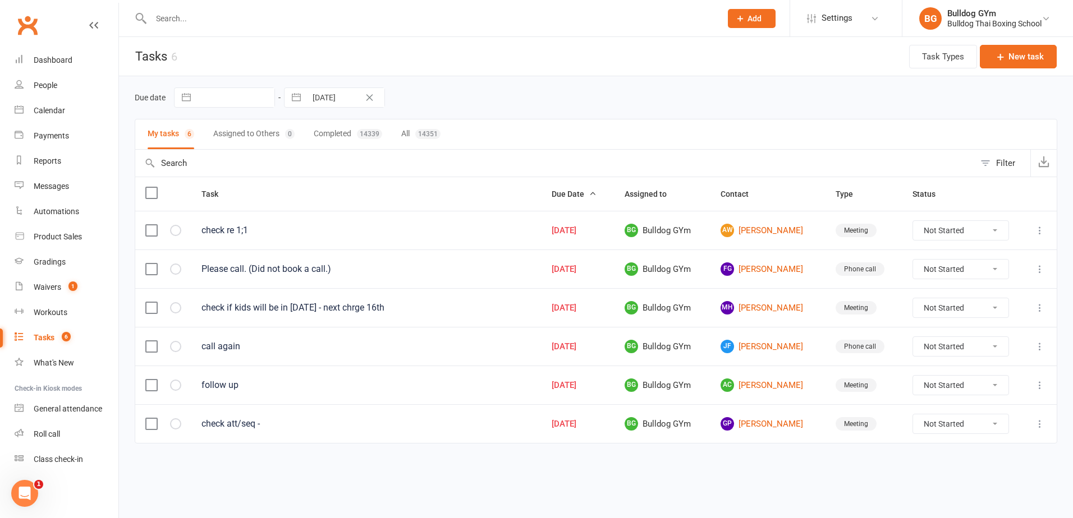
click at [164, 13] on input "text" at bounding box center [431, 19] width 566 height 16
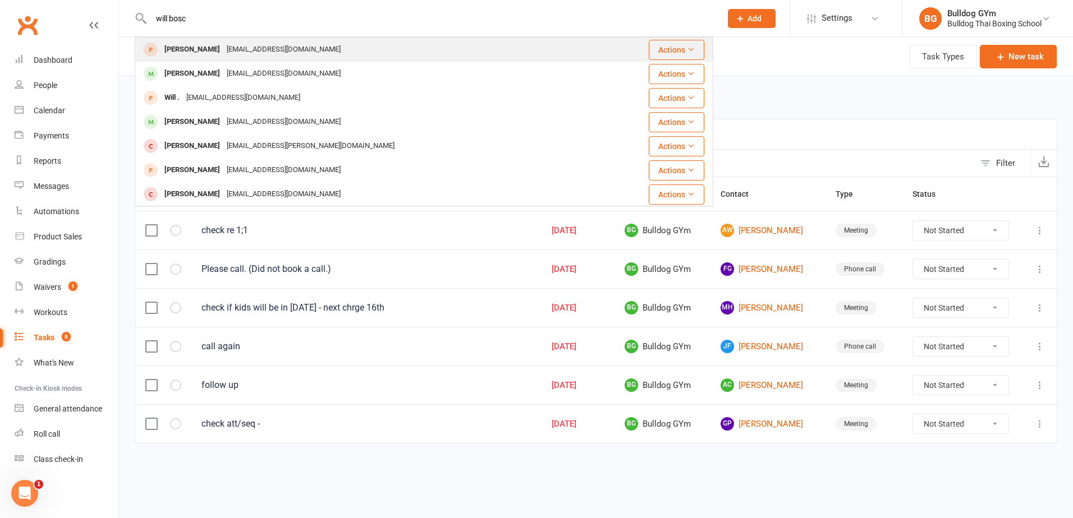
type input "will bosc"
click at [259, 56] on div "[EMAIL_ADDRESS][DOMAIN_NAME]" at bounding box center [283, 50] width 121 height 16
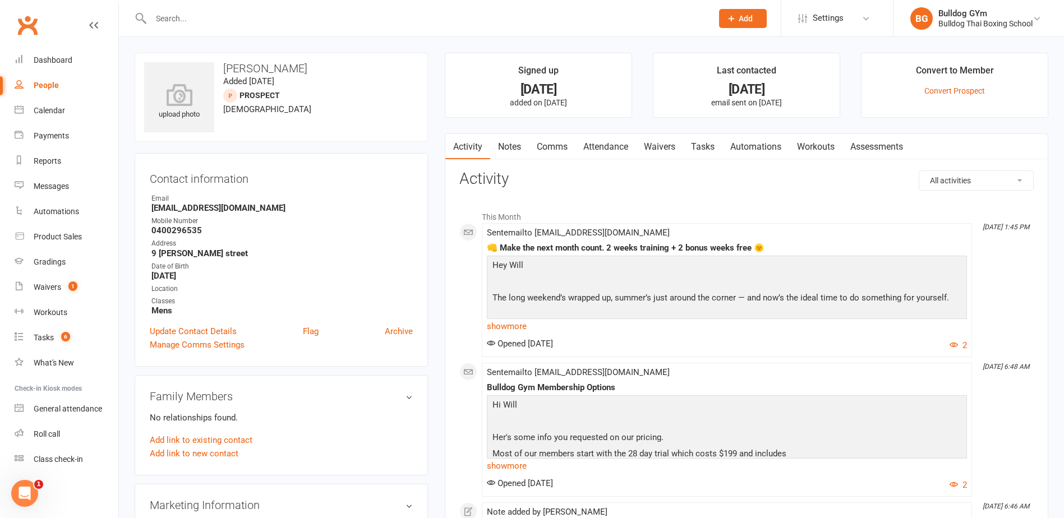
click at [503, 146] on link "Notes" at bounding box center [509, 147] width 39 height 26
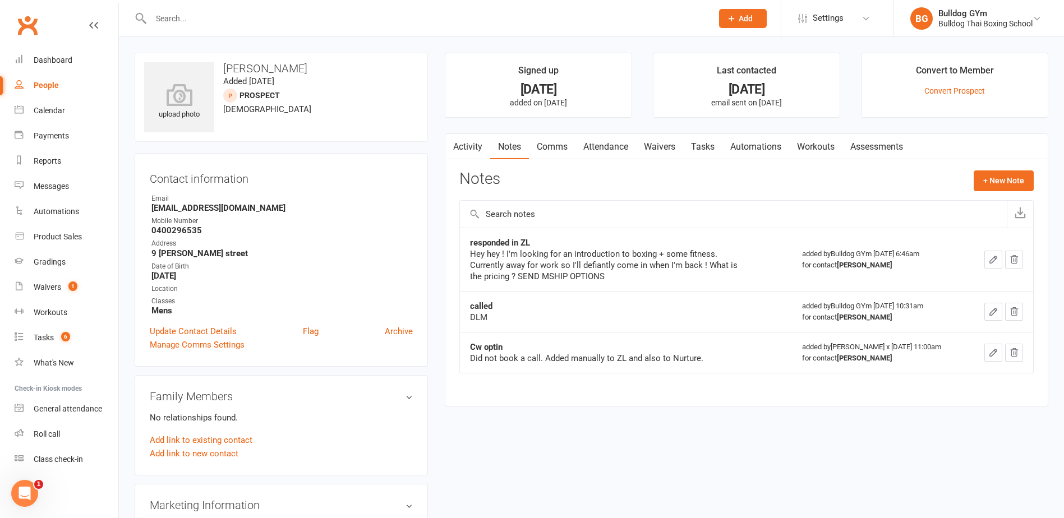
click at [466, 145] on link "Activity" at bounding box center [467, 147] width 45 height 26
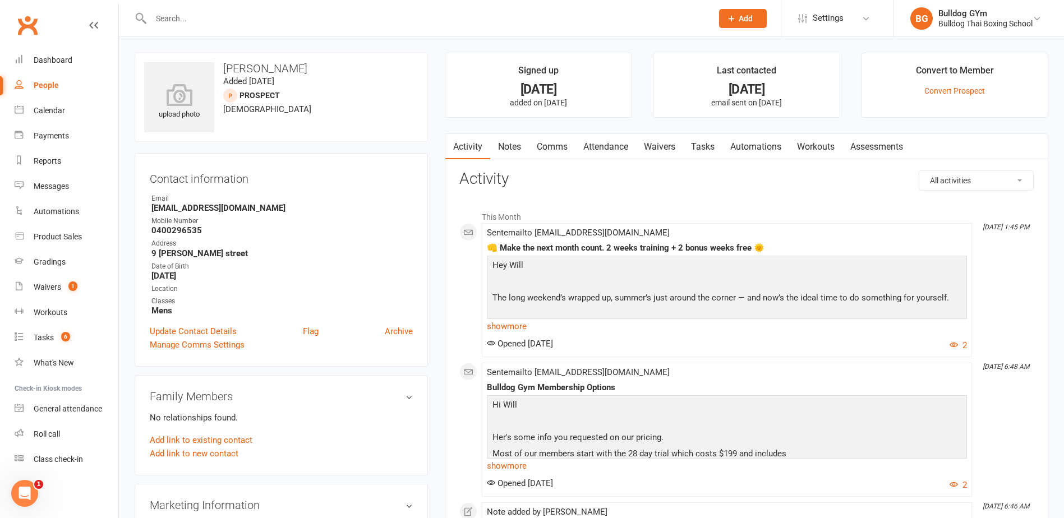
click at [707, 153] on link "Tasks" at bounding box center [702, 147] width 39 height 26
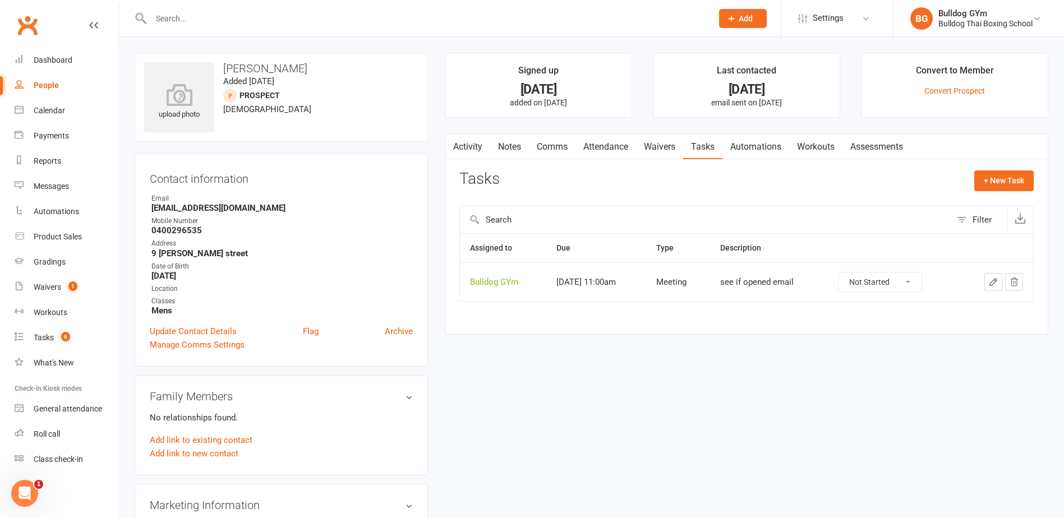
click at [544, 145] on link "Comms" at bounding box center [552, 147] width 47 height 26
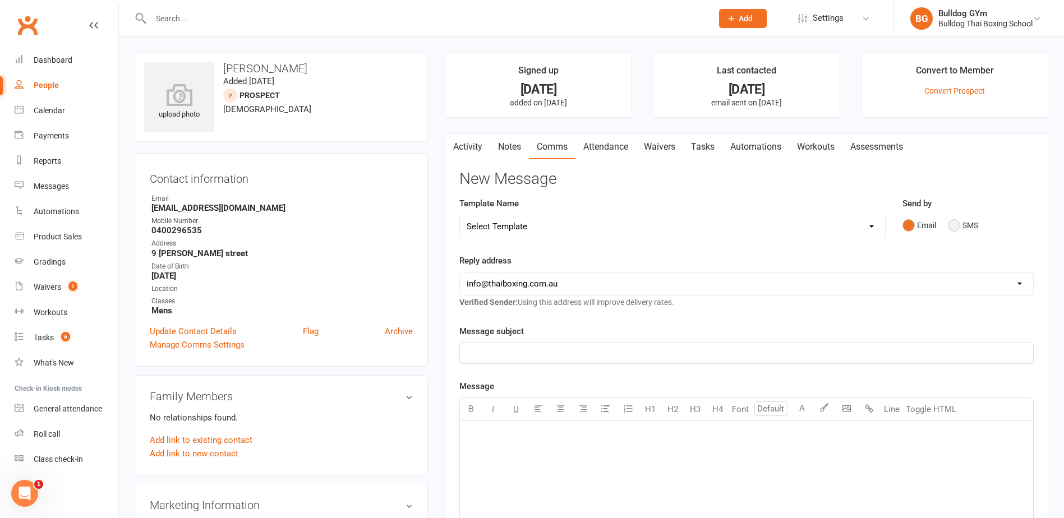
click at [955, 223] on button "SMS" at bounding box center [963, 225] width 30 height 21
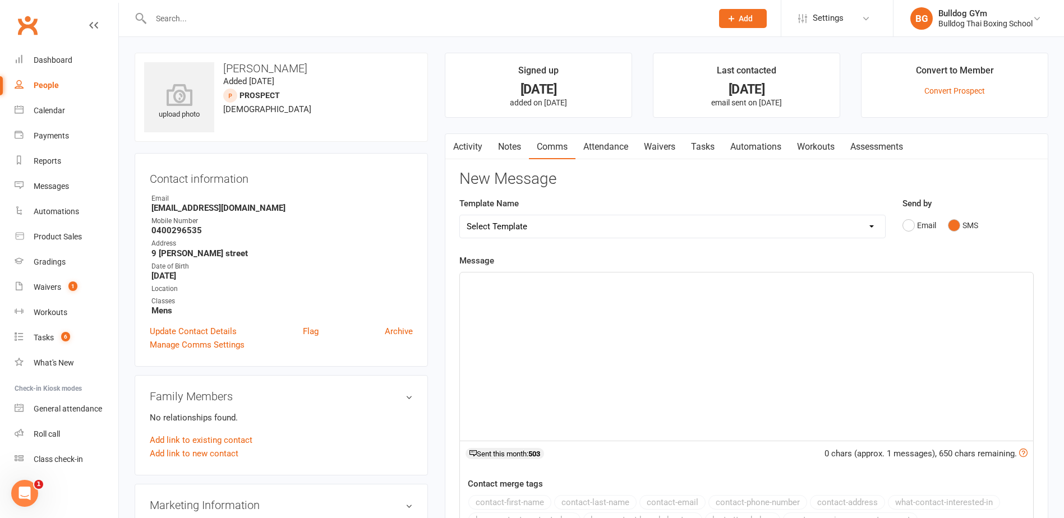
click at [558, 281] on p "﻿" at bounding box center [747, 282] width 560 height 13
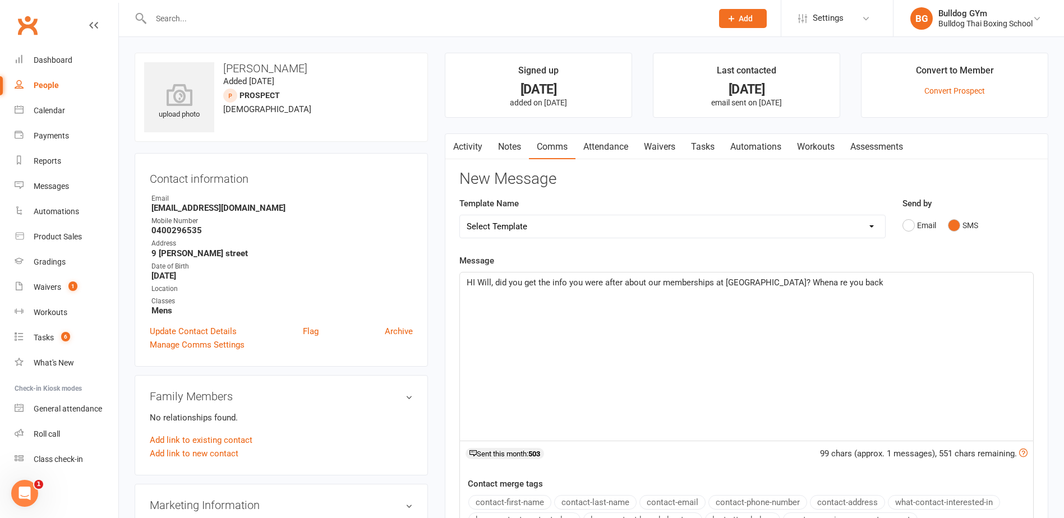
drag, startPoint x: 760, startPoint y: 283, endPoint x: 760, endPoint y: 273, distance: 10.1
click at [759, 282] on span "HI Will, did you get the info you were after about our memberships at [GEOGRAPH…" at bounding box center [675, 283] width 417 height 10
click at [806, 281] on span "HI [PERSON_NAME], did you get the info you were after about our memberships at …" at bounding box center [700, 283] width 467 height 10
click at [864, 282] on p "HI [PERSON_NAME], did you get the info you were after about our memberships at …" at bounding box center [747, 282] width 560 height 13
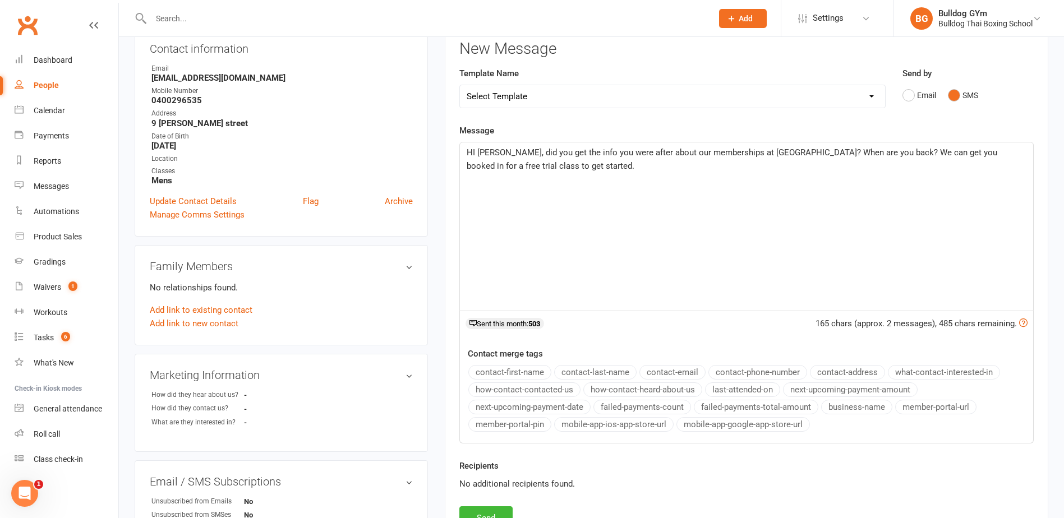
scroll to position [168, 0]
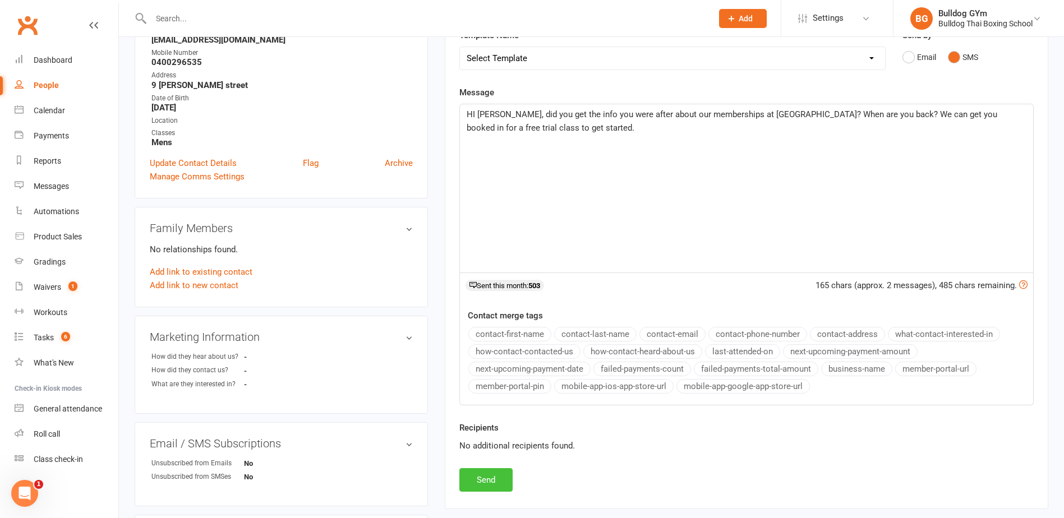
click at [499, 477] on button "Send" at bounding box center [485, 480] width 53 height 24
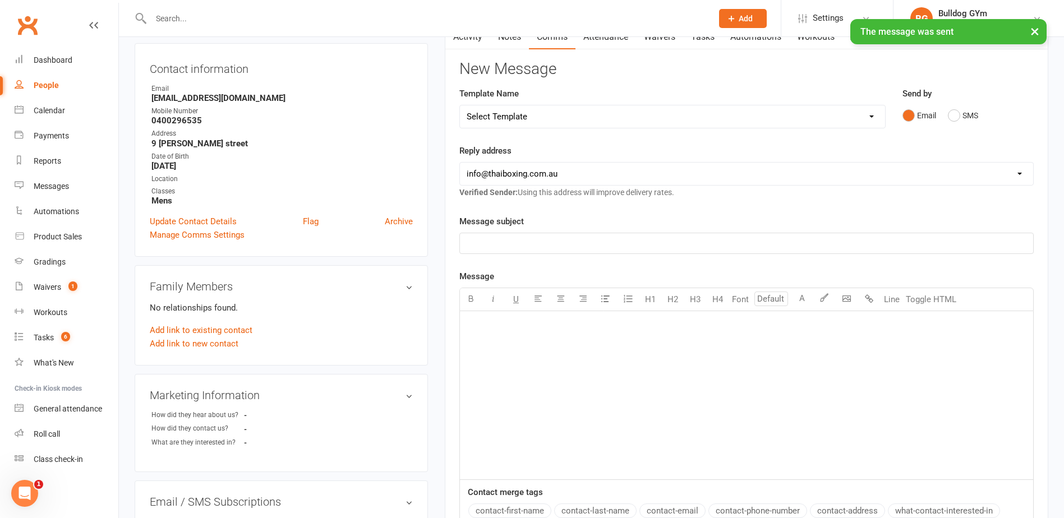
scroll to position [0, 0]
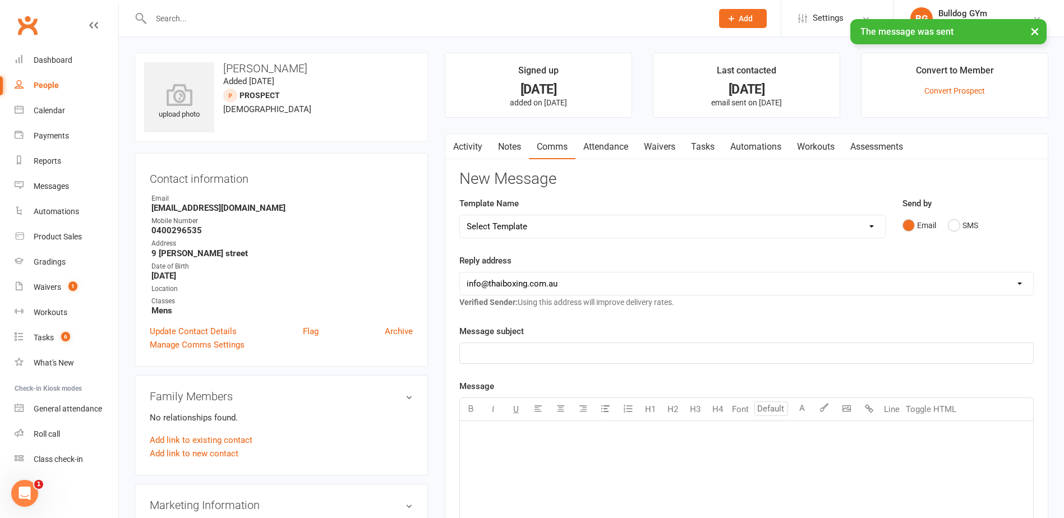
click at [705, 141] on link "Tasks" at bounding box center [702, 147] width 39 height 26
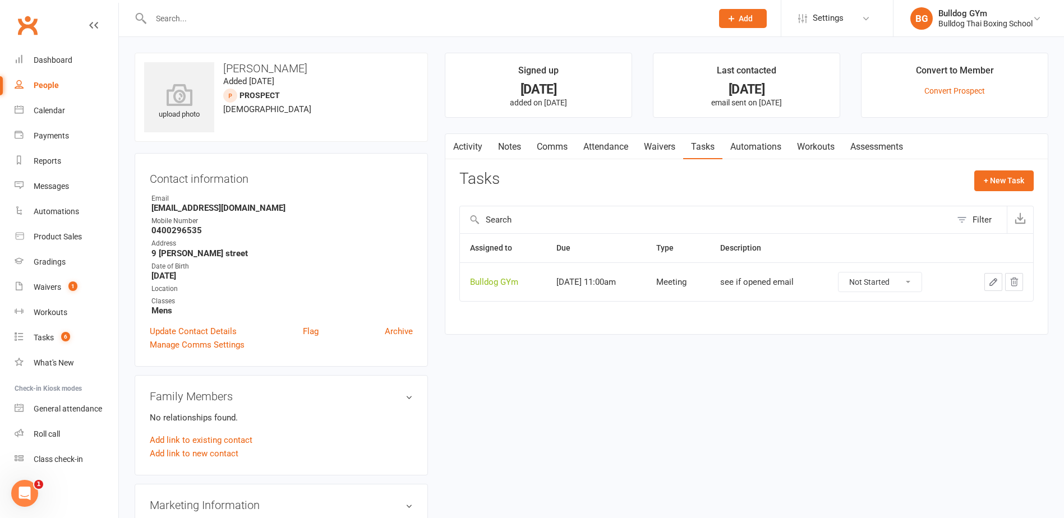
click at [994, 279] on icon "button" at bounding box center [994, 282] width 10 height 10
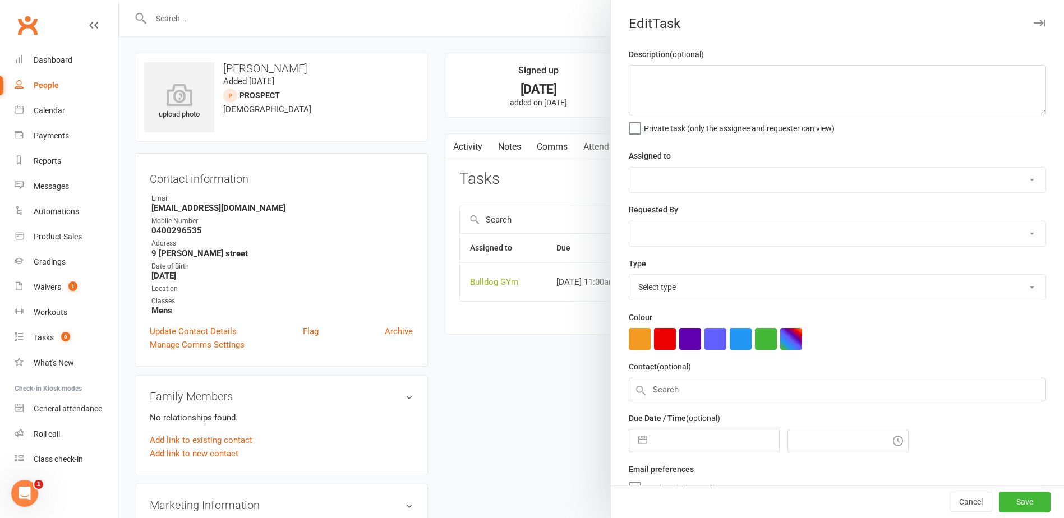
type textarea "see if opened email"
select select "12940"
select select "45795"
type input "[DATE]"
type input "11:00am"
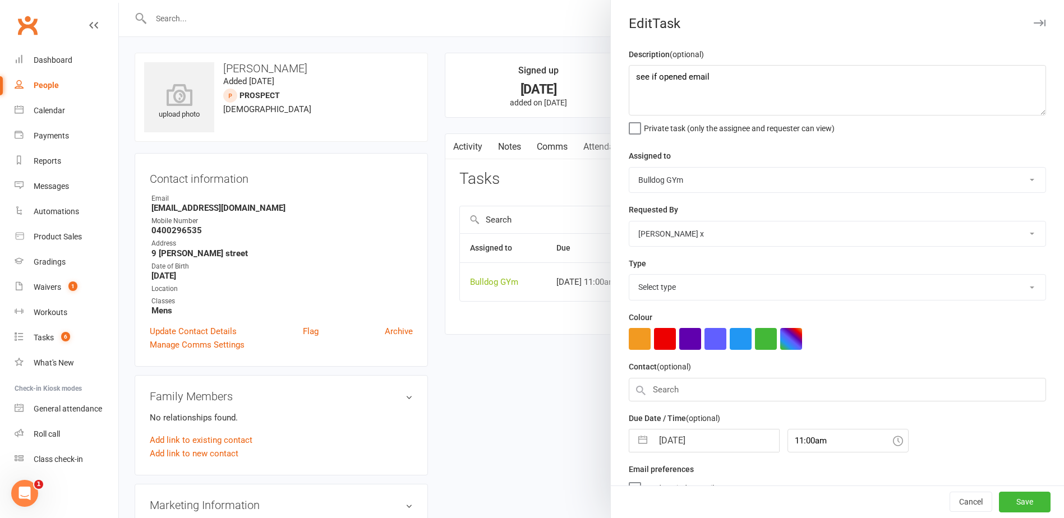
select select "12049"
click at [714, 441] on input "[DATE]" at bounding box center [716, 437] width 126 height 22
select select "8"
select select "2025"
select select "9"
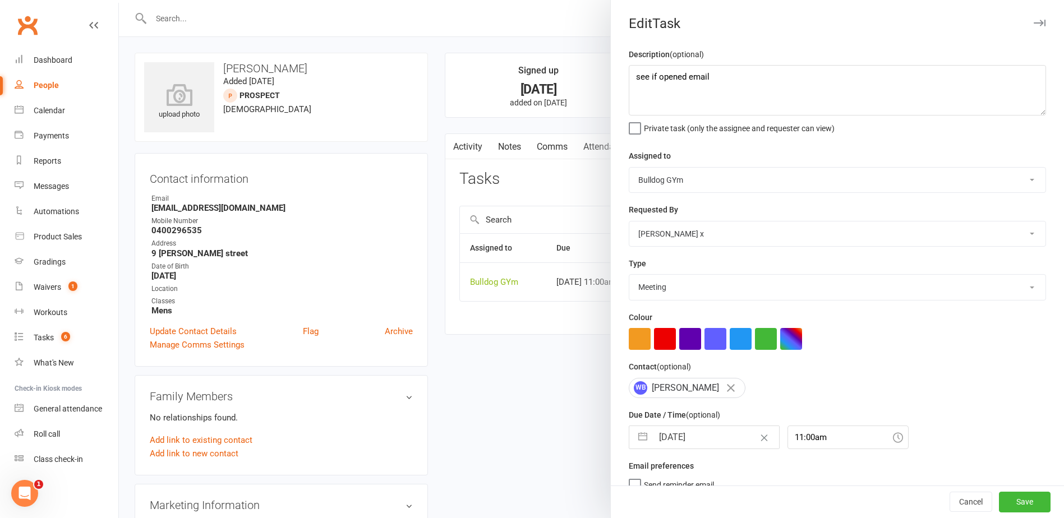
select select "2025"
select select "10"
select select "2025"
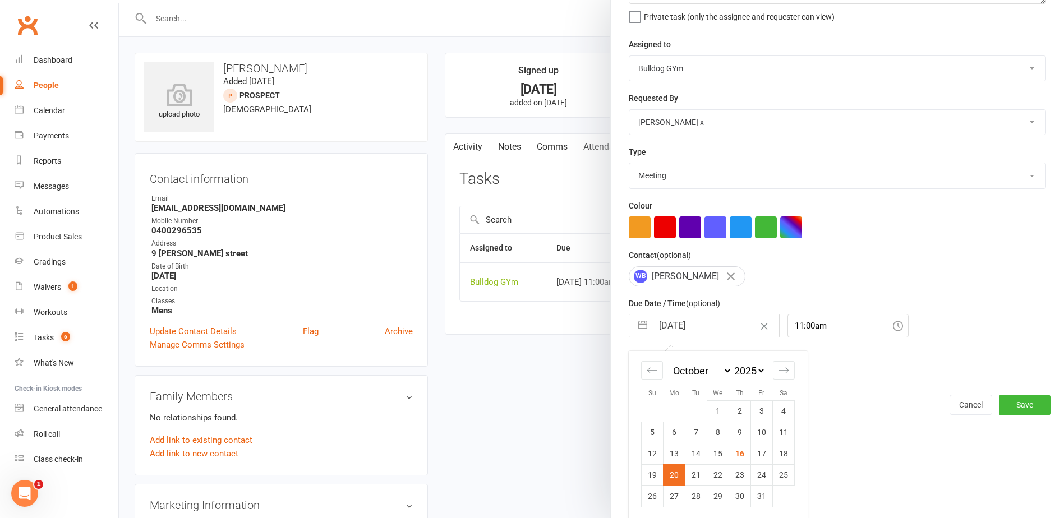
scroll to position [118, 0]
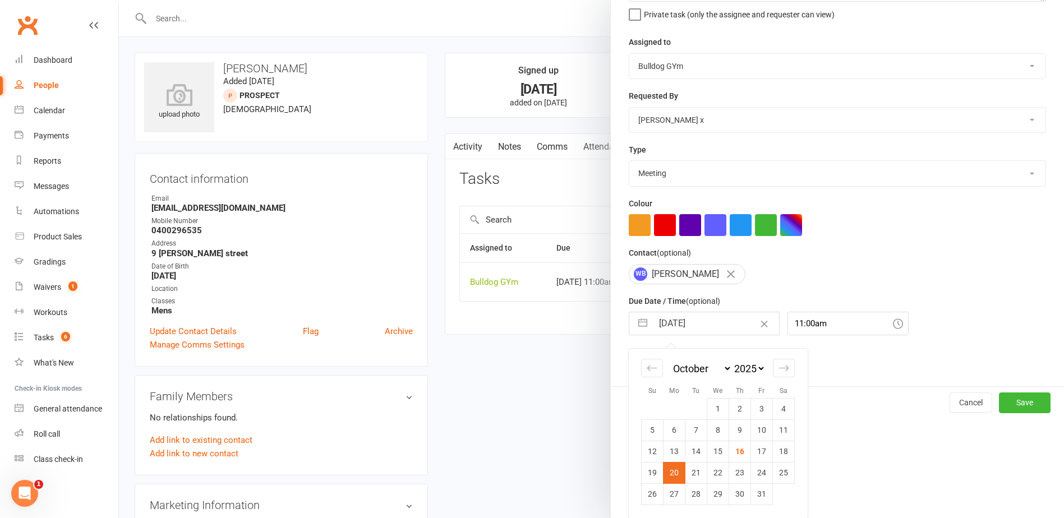
click at [563, 419] on div at bounding box center [591, 259] width 945 height 518
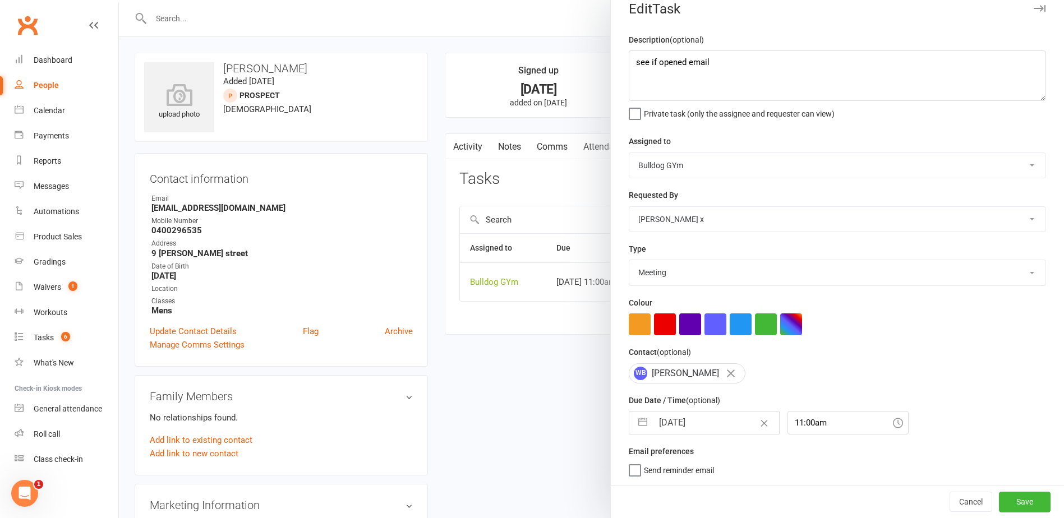
scroll to position [19, 0]
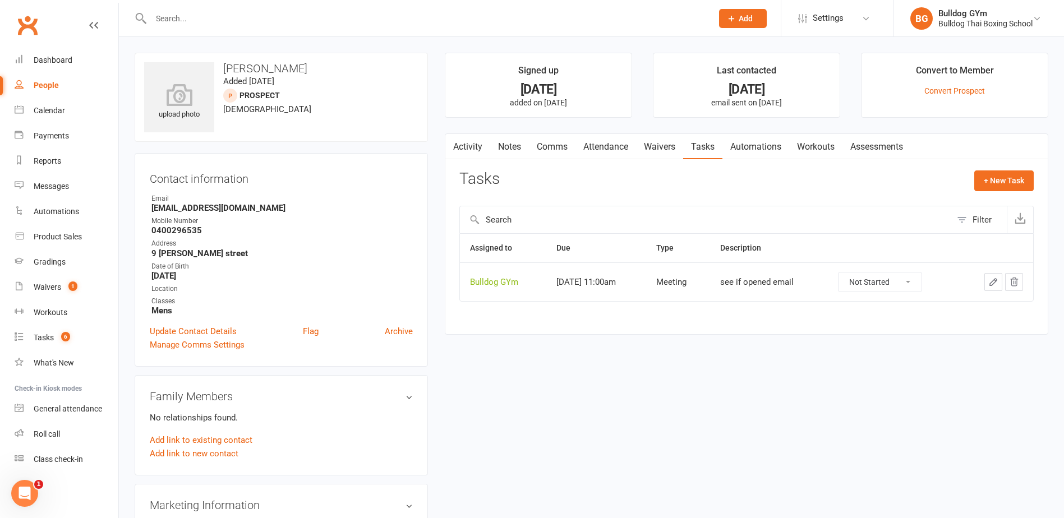
click at [990, 279] on icon "button" at bounding box center [994, 282] width 10 height 10
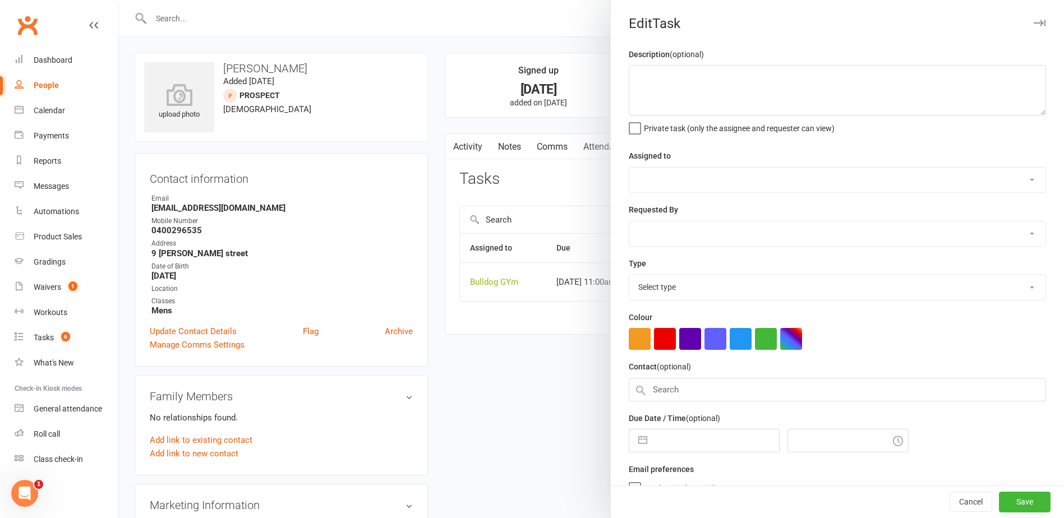
type textarea "see if opened email"
select select "12940"
select select "45795"
type input "[DATE]"
type input "11:00am"
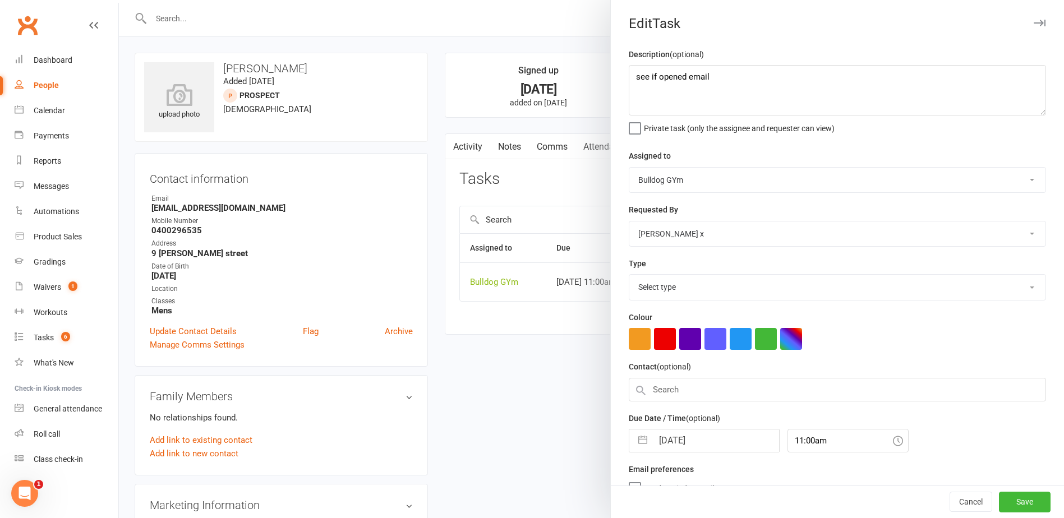
select select "12049"
drag, startPoint x: 728, startPoint y: 88, endPoint x: 609, endPoint y: 86, distance: 118.9
click at [611, 86] on div "Description (optional) see if opened email Private task (only the assignee and …" at bounding box center [837, 274] width 453 height 453
type textarea "send book intro"
click at [1000, 497] on button "Save" at bounding box center [1025, 503] width 52 height 20
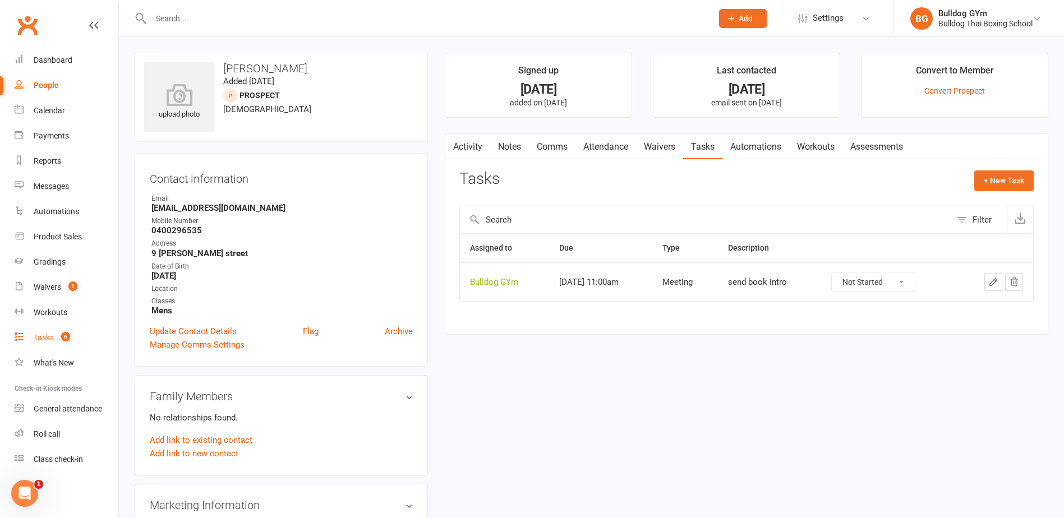
drag, startPoint x: 48, startPoint y: 338, endPoint x: 33, endPoint y: 338, distance: 14.6
click at [47, 338] on div "Tasks" at bounding box center [44, 337] width 20 height 9
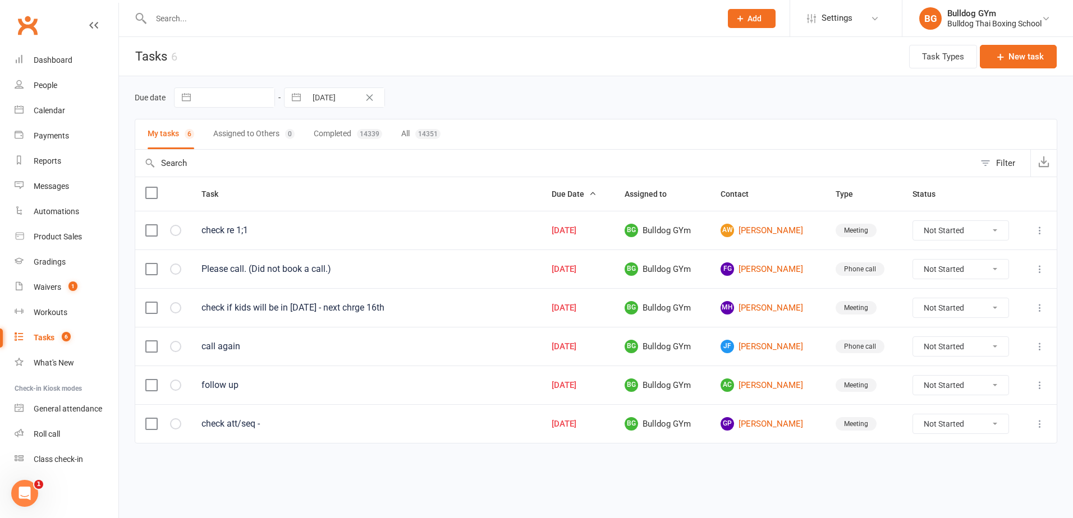
click at [44, 334] on div "Tasks" at bounding box center [44, 337] width 21 height 9
click at [162, 22] on input "text" at bounding box center [431, 19] width 566 height 16
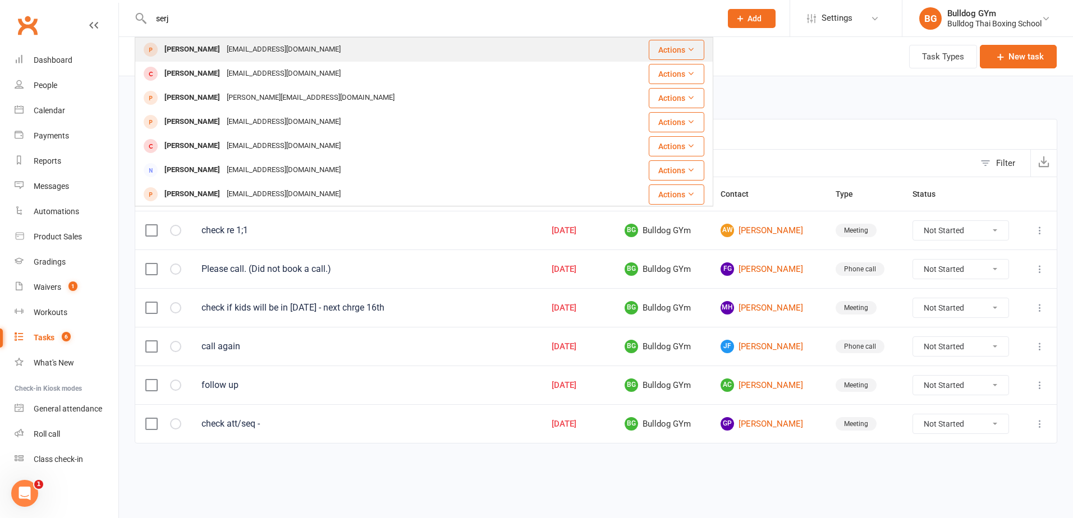
type input "serj"
click at [175, 47] on div "[PERSON_NAME]" at bounding box center [192, 50] width 62 height 16
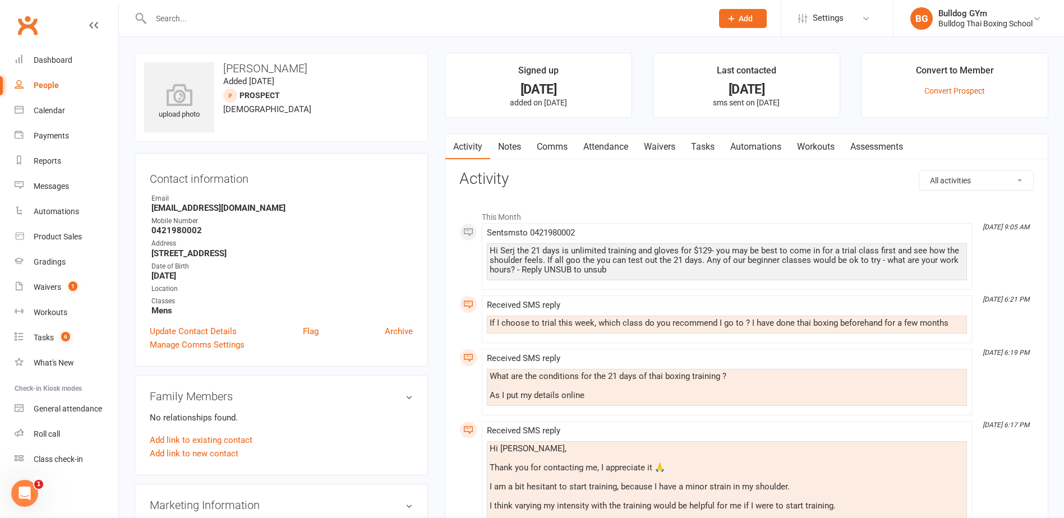
click at [546, 145] on link "Comms" at bounding box center [552, 147] width 47 height 26
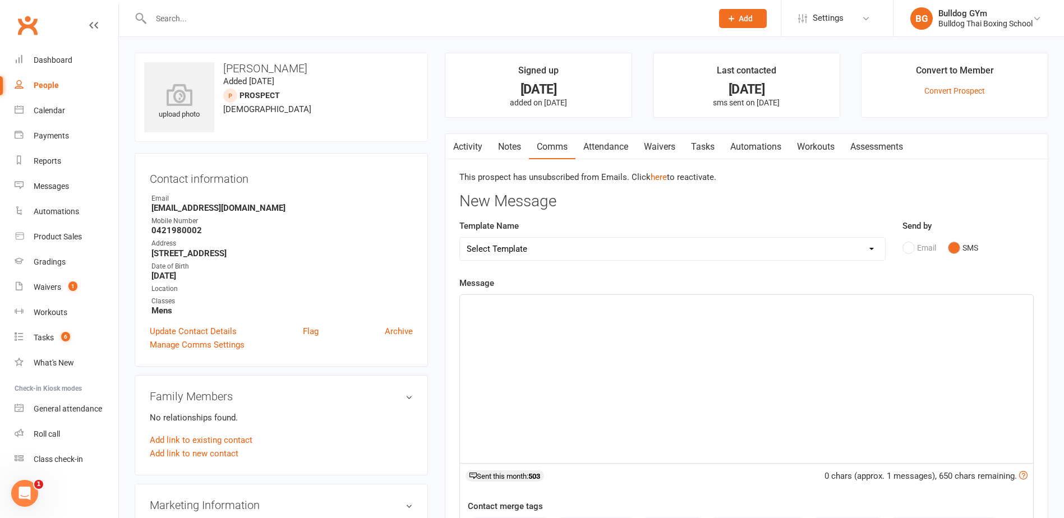
click at [507, 309] on p "﻿" at bounding box center [747, 304] width 560 height 13
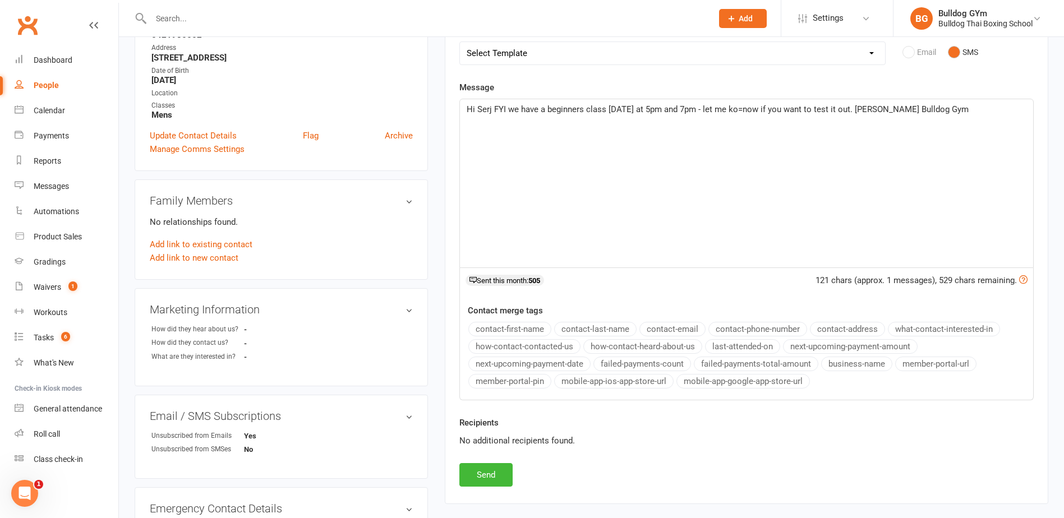
scroll to position [224, 0]
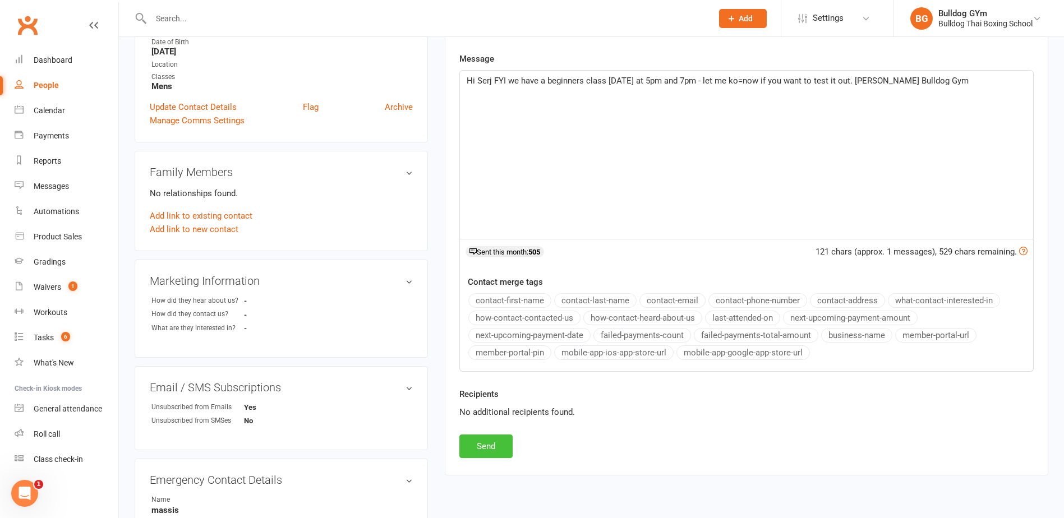
click at [502, 437] on button "Send" at bounding box center [485, 447] width 53 height 24
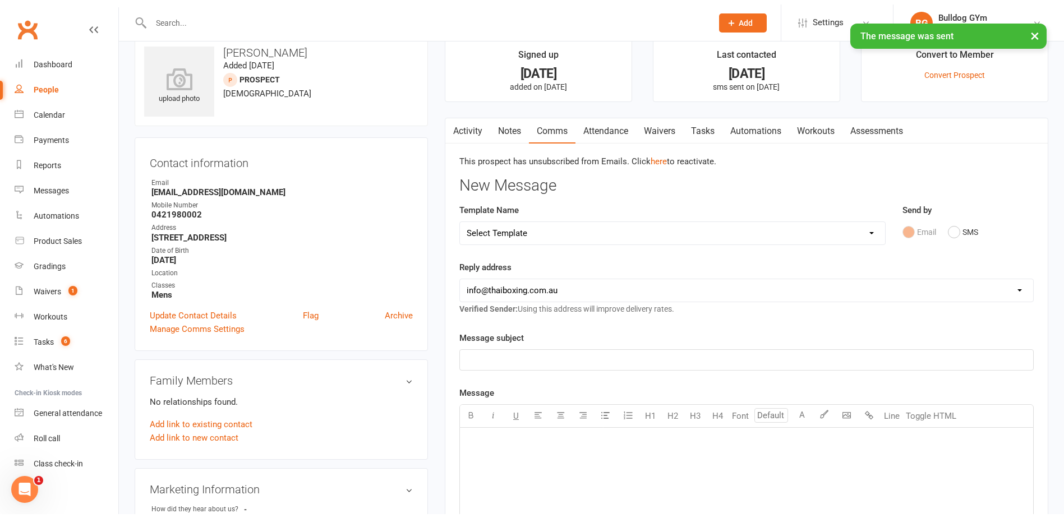
scroll to position [0, 0]
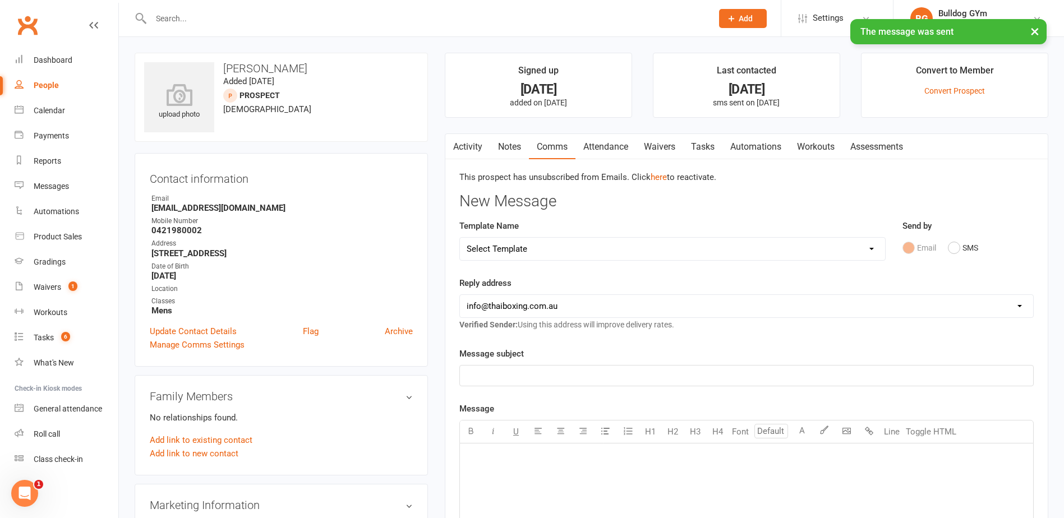
click at [703, 148] on link "Tasks" at bounding box center [702, 147] width 39 height 26
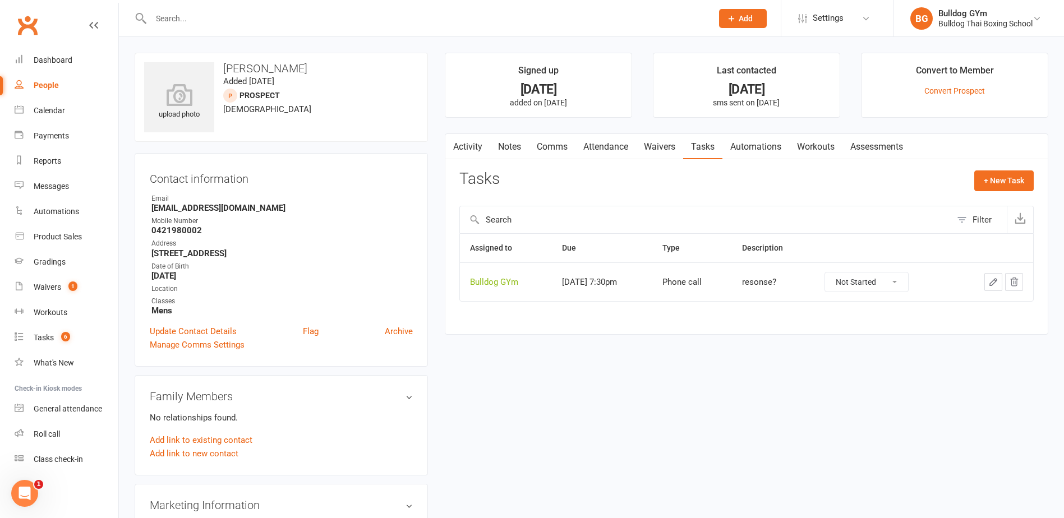
click at [171, 20] on input "text" at bounding box center [426, 19] width 557 height 16
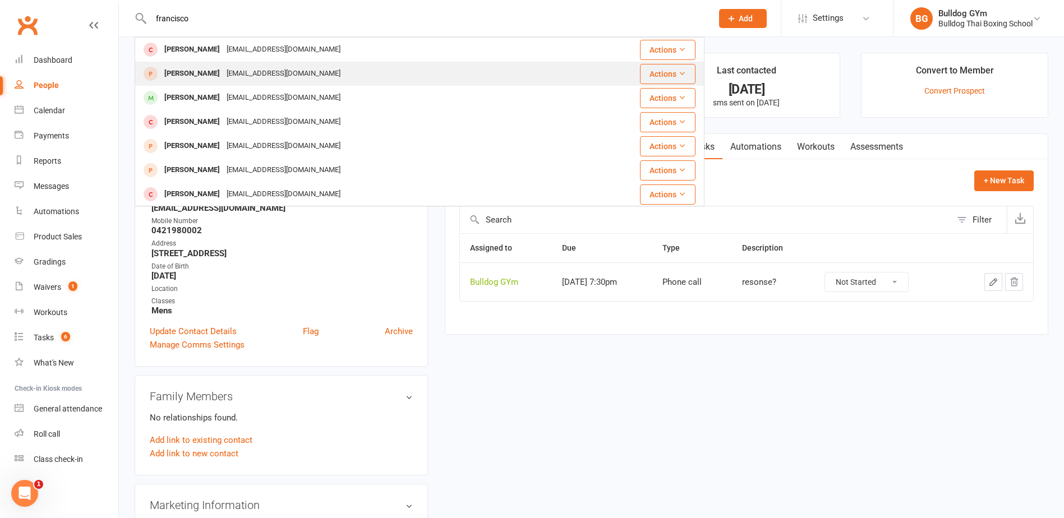
type input "francisco"
click at [259, 82] on div "[EMAIL_ADDRESS][DOMAIN_NAME]" at bounding box center [283, 74] width 121 height 16
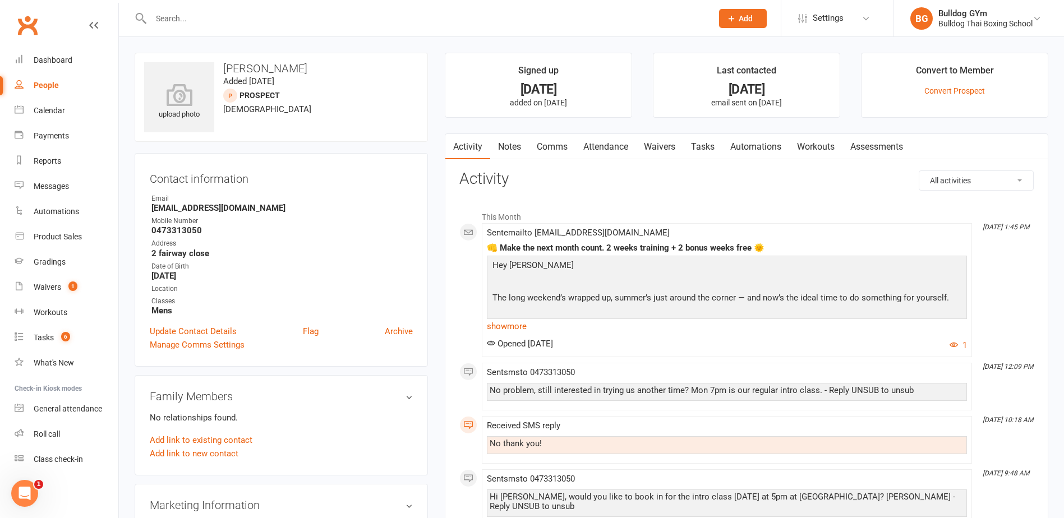
click at [164, 17] on input "text" at bounding box center [426, 19] width 557 height 16
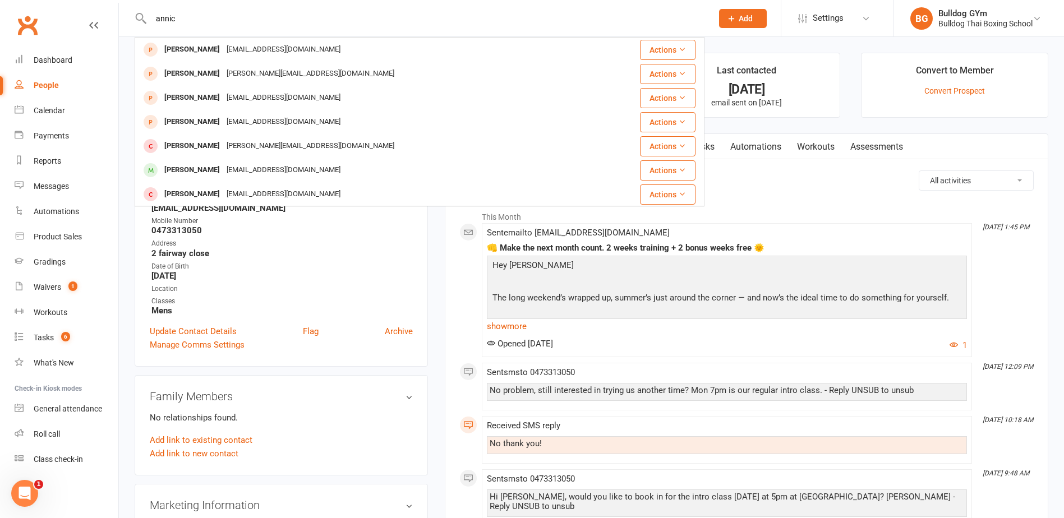
drag, startPoint x: 182, startPoint y: 21, endPoint x: 72, endPoint y: 16, distance: 110.6
click at [98, 3] on header "annic [PERSON_NAME] [EMAIL_ADDRESS][DOMAIN_NAME] Actions [PERSON_NAME] [PERSON_…" at bounding box center [532, 3] width 1064 height 0
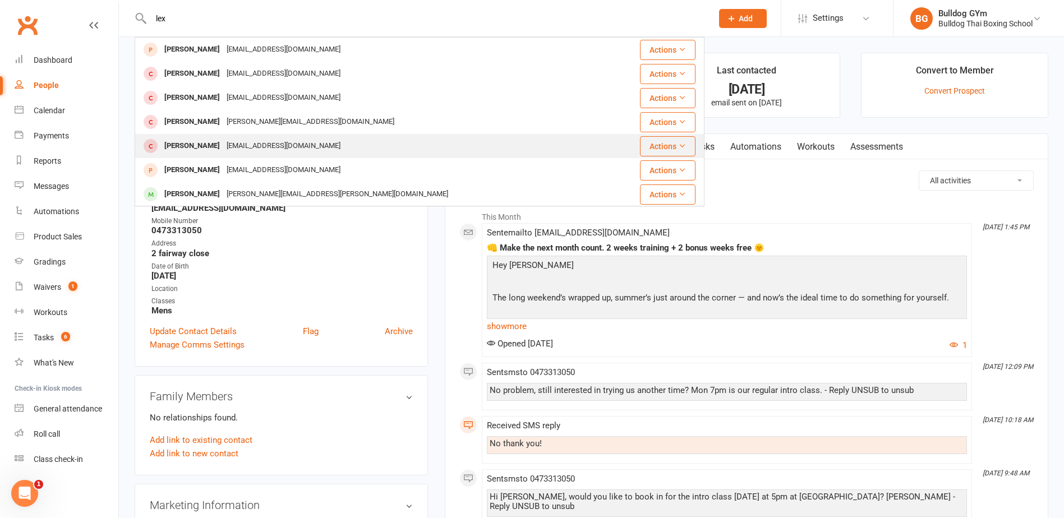
type input "lex"
click at [197, 146] on div "[PERSON_NAME]" at bounding box center [192, 146] width 62 height 16
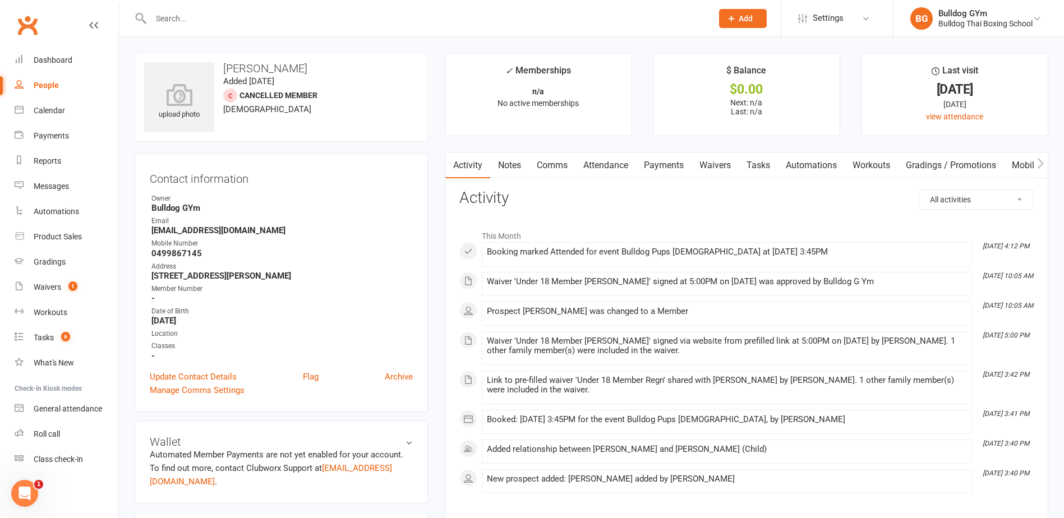
click at [527, 162] on link "Notes" at bounding box center [509, 166] width 39 height 26
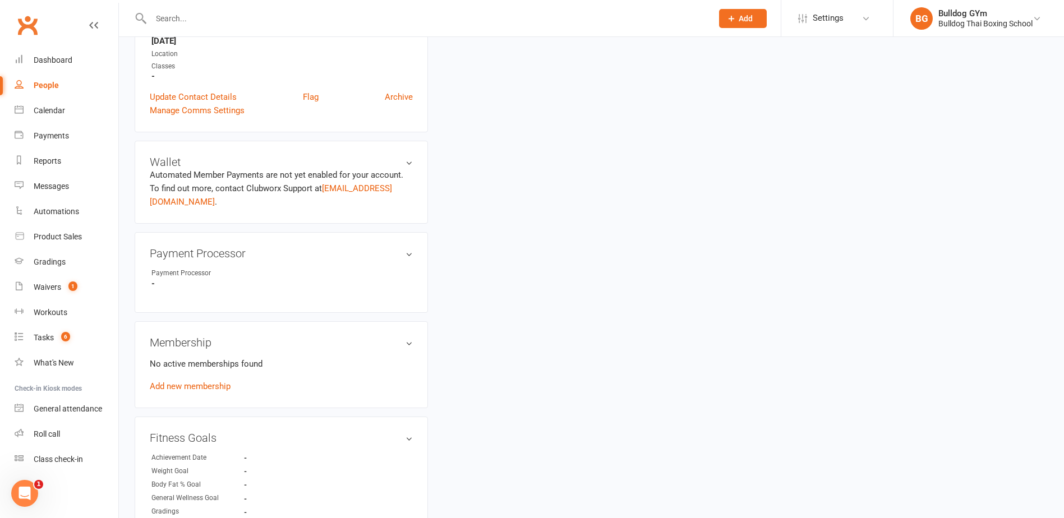
scroll to position [449, 0]
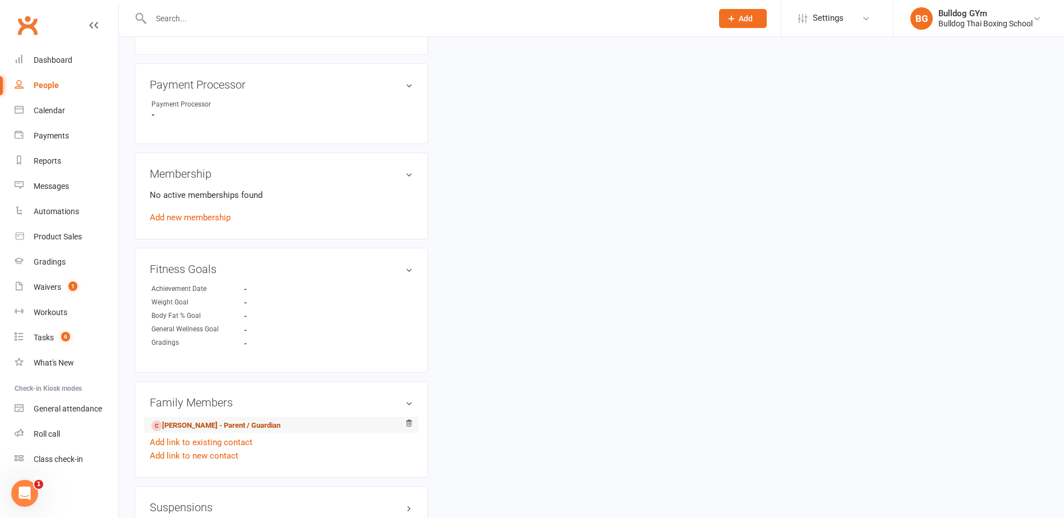
click at [218, 426] on link "[PERSON_NAME] - Parent / Guardian" at bounding box center [215, 426] width 129 height 12
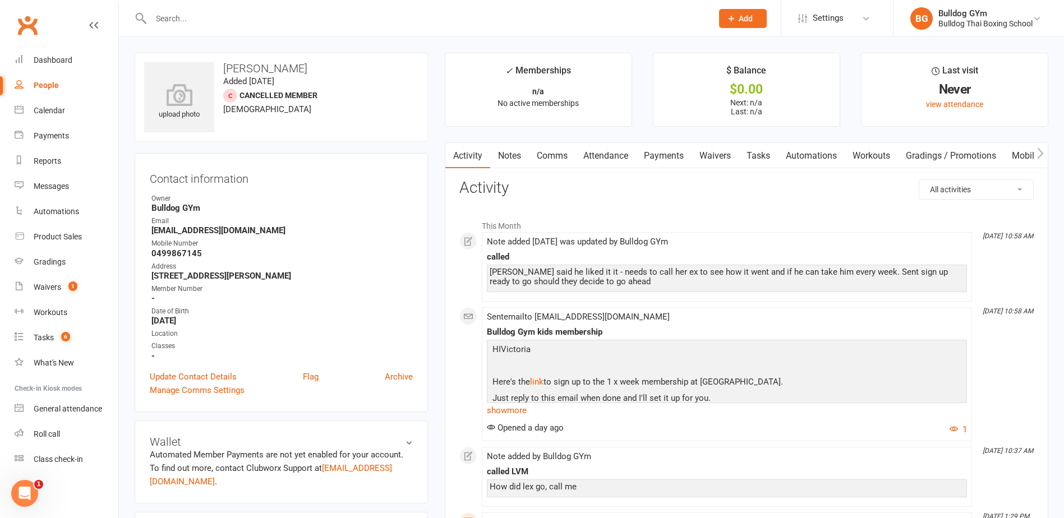
click at [513, 154] on link "Notes" at bounding box center [509, 156] width 39 height 26
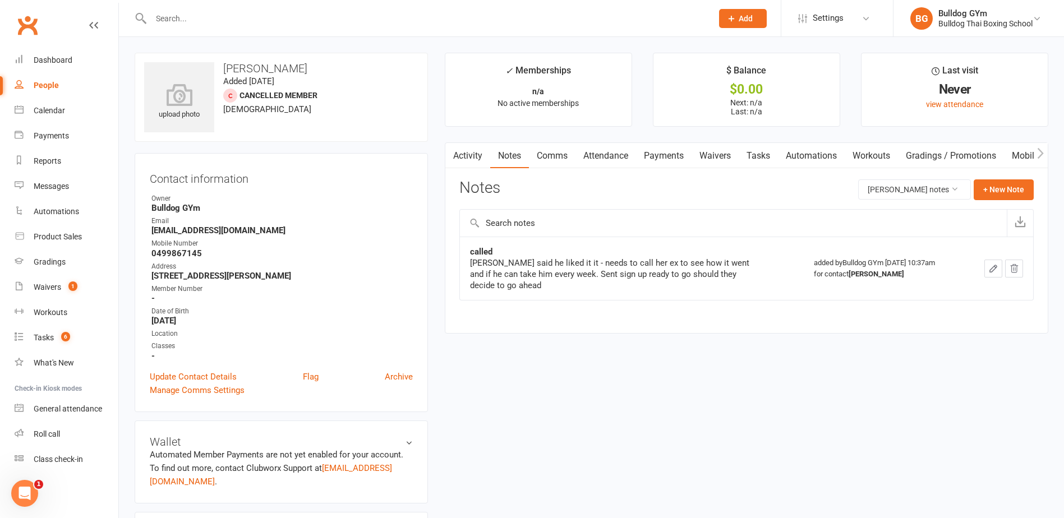
click at [174, 19] on input "text" at bounding box center [426, 19] width 557 height 16
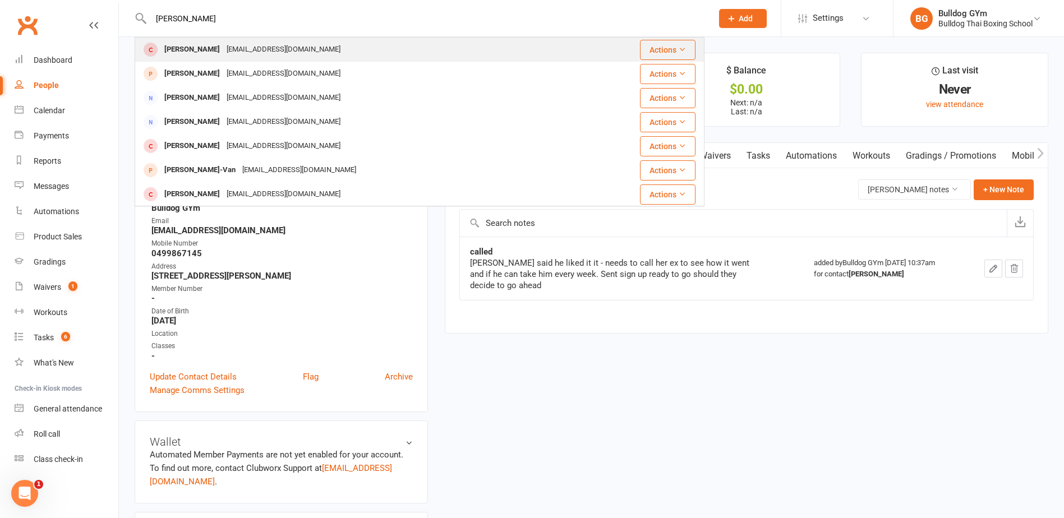
type input "[PERSON_NAME]"
click at [223, 50] on div "[EMAIL_ADDRESS][DOMAIN_NAME]" at bounding box center [283, 50] width 121 height 16
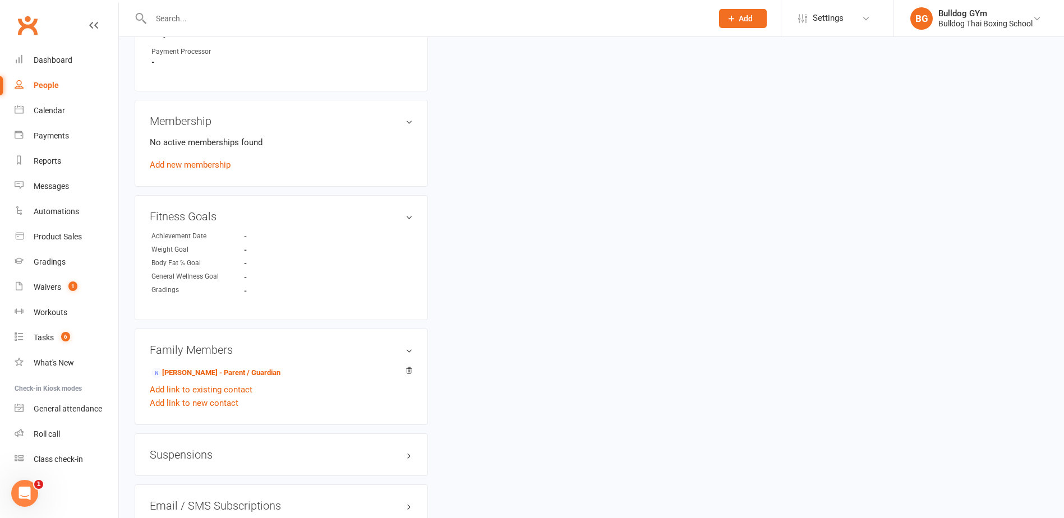
scroll to position [505, 0]
click at [262, 366] on link "[PERSON_NAME] - Parent / Guardian" at bounding box center [215, 370] width 129 height 12
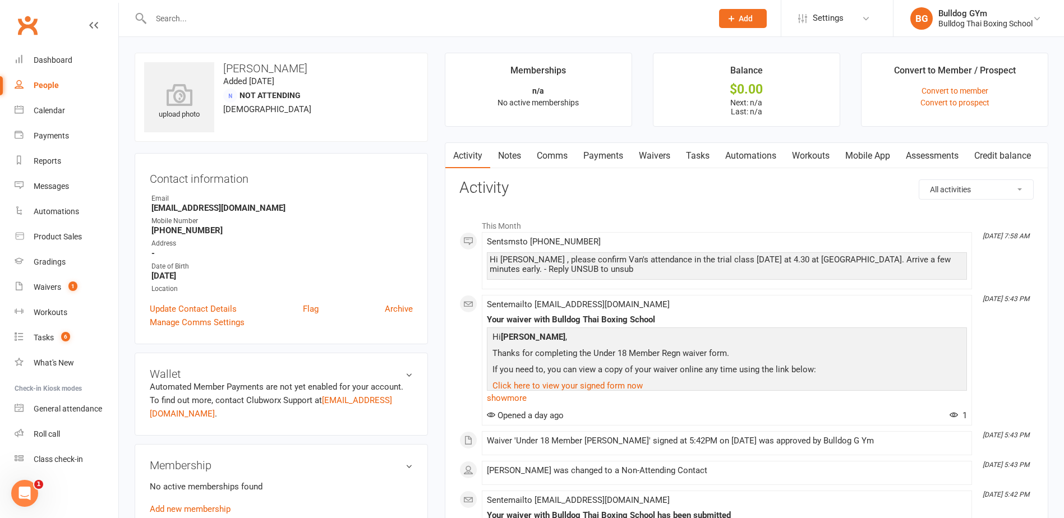
click at [502, 157] on link "Notes" at bounding box center [509, 156] width 39 height 26
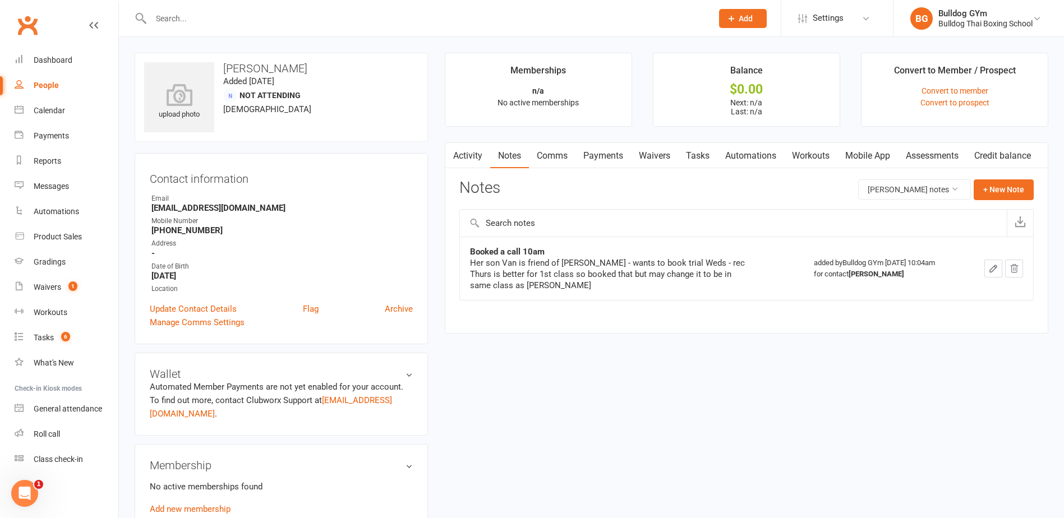
click at [481, 155] on link "Activity" at bounding box center [467, 156] width 45 height 26
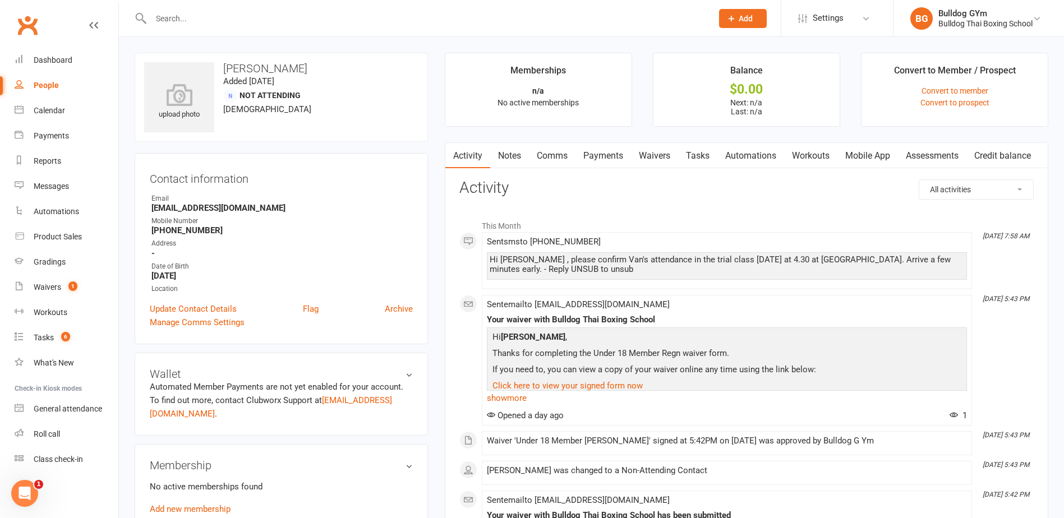
click at [189, 17] on input "text" at bounding box center [426, 19] width 557 height 16
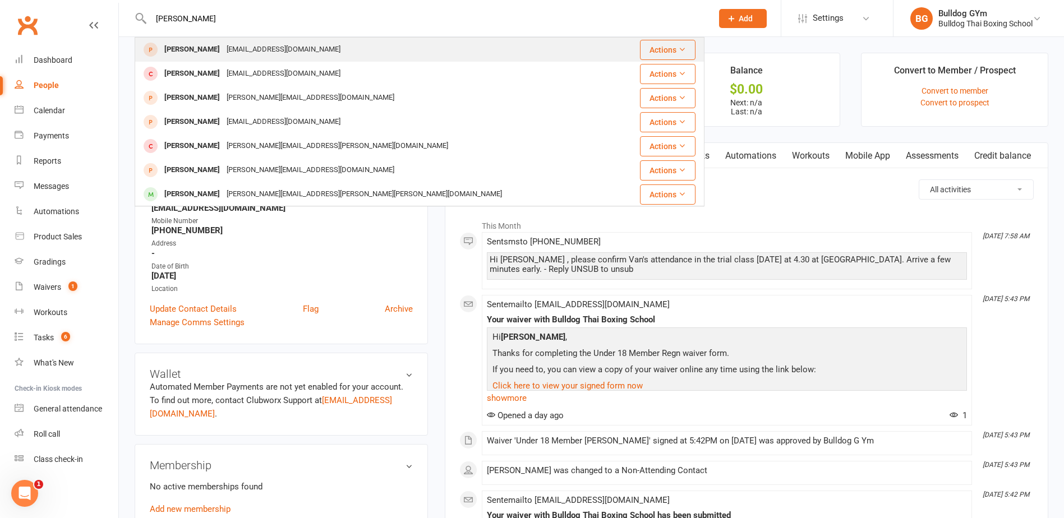
type input "[PERSON_NAME]"
click at [255, 44] on div "[EMAIL_ADDRESS][DOMAIN_NAME]" at bounding box center [283, 50] width 121 height 16
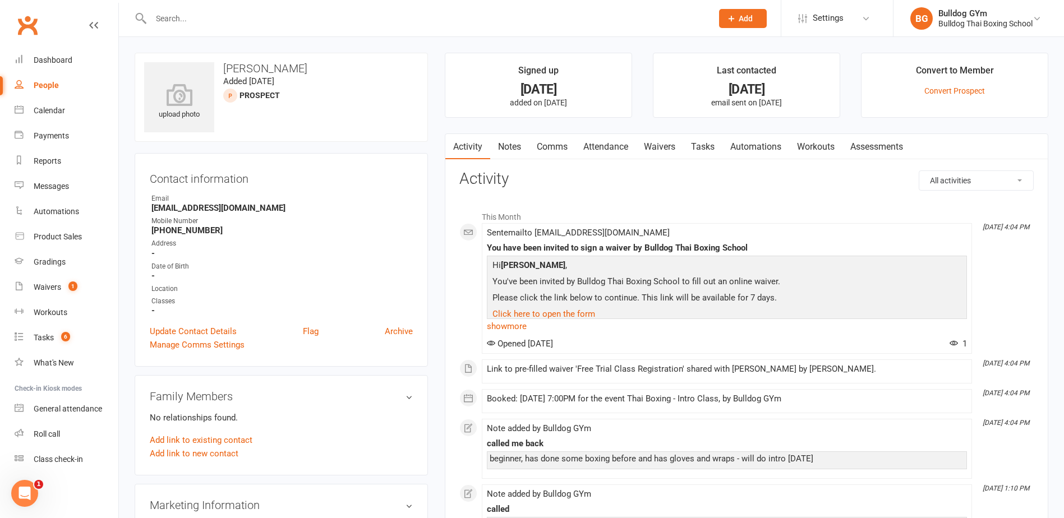
click at [509, 147] on link "Notes" at bounding box center [509, 147] width 39 height 26
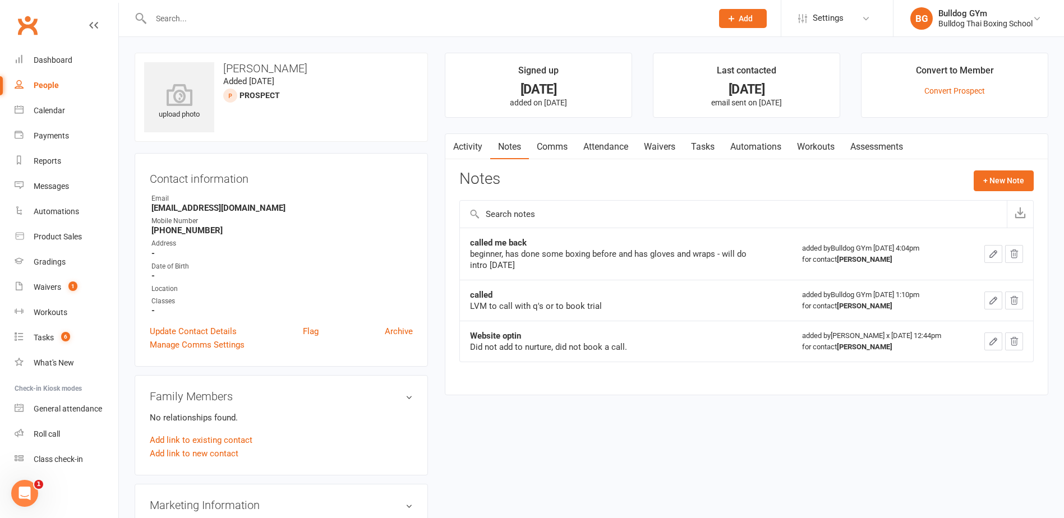
click at [601, 146] on link "Attendance" at bounding box center [606, 147] width 61 height 26
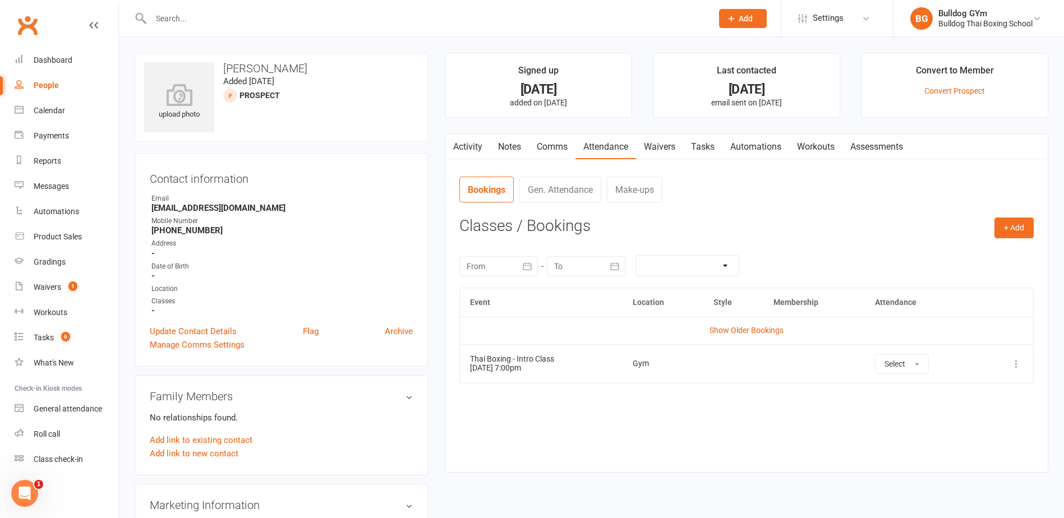
click at [182, 20] on input "text" at bounding box center [426, 19] width 557 height 16
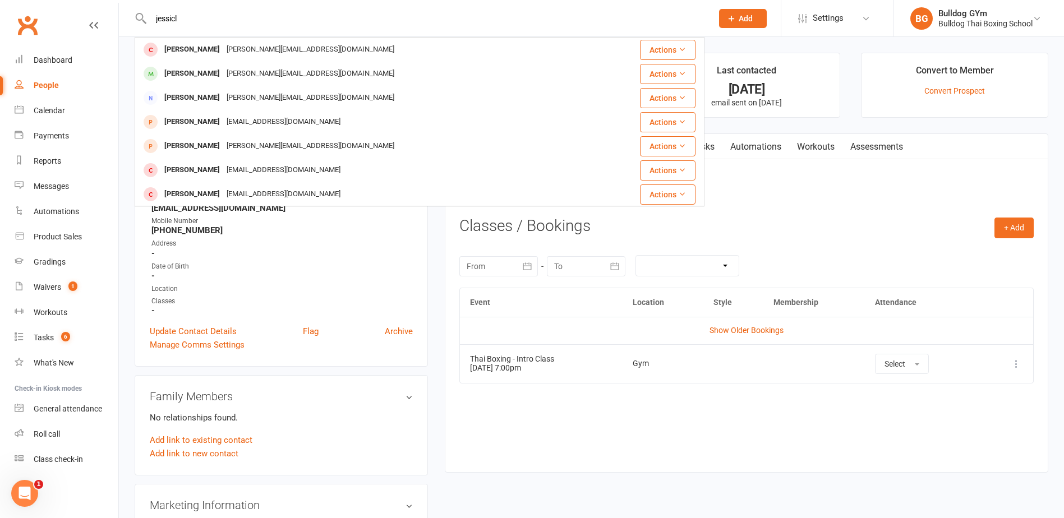
type input "jessil"
drag, startPoint x: 162, startPoint y: 21, endPoint x: 150, endPoint y: 24, distance: 12.7
click at [150, 24] on input "jessil" at bounding box center [426, 19] width 557 height 16
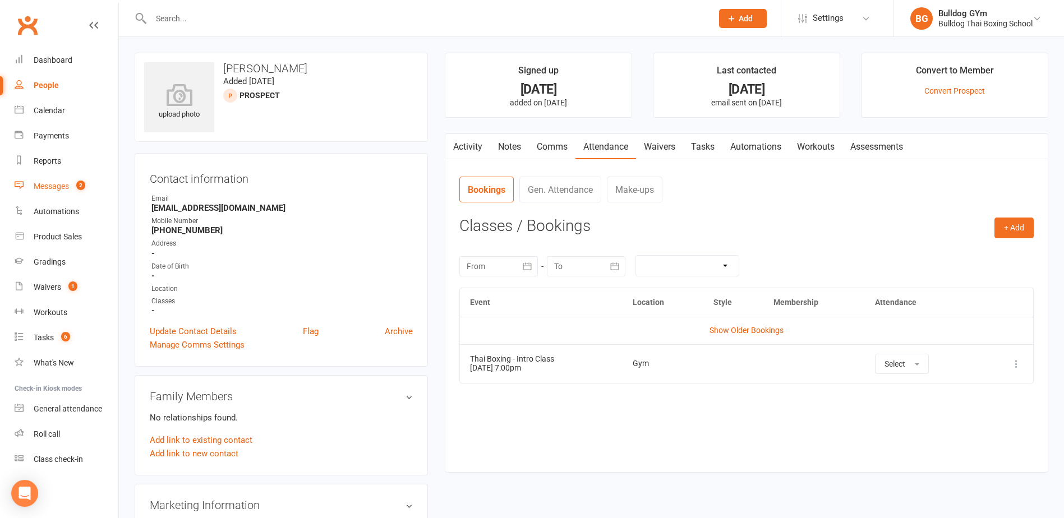
click at [42, 191] on div "Messages" at bounding box center [51, 186] width 35 height 9
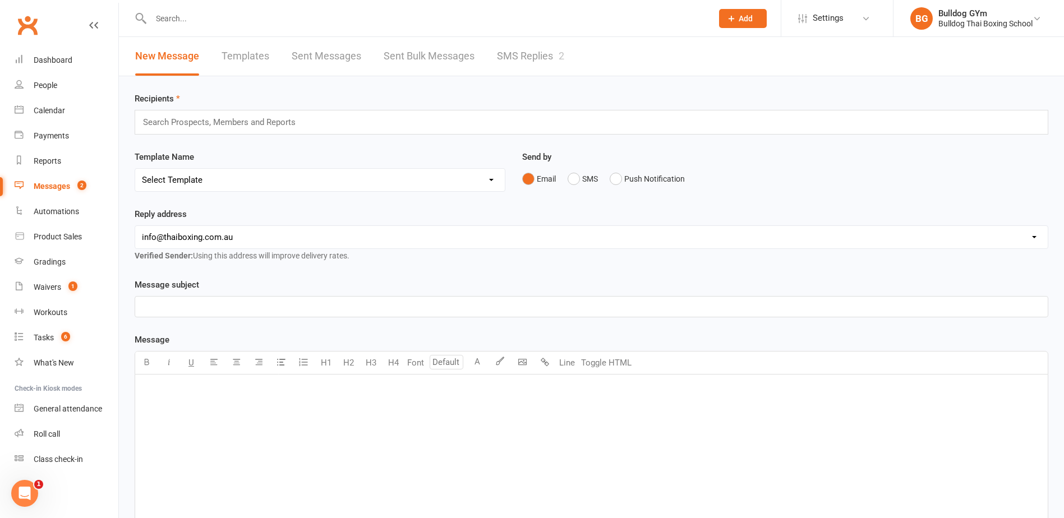
click at [520, 53] on link "SMS Replies 2" at bounding box center [530, 56] width 67 height 39
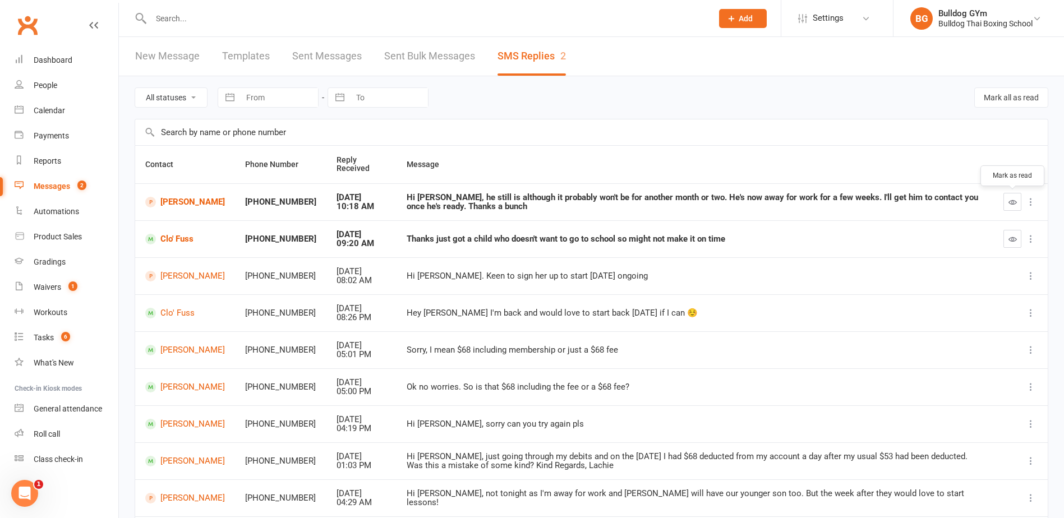
drag, startPoint x: 1013, startPoint y: 198, endPoint x: 588, endPoint y: 32, distance: 456.5
click at [1008, 197] on button "button" at bounding box center [1013, 202] width 18 height 18
click at [1015, 238] on icon "button" at bounding box center [1013, 239] width 8 height 8
